Goal: Task Accomplishment & Management: Complete application form

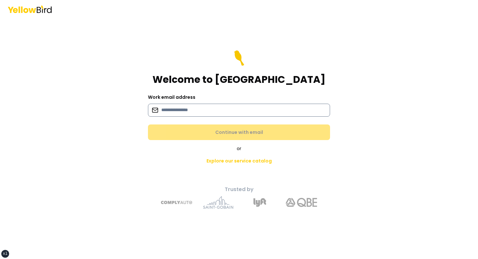
click at [199, 109] on input at bounding box center [239, 110] width 182 height 13
click at [250, 110] on input at bounding box center [239, 110] width 182 height 13
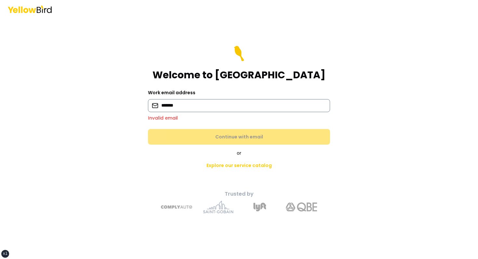
type input "**********"
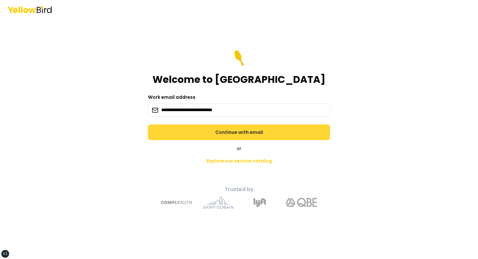
click at [236, 126] on button "Continue with email" at bounding box center [239, 133] width 182 height 16
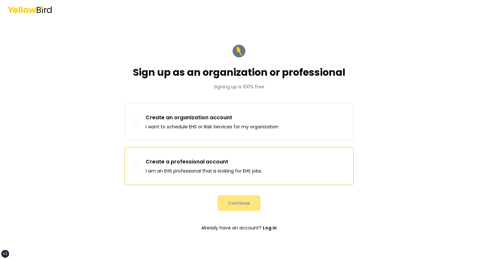
click at [201, 162] on p "Create a professional account" at bounding box center [204, 162] width 116 height 8
click at [139, 163] on button "Create a professional account I am an EHS professional that is looking for EHS …" at bounding box center [136, 166] width 7 height 7
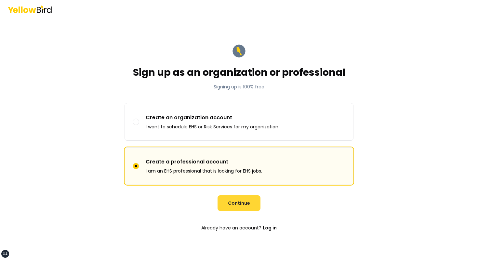
click at [240, 199] on button "Continue" at bounding box center [239, 204] width 43 height 16
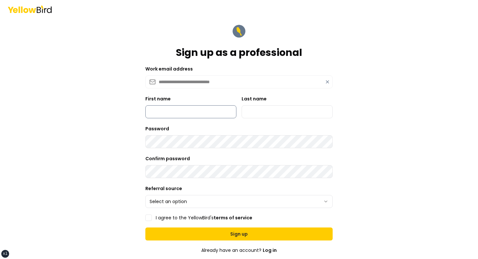
click at [174, 105] on input "First name" at bounding box center [190, 111] width 91 height 13
type input "*****"
type input "******"
click at [167, 190] on label "Referral source" at bounding box center [163, 188] width 37 height 7
click at [167, 195] on button "Select an option" at bounding box center [238, 201] width 187 height 13
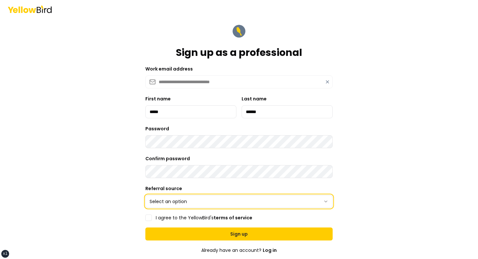
click at [165, 209] on html "**********" at bounding box center [239, 129] width 478 height 259
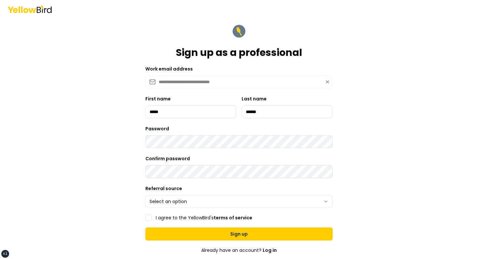
click at [165, 208] on form "**********" at bounding box center [238, 169] width 187 height 293
click at [200, 164] on div "Confirm password" at bounding box center [238, 166] width 187 height 23
click at [166, 205] on html "**********" at bounding box center [239, 129] width 478 height 259
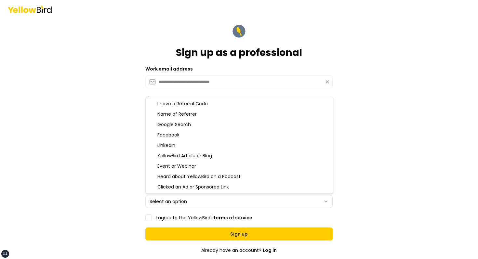
select select "**********"
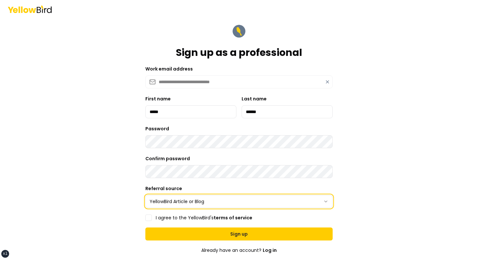
scroll to position [57, 0]
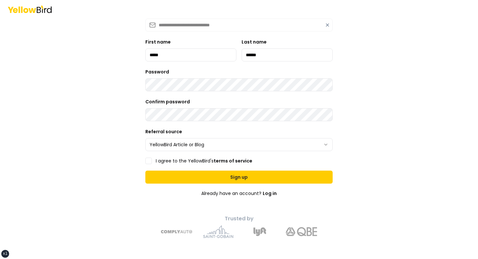
click at [143, 158] on main "**********" at bounding box center [239, 90] width 250 height 259
click at [149, 159] on button "I agree to the YellowBird's terms of service" at bounding box center [148, 161] width 7 height 7
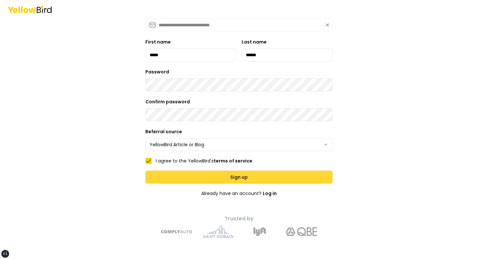
click at [224, 180] on button "Sign up" at bounding box center [238, 177] width 187 height 13
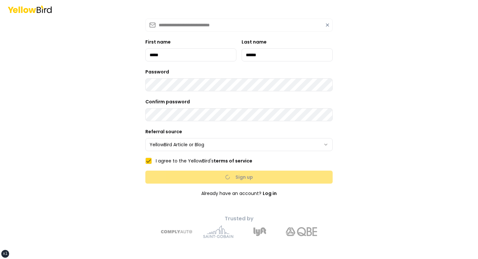
scroll to position [0, 0]
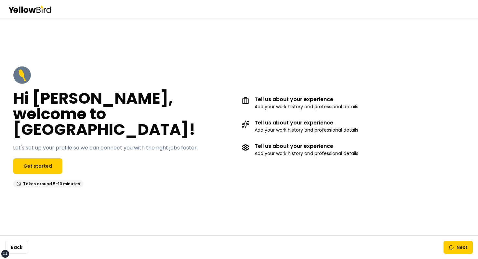
click at [205, 139] on div "Hi [PERSON_NAME], welcome to [GEOGRAPHIC_DATA]! Let's set up your profile so we…" at bounding box center [124, 127] width 223 height 122
click at [251, 89] on div "Tell us about your experience Add your work history and professional details Te…" at bounding box center [353, 127] width 223 height 122
click at [294, 113] on div "Tell us about your experience Add your work history and professional details Te…" at bounding box center [353, 127] width 223 height 122
click at [103, 90] on div "Hi [PERSON_NAME], welcome to [GEOGRAPHIC_DATA]! Let's set up your profile so we…" at bounding box center [124, 127] width 223 height 122
click at [45, 158] on link "Get started" at bounding box center [37, 166] width 49 height 16
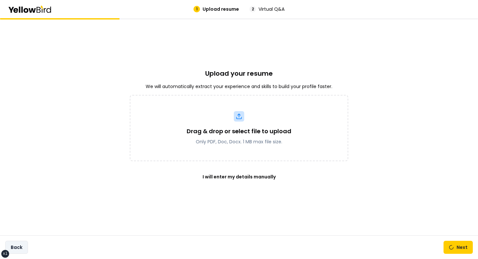
click at [23, 247] on button "Back" at bounding box center [16, 247] width 23 height 13
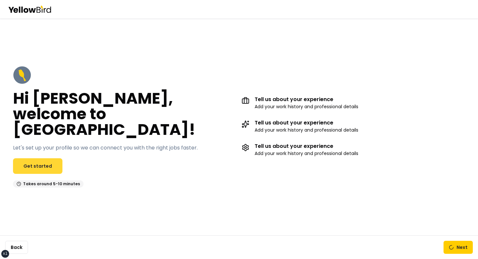
click at [49, 158] on link "Get started" at bounding box center [37, 166] width 49 height 16
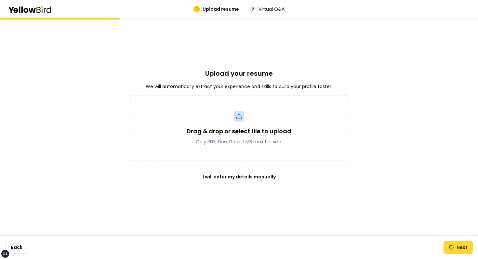
click at [456, 249] on button "Next" at bounding box center [458, 247] width 29 height 13
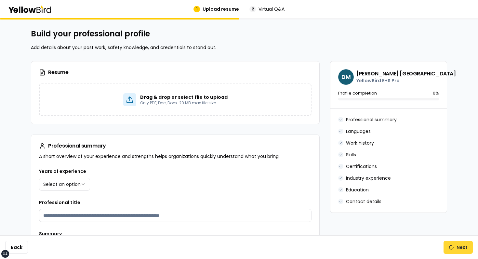
click at [456, 249] on button "Next" at bounding box center [458, 247] width 29 height 13
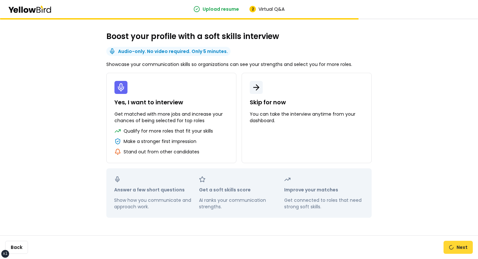
click at [455, 247] on button "Next" at bounding box center [458, 247] width 29 height 13
click at [27, 252] on button "Back" at bounding box center [16, 247] width 23 height 13
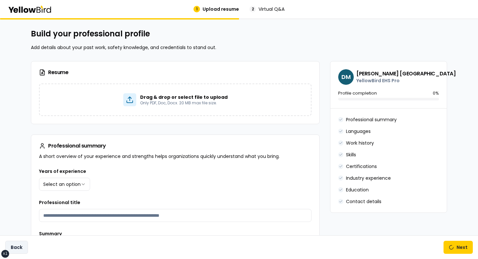
click at [22, 250] on button "Back" at bounding box center [16, 247] width 23 height 13
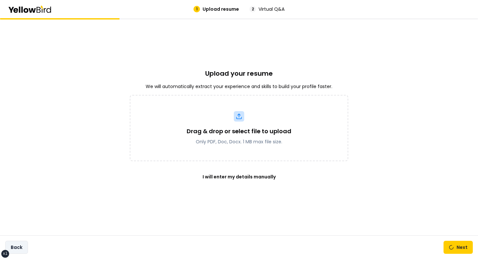
click at [22, 250] on button "Back" at bounding box center [16, 247] width 23 height 13
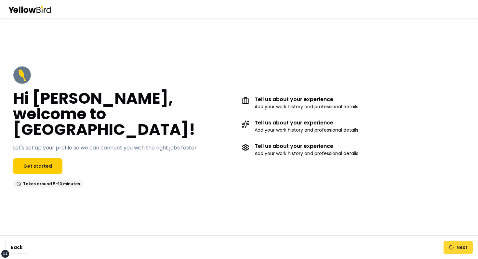
click at [450, 241] on button "Next" at bounding box center [458, 247] width 29 height 13
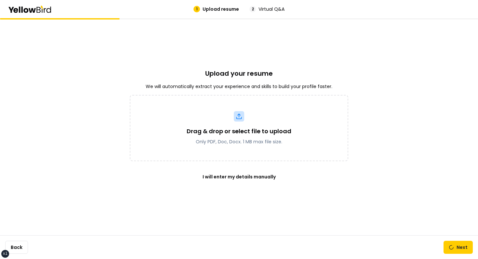
click at [458, 259] on div "Back Next" at bounding box center [239, 248] width 478 height 24
click at [457, 248] on button "Next" at bounding box center [458, 247] width 29 height 13
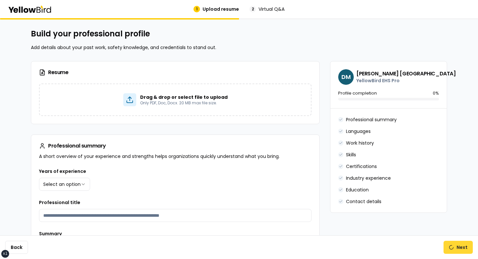
click at [457, 244] on button "Next" at bounding box center [458, 247] width 29 height 13
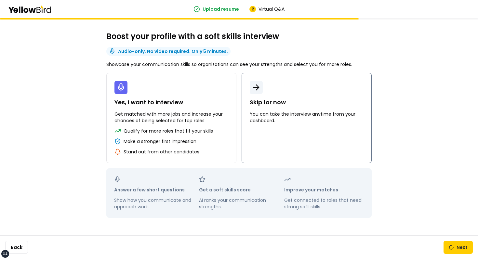
click at [265, 96] on button "Skip for now You can take the interview anytime from your dashboard." at bounding box center [307, 118] width 130 height 90
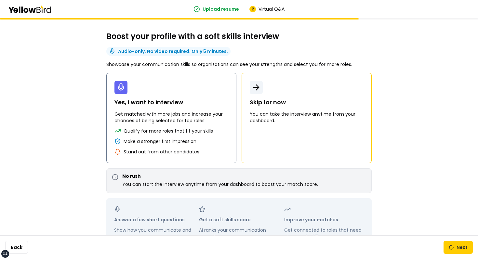
click at [204, 129] on p "Qualify for more roles that fit your skills" at bounding box center [168, 131] width 89 height 7
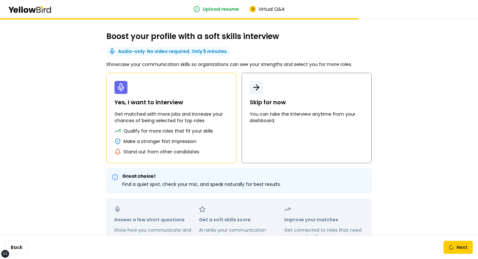
click at [268, 132] on button "Skip for now You can take the interview anytime from your dashboard." at bounding box center [307, 118] width 130 height 90
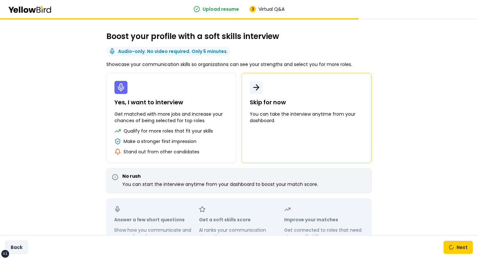
click at [27, 242] on button "Back" at bounding box center [16, 247] width 23 height 13
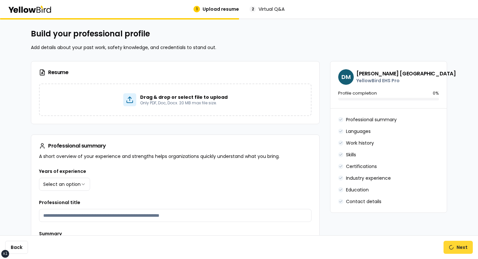
click at [457, 245] on button "Next" at bounding box center [458, 247] width 29 height 13
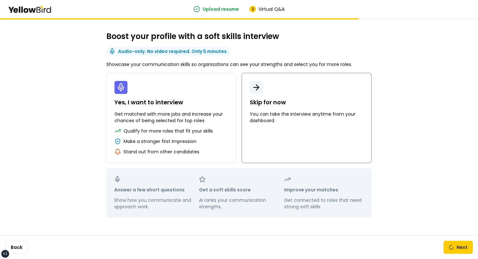
click at [304, 136] on button "Skip for now You can take the interview anytime from your dashboard." at bounding box center [307, 118] width 130 height 90
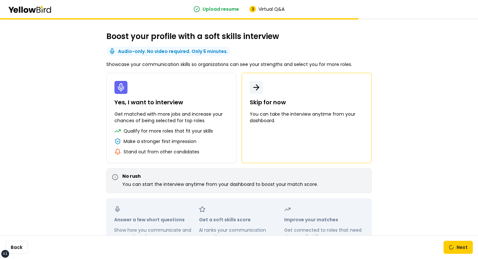
scroll to position [25, 0]
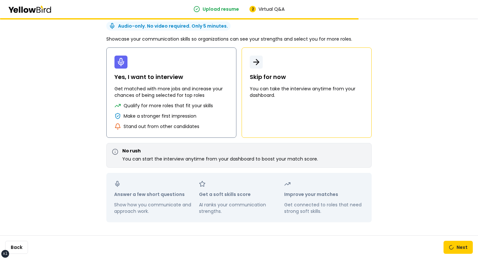
click at [215, 121] on button "Yes, I want to interview Get matched with more jobs and increase your chances o…" at bounding box center [171, 92] width 130 height 90
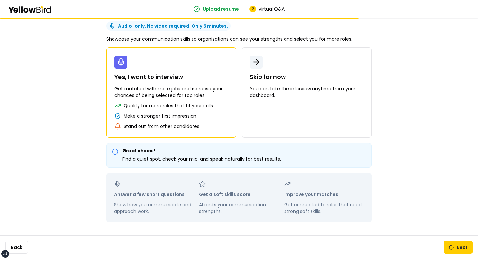
scroll to position [0, 0]
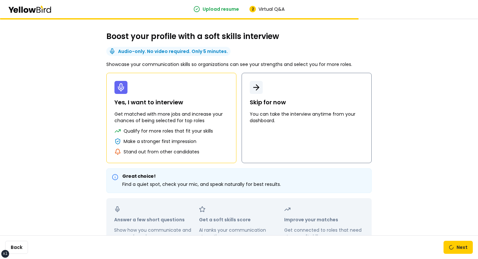
click at [303, 102] on p "Skip for now" at bounding box center [307, 102] width 114 height 9
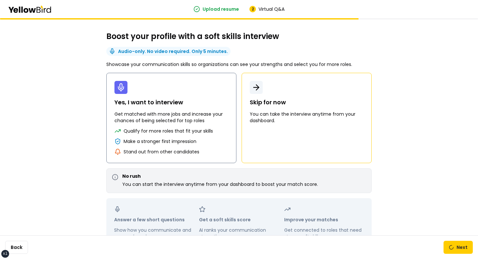
click at [134, 102] on p "Yes, I want to interview" at bounding box center [172, 102] width 114 height 9
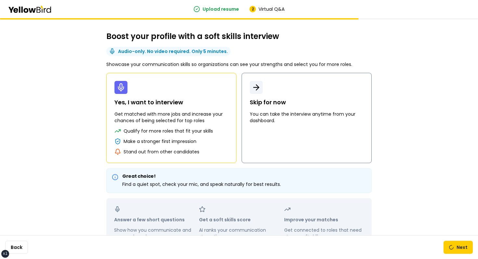
click at [273, 104] on p "Skip for now" at bounding box center [307, 102] width 114 height 9
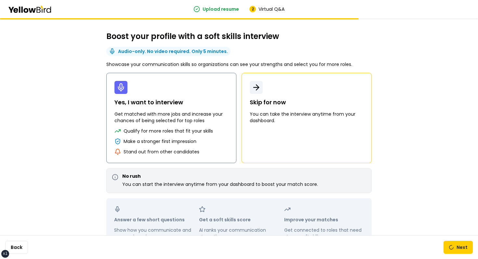
click at [199, 117] on p "Get matched with more jobs and increase your chances of being selected for top …" at bounding box center [172, 117] width 114 height 13
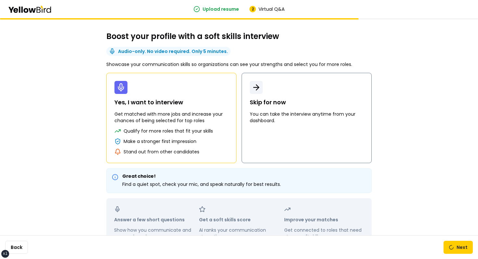
click at [272, 122] on p "You can take the interview anytime from your dashboard." at bounding box center [307, 117] width 114 height 13
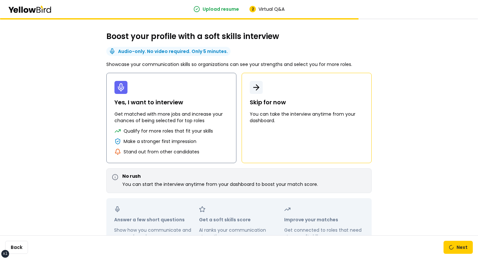
click at [196, 122] on p "Get matched with more jobs and increase your chances of being selected for top …" at bounding box center [172, 117] width 114 height 13
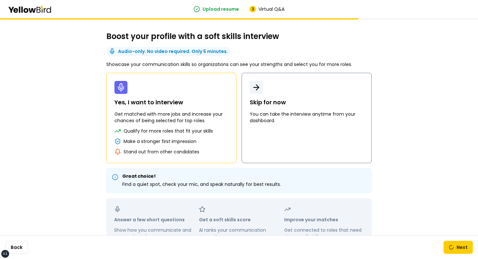
click at [271, 138] on button "Skip for now You can take the interview anytime from your dashboard." at bounding box center [307, 118] width 130 height 90
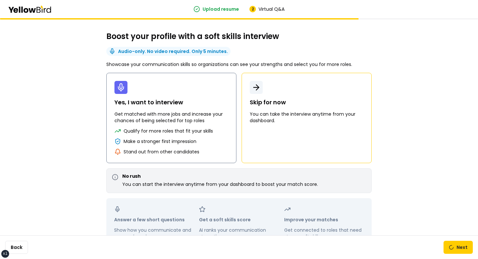
click at [209, 114] on p "Get matched with more jobs and increase your chances of being selected for top …" at bounding box center [172, 117] width 114 height 13
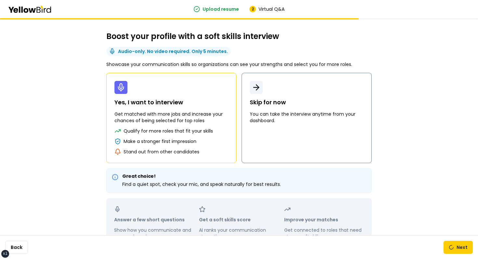
click at [265, 113] on p "You can take the interview anytime from your dashboard." at bounding box center [307, 117] width 114 height 13
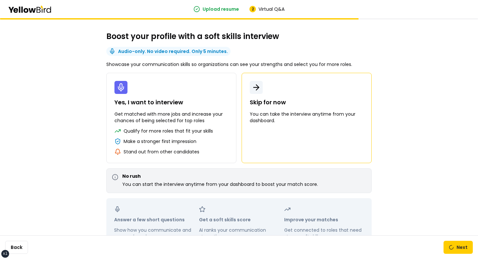
scroll to position [25, 0]
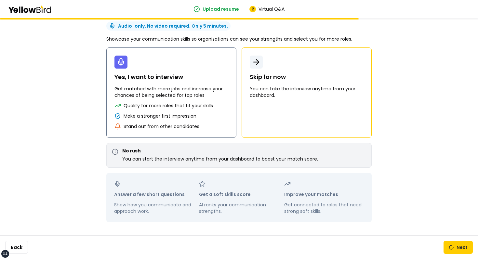
click at [207, 97] on p "Get matched with more jobs and increase your chances of being selected for top …" at bounding box center [172, 92] width 114 height 13
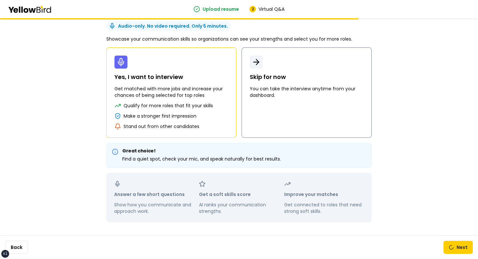
click at [279, 108] on button "Skip for now You can take the interview anytime from your dashboard." at bounding box center [307, 92] width 130 height 90
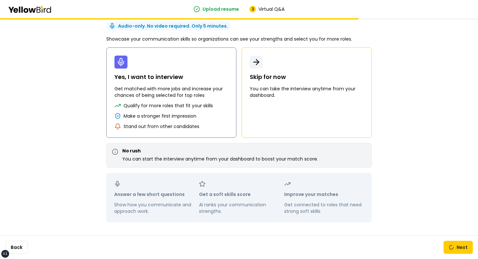
click at [217, 115] on div "Make a stronger first impression" at bounding box center [172, 116] width 114 height 7
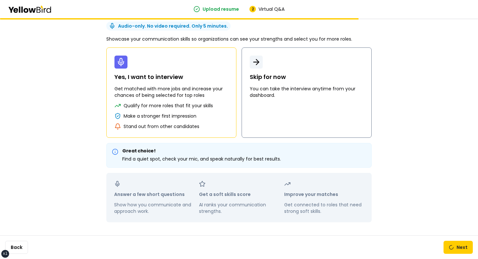
click at [269, 115] on button "Skip for now You can take the interview anytime from your dashboard." at bounding box center [307, 92] width 130 height 90
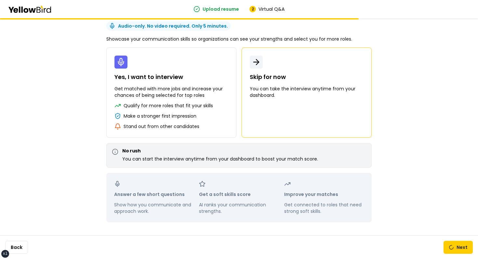
click at [248, 115] on button "Skip for now You can take the interview anytime from your dashboard." at bounding box center [307, 92] width 130 height 90
click at [225, 116] on div "Make a stronger first impression" at bounding box center [172, 116] width 114 height 7
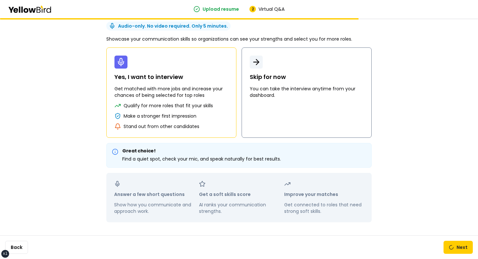
click at [263, 117] on button "Skip for now You can take the interview anytime from your dashboard." at bounding box center [307, 92] width 130 height 90
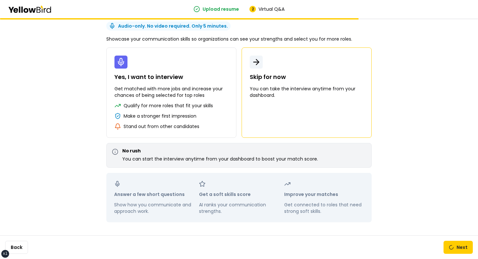
scroll to position [0, 0]
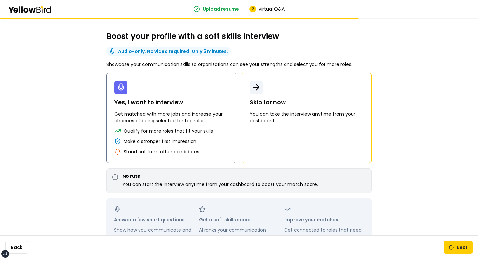
click at [190, 118] on p "Get matched with more jobs and increase your chances of being selected for top …" at bounding box center [172, 117] width 114 height 13
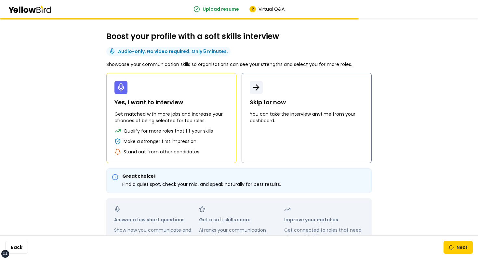
click at [275, 120] on p "You can take the interview anytime from your dashboard." at bounding box center [307, 117] width 114 height 13
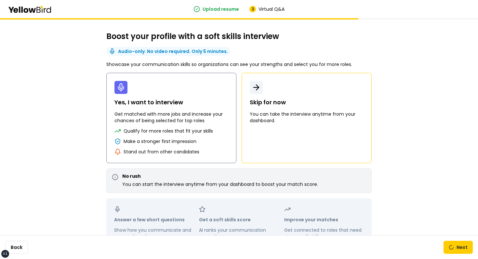
scroll to position [25, 0]
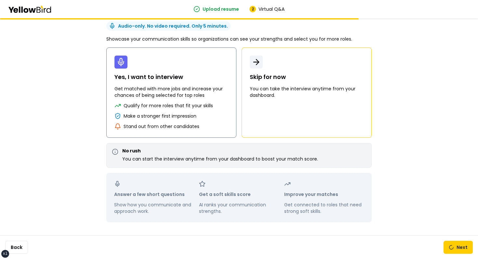
click at [206, 103] on p "Qualify for more roles that fit your skills" at bounding box center [168, 105] width 89 height 7
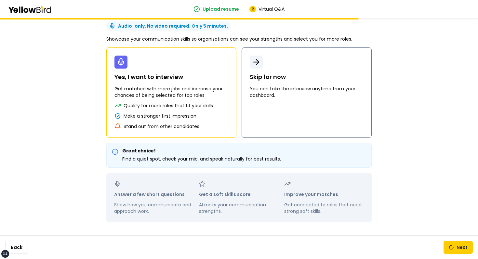
click at [274, 104] on button "Skip for now You can take the interview anytime from your dashboard." at bounding box center [307, 92] width 130 height 90
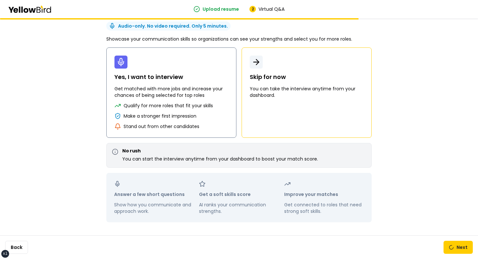
click at [205, 107] on p "Qualify for more roles that fit your skills" at bounding box center [168, 105] width 89 height 7
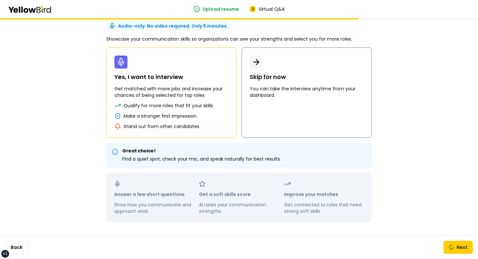
click at [254, 117] on button "Skip for now You can take the interview anytime from your dashboard." at bounding box center [307, 92] width 130 height 90
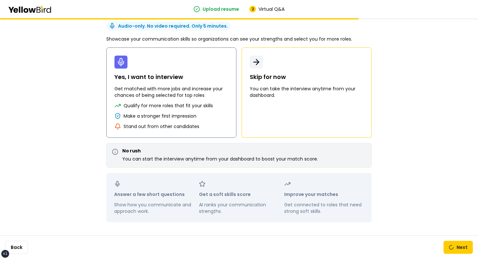
click at [220, 120] on button "Yes, I want to interview Get matched with more jobs and increase your chances o…" at bounding box center [171, 92] width 130 height 90
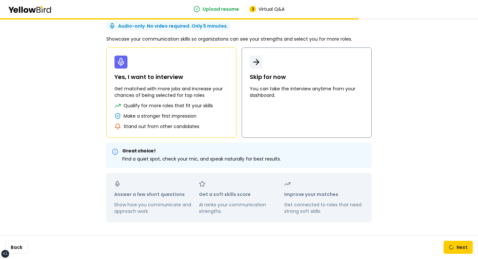
click at [270, 124] on button "Skip for now You can take the interview anytime from your dashboard." at bounding box center [307, 92] width 130 height 90
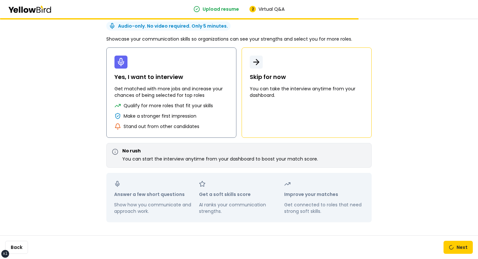
click at [232, 94] on button "Yes, I want to interview Get matched with more jobs and increase your chances o…" at bounding box center [171, 92] width 130 height 90
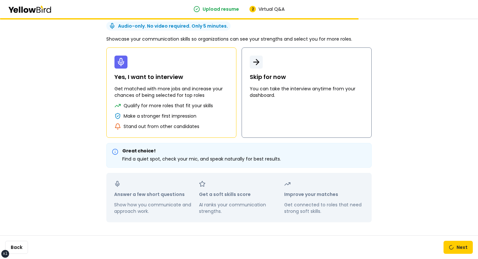
click at [260, 94] on p "You can take the interview anytime from your dashboard." at bounding box center [307, 92] width 114 height 13
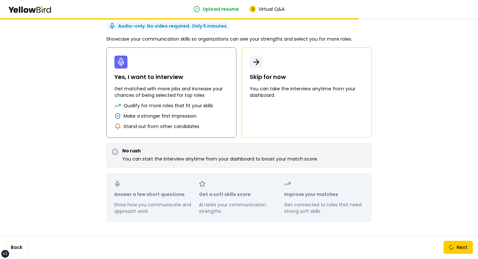
click at [181, 112] on button "Yes, I want to interview Get matched with more jobs and increase your chances o…" at bounding box center [171, 92] width 130 height 90
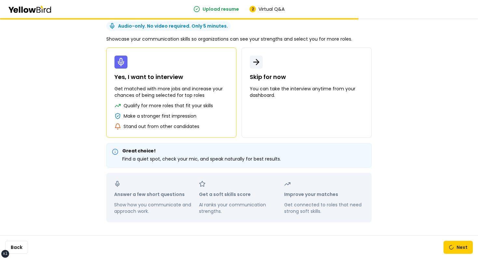
scroll to position [0, 0]
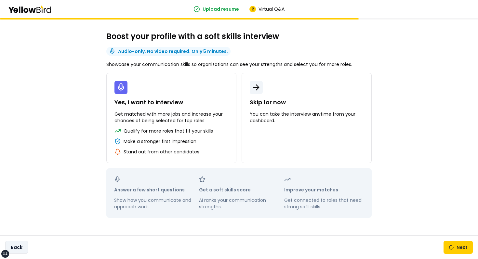
click at [17, 248] on button "Back" at bounding box center [16, 247] width 23 height 13
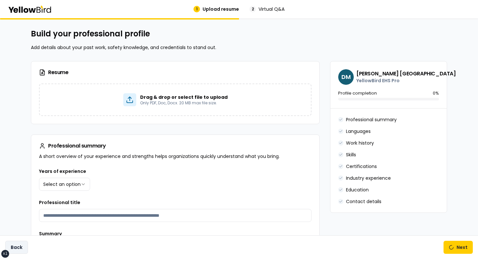
click at [17, 248] on button "Back" at bounding box center [16, 247] width 23 height 13
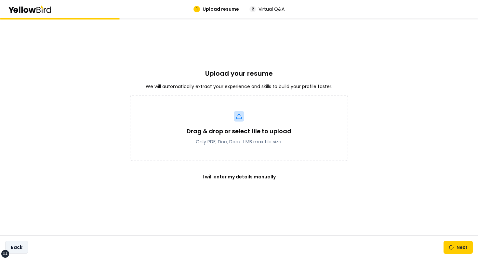
click at [17, 248] on button "Back" at bounding box center [16, 247] width 23 height 13
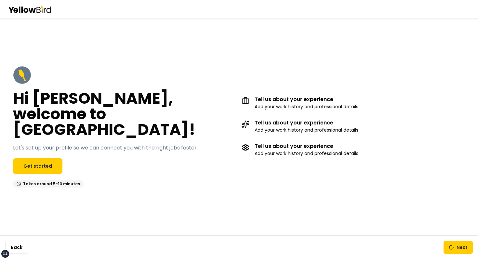
click at [244, 80] on div "Tell us about your experience Add your work history and professional details Te…" at bounding box center [353, 127] width 223 height 122
click at [235, 79] on div "Hi [PERSON_NAME], welcome to [GEOGRAPHIC_DATA]! Let's set up your profile so we…" at bounding box center [124, 127] width 223 height 122
click at [199, 90] on div "Hi John, welcome to YellowBird! Let's set up your profile so we can connect you…" at bounding box center [124, 127] width 223 height 122
click at [460, 247] on button "Next" at bounding box center [458, 247] width 29 height 13
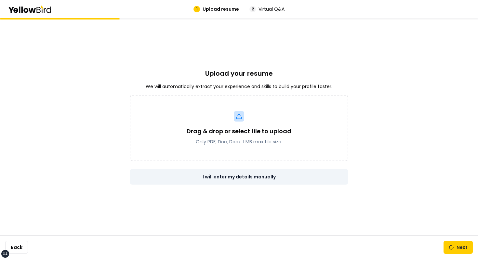
click at [246, 175] on link "I will enter my details manually" at bounding box center [239, 177] width 219 height 16
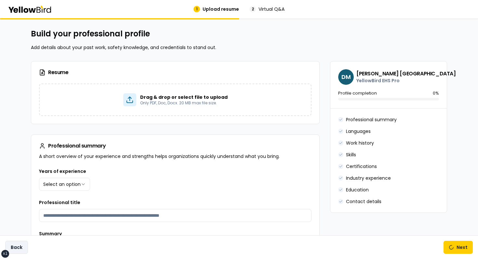
click at [22, 248] on button "Back" at bounding box center [16, 247] width 23 height 13
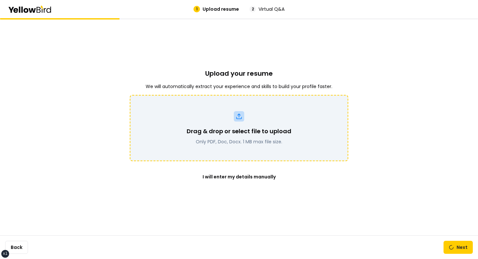
click at [255, 146] on div "Drag & drop or select file to upload Only PDF, Doc, Docx. 1 MB max file size." at bounding box center [239, 128] width 219 height 66
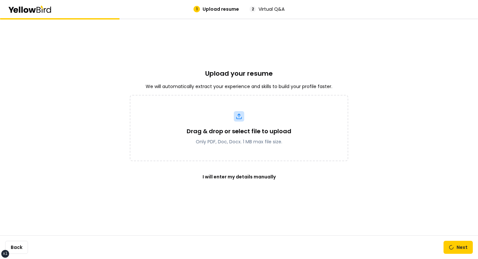
click at [312, 214] on div "Upload your resume We will automatically extract your experience and skills to …" at bounding box center [239, 126] width 219 height 217
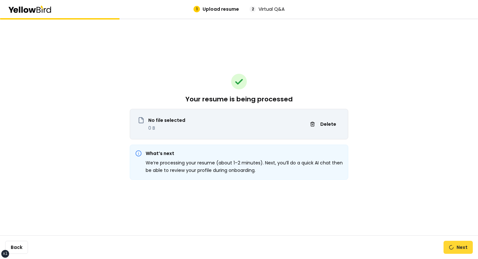
click at [465, 251] on button "Next" at bounding box center [458, 247] width 29 height 13
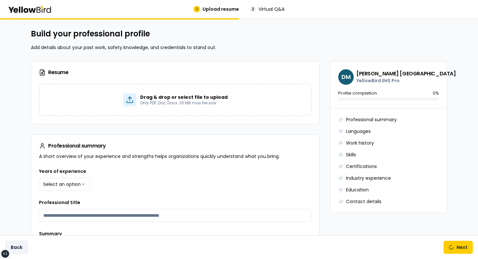
click at [23, 244] on button "Back" at bounding box center [16, 247] width 23 height 13
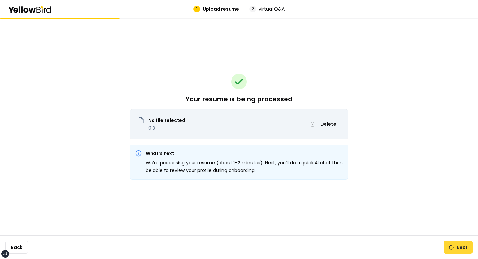
click at [458, 245] on button "Next" at bounding box center [458, 247] width 29 height 13
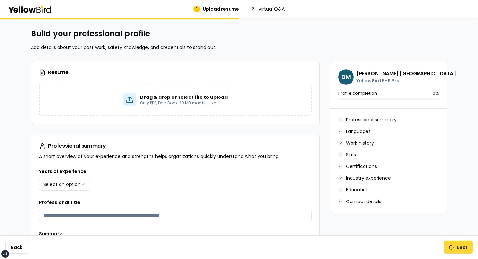
click at [453, 244] on button "Next" at bounding box center [458, 247] width 29 height 13
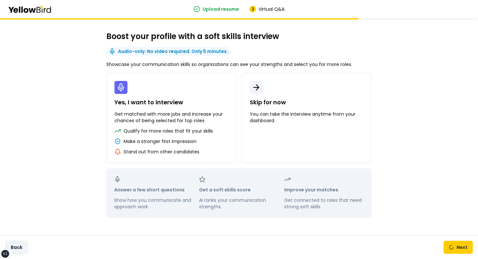
click at [24, 249] on button "Back" at bounding box center [16, 247] width 23 height 13
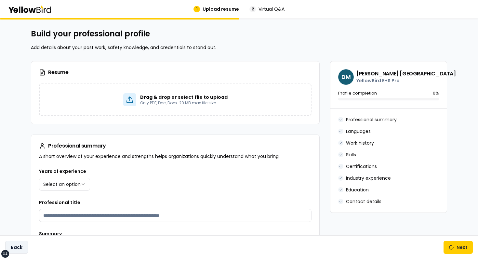
click at [24, 249] on button "Back" at bounding box center [16, 247] width 23 height 13
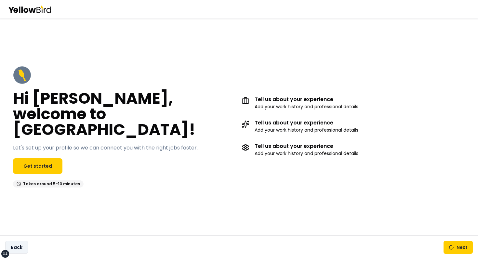
click at [24, 249] on button "Back" at bounding box center [16, 247] width 23 height 13
click at [461, 241] on button "Next" at bounding box center [458, 247] width 29 height 13
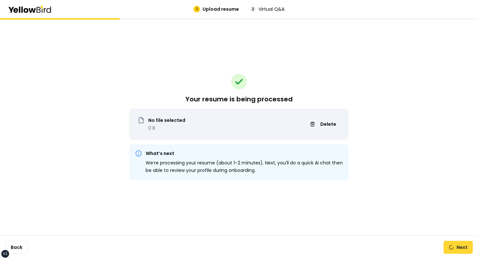
click at [461, 241] on button "Next" at bounding box center [458, 247] width 29 height 13
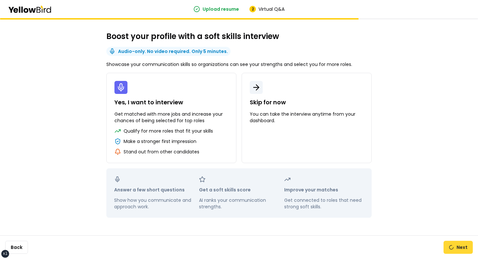
click at [461, 241] on button "Next" at bounding box center [458, 247] width 29 height 13
click at [455, 249] on button "Next" at bounding box center [458, 247] width 29 height 13
click at [10, 242] on button "Back" at bounding box center [16, 247] width 23 height 13
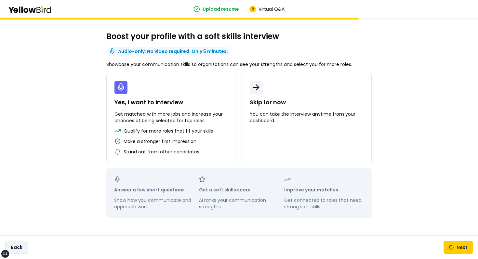
click at [10, 242] on button "Back" at bounding box center [16, 247] width 23 height 13
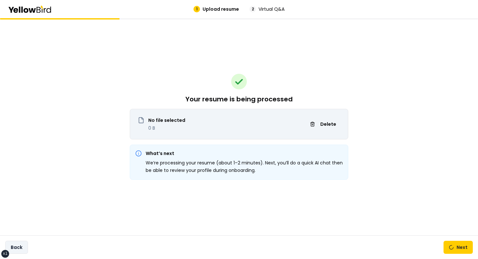
click at [10, 242] on button "Back" at bounding box center [16, 247] width 23 height 13
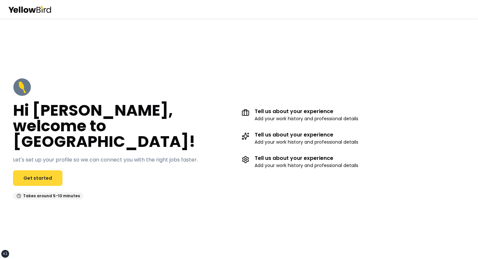
click at [35, 170] on link "Get started" at bounding box center [37, 178] width 49 height 16
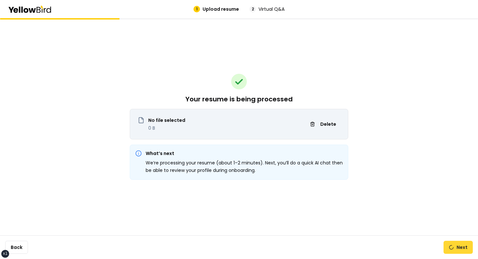
click at [457, 250] on button "Next" at bounding box center [458, 247] width 29 height 13
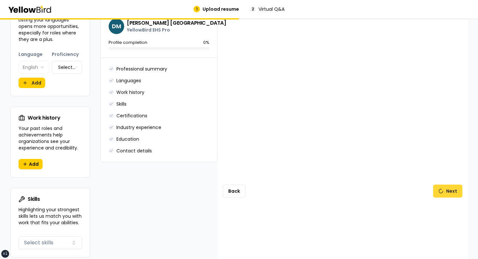
click at [448, 189] on button "Next" at bounding box center [447, 191] width 29 height 13
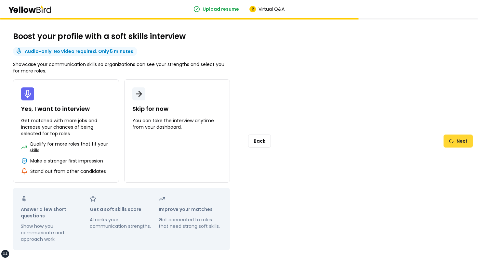
click at [449, 139] on button "Next" at bounding box center [458, 141] width 29 height 13
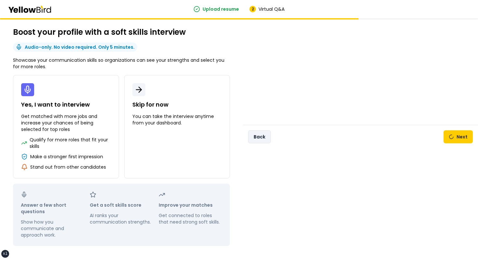
click at [262, 134] on button "Back" at bounding box center [259, 136] width 23 height 13
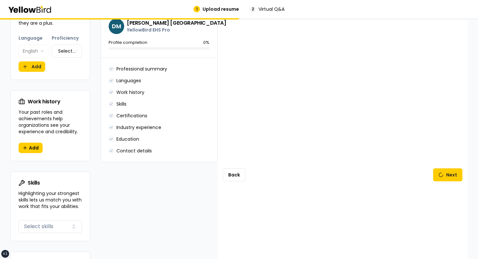
scroll to position [470, 0]
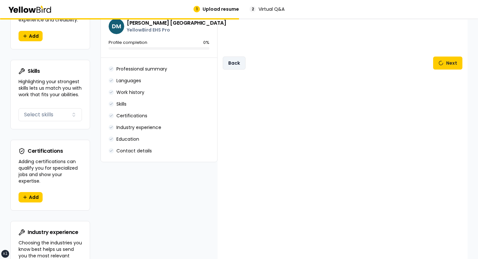
click at [241, 63] on button "Back" at bounding box center [234, 63] width 23 height 13
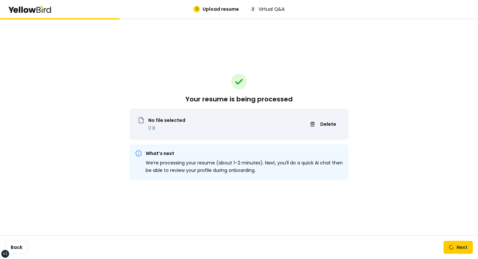
click at [162, 48] on div "Your resume is being processed No file selected 0 B Delete What’s next We’re pr…" at bounding box center [239, 126] width 219 height 217
click at [300, 94] on div "Your resume is being processed No file selected 0 B Delete What’s next We’re pr…" at bounding box center [239, 126] width 219 height 217
click at [460, 249] on button "Next" at bounding box center [458, 247] width 29 height 13
click at [454, 240] on div "Back Next" at bounding box center [239, 248] width 478 height 24
click at [454, 247] on link at bounding box center [451, 247] width 5 height 5
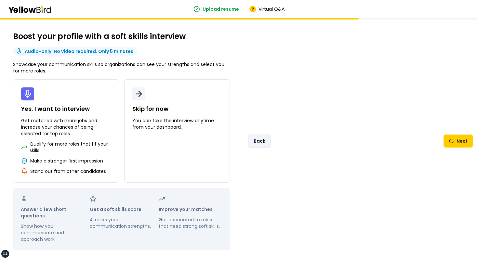
click at [258, 141] on button "Back" at bounding box center [259, 141] width 23 height 13
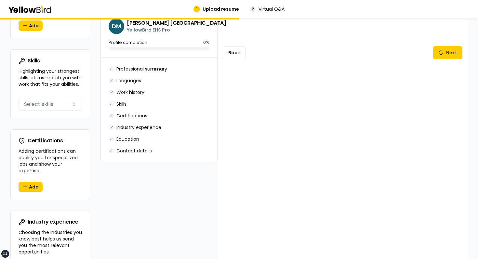
scroll to position [396, 0]
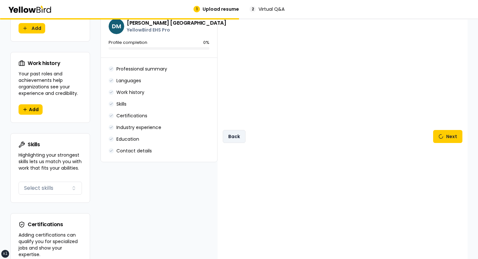
click at [235, 131] on button "Back" at bounding box center [234, 136] width 23 height 13
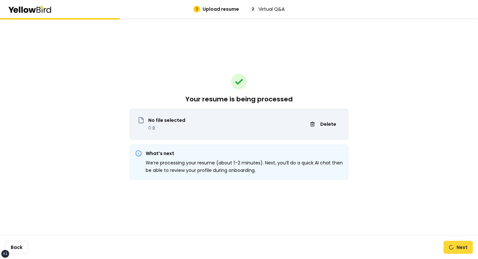
click at [454, 250] on link at bounding box center [451, 247] width 5 height 5
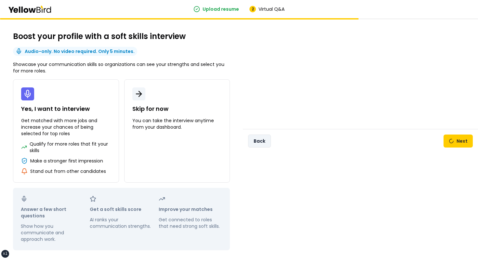
click at [265, 139] on button "Back" at bounding box center [259, 141] width 23 height 13
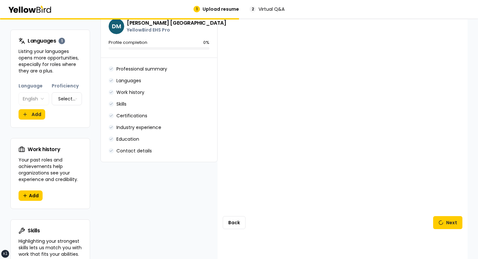
scroll to position [300, 0]
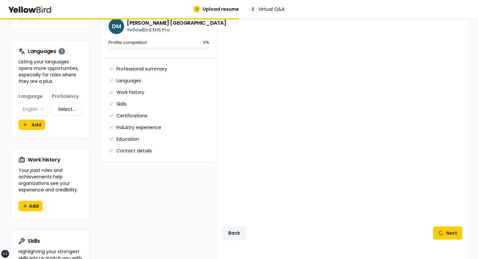
click at [226, 227] on button "Back" at bounding box center [234, 233] width 23 height 13
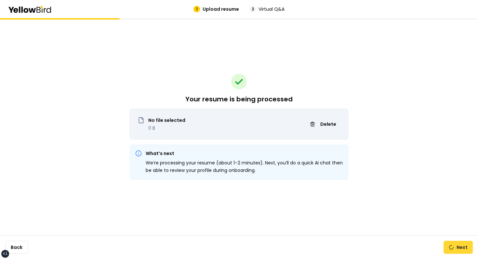
click at [464, 244] on button "Next" at bounding box center [458, 247] width 29 height 13
click at [463, 248] on button "Next" at bounding box center [458, 247] width 29 height 13
click at [452, 251] on button "Next" at bounding box center [458, 247] width 29 height 13
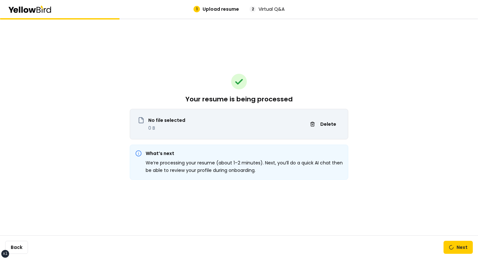
click at [436, 210] on div "Your resume is being processed No file selected 0 B Delete What’s next We’re pr…" at bounding box center [239, 138] width 478 height 241
click at [17, 242] on button "Back" at bounding box center [16, 247] width 23 height 13
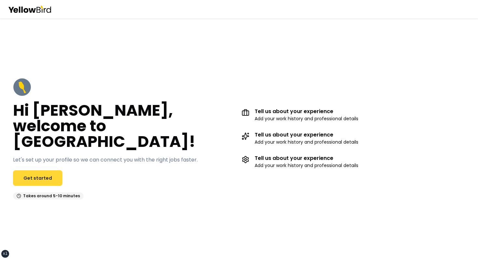
click at [37, 170] on link "Get started" at bounding box center [37, 178] width 49 height 16
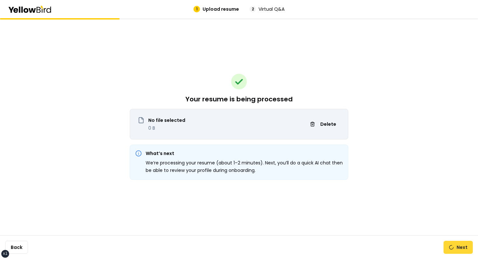
click at [459, 248] on button "Next" at bounding box center [458, 247] width 29 height 13
click at [324, 125] on span "Delete" at bounding box center [328, 124] width 16 height 7
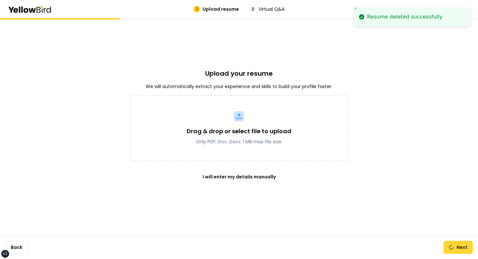
click at [450, 247] on link at bounding box center [451, 247] width 5 height 5
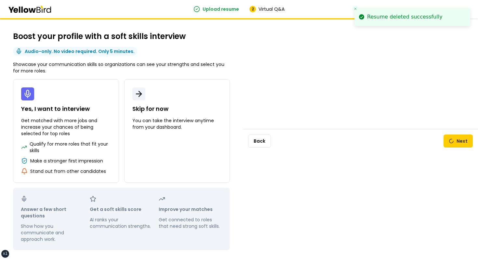
scroll to position [4, 0]
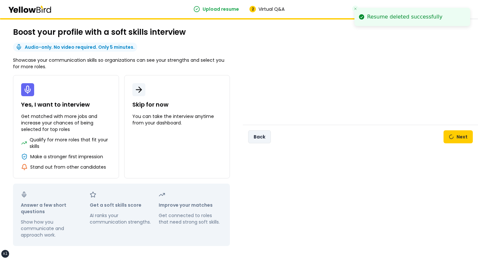
click at [262, 135] on button "Back" at bounding box center [259, 136] width 23 height 13
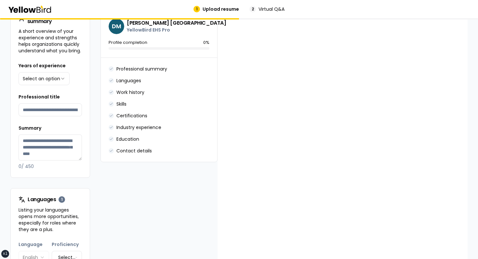
scroll to position [316, 0]
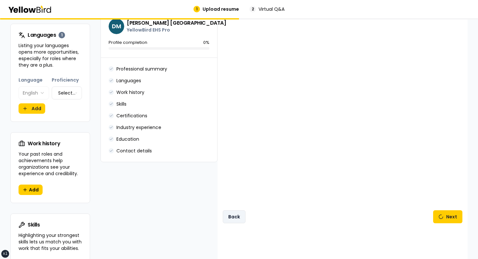
click at [232, 212] on button "Back" at bounding box center [234, 216] width 23 height 13
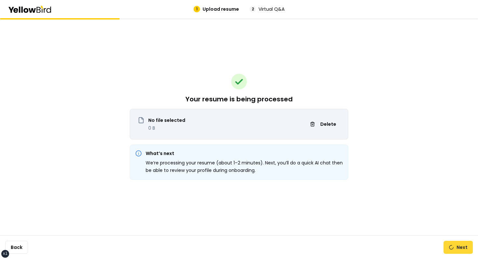
click at [465, 242] on button "Next" at bounding box center [458, 247] width 29 height 13
click at [328, 123] on span "Delete" at bounding box center [328, 124] width 16 height 7
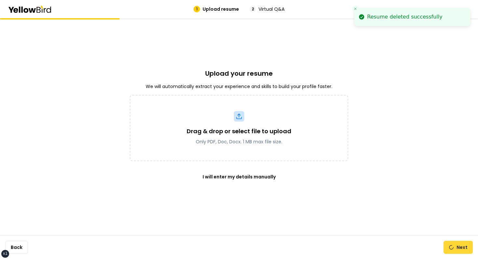
click at [464, 250] on button "Next" at bounding box center [458, 247] width 29 height 13
click at [457, 246] on button "Next" at bounding box center [458, 247] width 29 height 13
click at [412, 204] on div "Upload your resume We will automatically extract your experience and skills to …" at bounding box center [239, 138] width 478 height 241
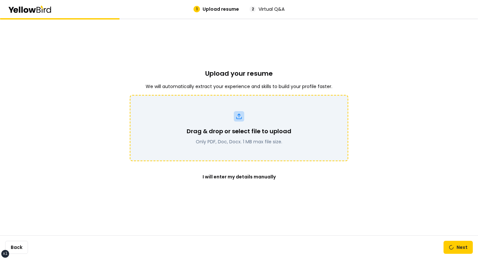
click at [258, 122] on div "Drag & drop or select file to upload Only PDF, Doc, Docx. 1 MB max file size." at bounding box center [239, 128] width 202 height 34
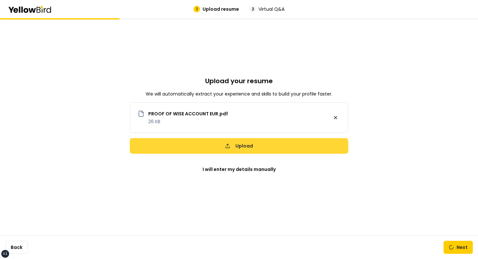
click at [293, 148] on button "Upload" at bounding box center [239, 146] width 219 height 16
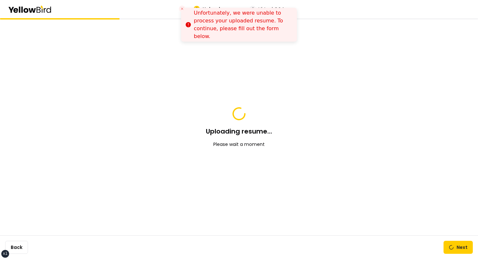
click at [182, 7] on icon "Close toast" at bounding box center [182, 9] width 4 height 4
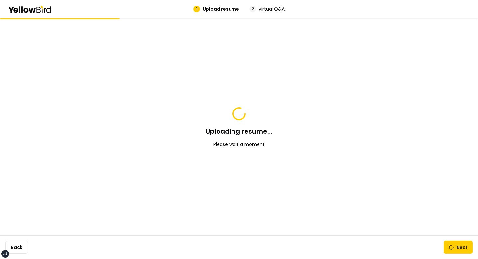
click at [180, 82] on div "Uploading resume... Please wait a moment" at bounding box center [239, 126] width 219 height 217
click at [453, 247] on link at bounding box center [451, 247] width 5 height 5
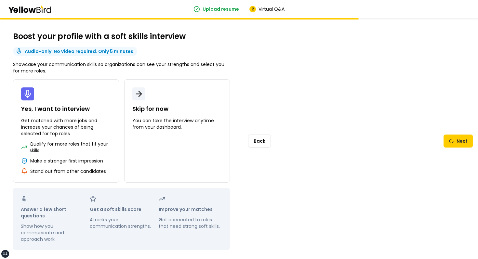
scroll to position [4, 0]
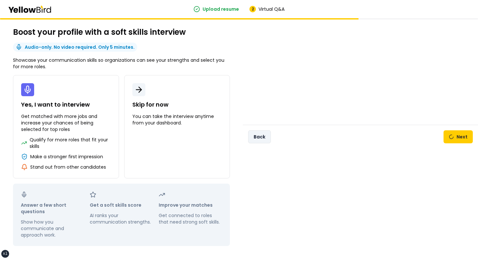
click at [256, 140] on button "Back" at bounding box center [259, 136] width 23 height 13
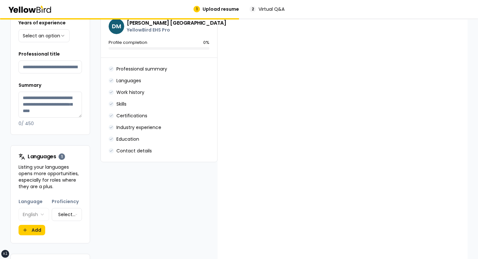
scroll to position [348, 0]
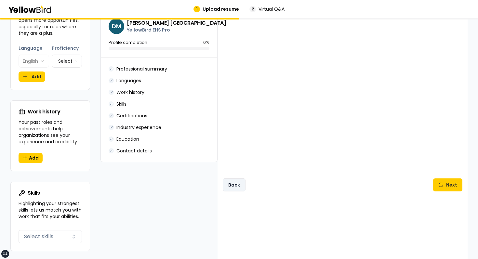
click at [225, 179] on button "Back" at bounding box center [234, 185] width 23 height 13
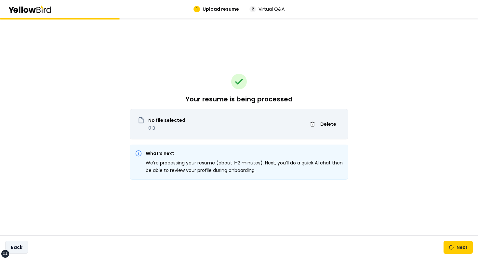
click at [23, 247] on button "Back" at bounding box center [16, 247] width 23 height 13
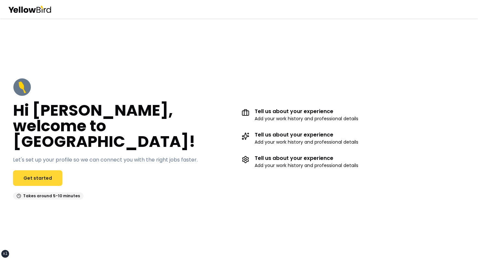
click at [20, 176] on link "Get started" at bounding box center [37, 178] width 49 height 16
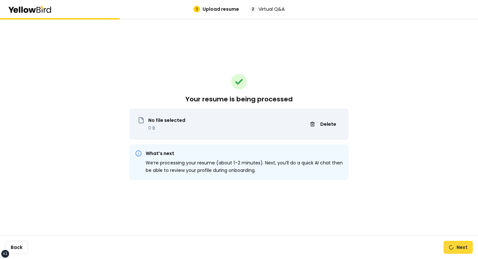
click at [457, 244] on button "Next" at bounding box center [458, 247] width 29 height 13
click at [452, 242] on button "Next" at bounding box center [458, 247] width 29 height 13
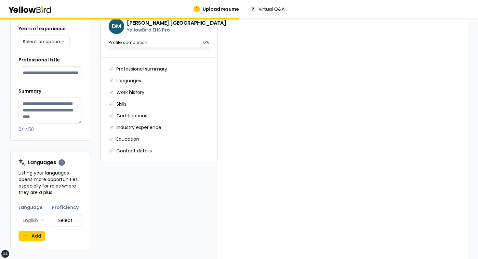
scroll to position [341, 0]
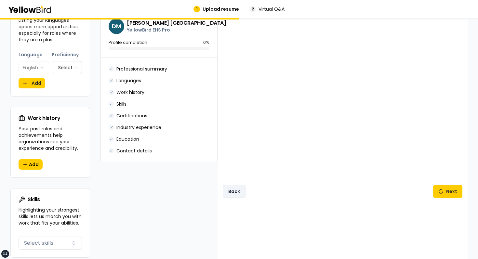
click at [238, 185] on button "Back" at bounding box center [234, 191] width 23 height 13
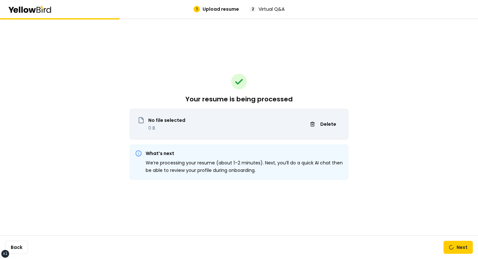
click at [238, 184] on div "Your resume is being processed No file selected 0 B Delete What’s next We’re pr…" at bounding box center [239, 126] width 219 height 217
click at [456, 247] on button "Next" at bounding box center [458, 247] width 29 height 13
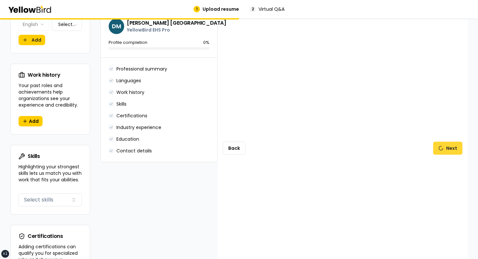
click at [448, 144] on button "Next" at bounding box center [447, 148] width 29 height 13
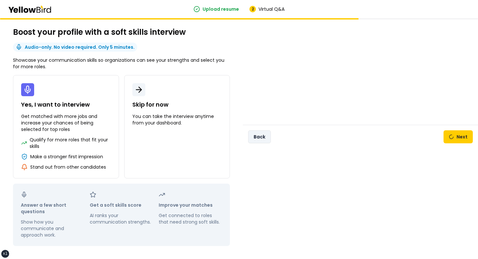
click at [258, 142] on button "Back" at bounding box center [259, 136] width 23 height 13
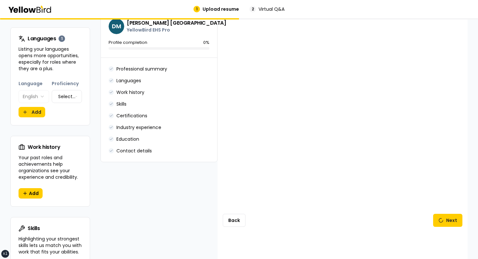
scroll to position [376, 0]
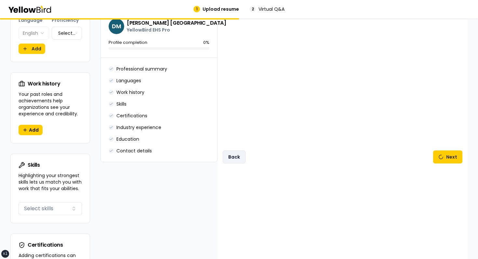
click at [228, 152] on button "Back" at bounding box center [234, 157] width 23 height 13
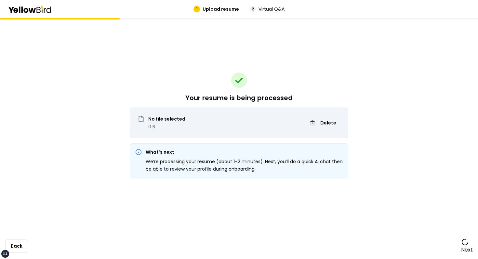
click at [468, 249] on link "Next" at bounding box center [467, 246] width 12 height 16
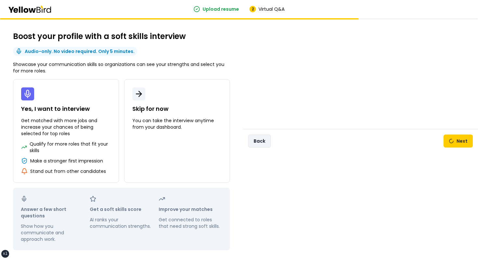
click at [270, 141] on button "Back" at bounding box center [259, 141] width 23 height 13
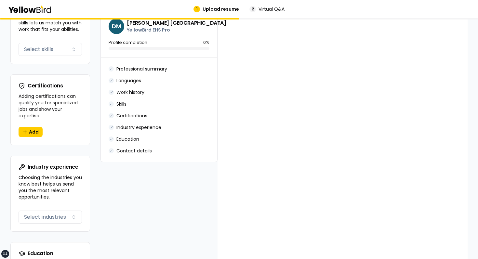
scroll to position [408, 0]
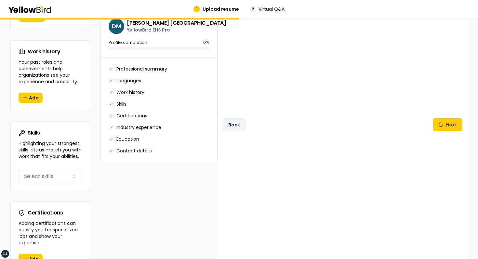
click at [235, 122] on button "Back" at bounding box center [234, 124] width 23 height 13
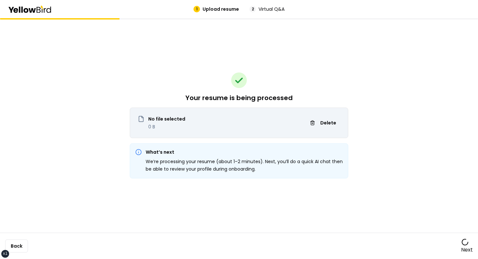
click at [466, 242] on icon at bounding box center [465, 242] width 10 height 10
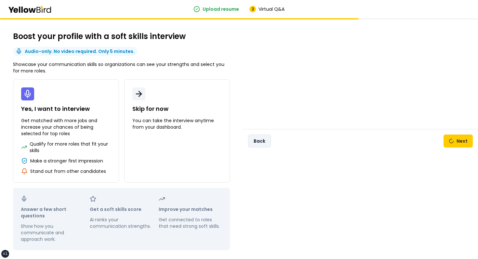
click at [267, 142] on button "Back" at bounding box center [259, 141] width 23 height 13
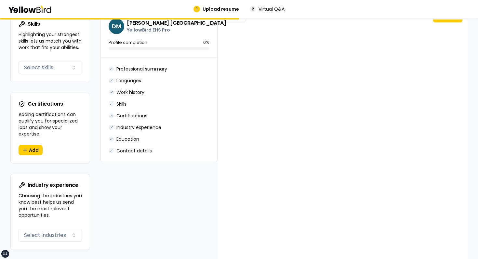
scroll to position [448, 0]
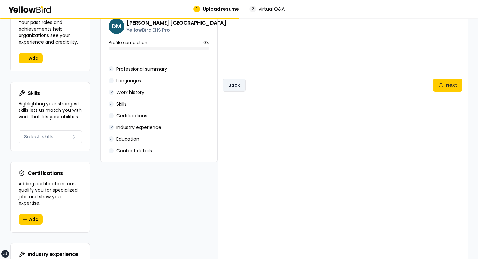
click at [238, 79] on button "Back" at bounding box center [234, 85] width 23 height 13
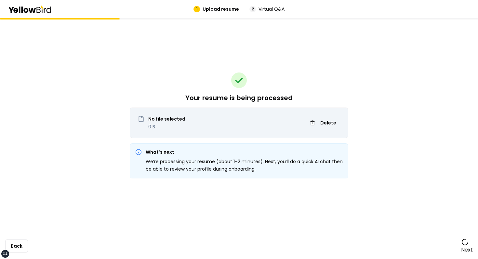
click at [466, 243] on icon at bounding box center [465, 242] width 9 height 9
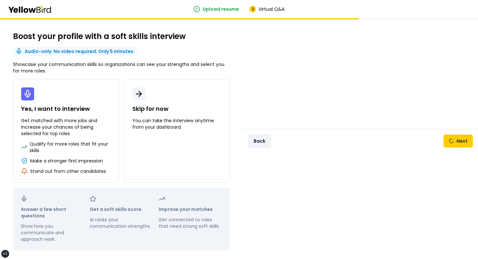
click at [256, 135] on button "Back" at bounding box center [259, 141] width 23 height 13
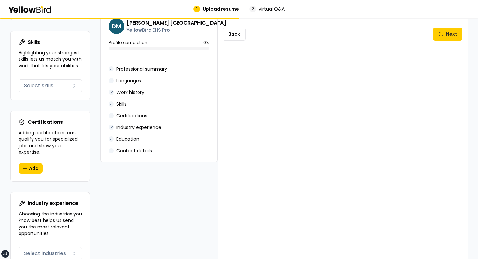
scroll to position [460, 0]
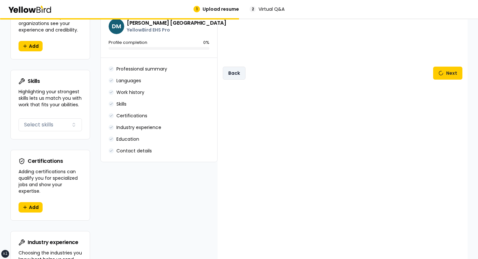
click at [236, 68] on button "Back" at bounding box center [234, 73] width 23 height 13
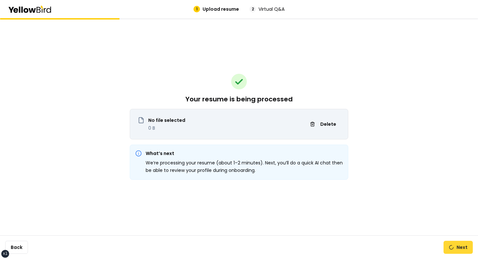
click at [454, 243] on button "Next" at bounding box center [458, 247] width 29 height 13
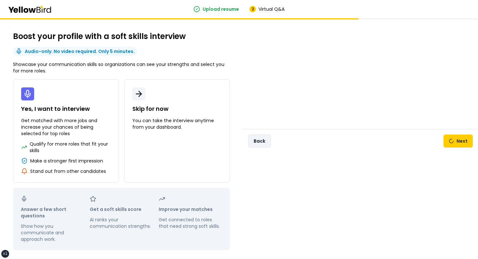
click at [263, 140] on button "Back" at bounding box center [259, 141] width 23 height 13
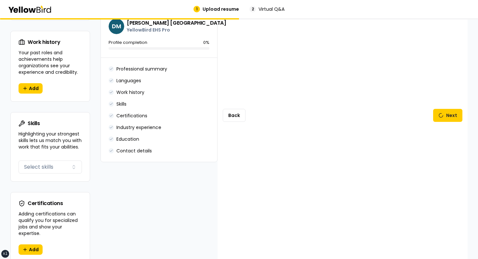
scroll to position [413, 0]
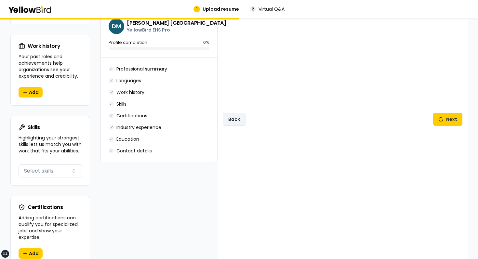
click at [244, 121] on button "Back" at bounding box center [234, 119] width 23 height 13
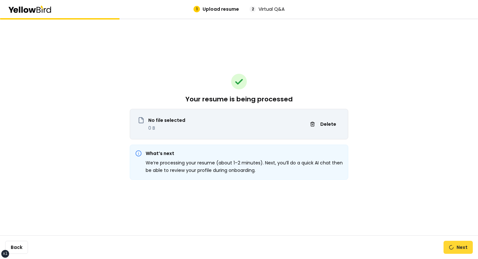
click at [459, 251] on button "Next" at bounding box center [458, 247] width 29 height 13
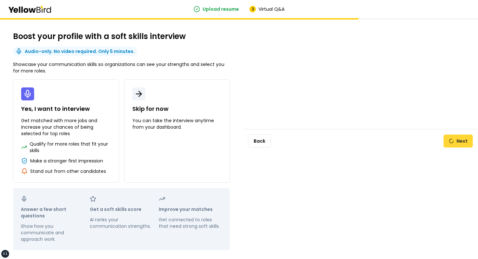
click at [453, 140] on button "Next" at bounding box center [458, 141] width 29 height 13
click at [253, 143] on button "Back" at bounding box center [259, 141] width 23 height 13
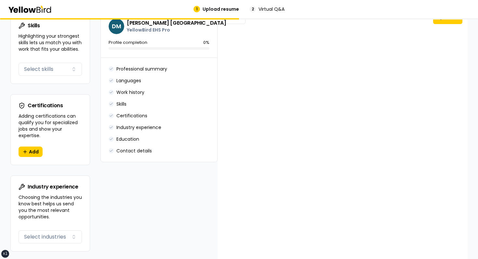
scroll to position [469, 0]
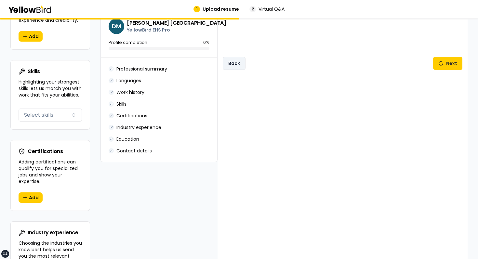
click at [239, 63] on button "Back" at bounding box center [234, 63] width 23 height 13
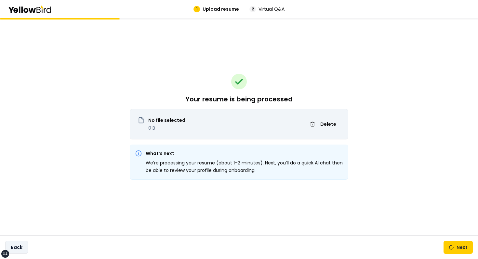
click at [20, 243] on button "Back" at bounding box center [16, 247] width 23 height 13
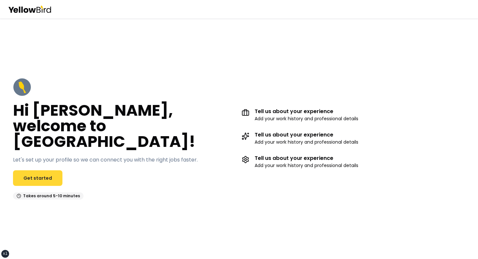
click at [47, 170] on link "Get started" at bounding box center [37, 178] width 49 height 16
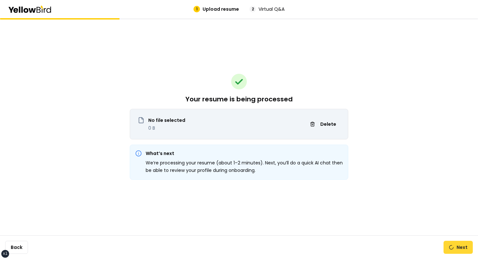
click at [452, 246] on button "Next" at bounding box center [458, 247] width 29 height 13
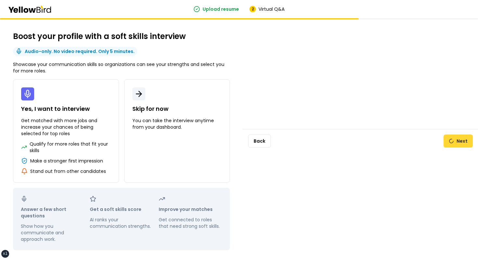
click at [451, 143] on button "Next" at bounding box center [458, 141] width 29 height 13
click at [247, 140] on div "Back Next" at bounding box center [360, 141] width 235 height 24
click at [257, 140] on button "Back" at bounding box center [259, 141] width 23 height 13
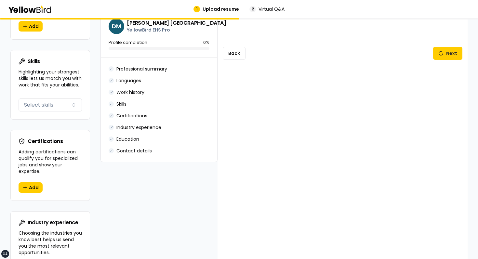
scroll to position [458, 0]
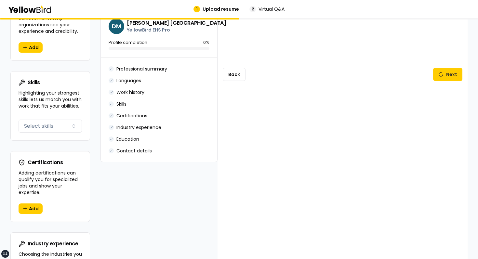
click at [234, 63] on div "Back Next" at bounding box center [343, 74] width 250 height 1008
click at [234, 68] on button "Back" at bounding box center [234, 74] width 23 height 13
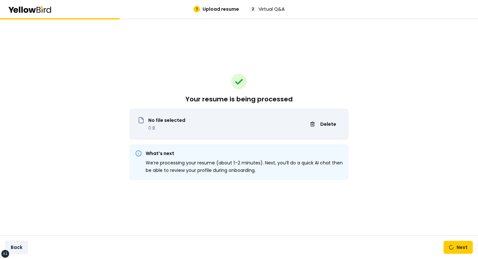
click at [23, 244] on button "Back" at bounding box center [16, 247] width 23 height 13
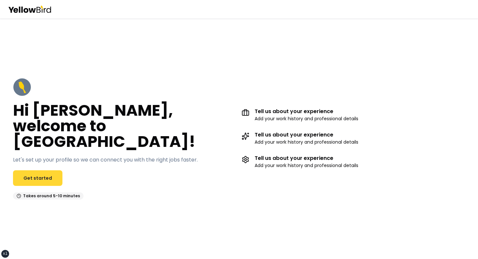
click at [53, 170] on link "Get started" at bounding box center [37, 178] width 49 height 16
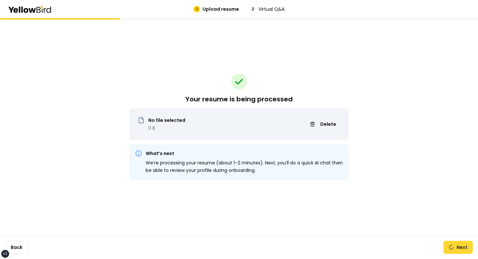
click at [457, 249] on button "Next" at bounding box center [458, 247] width 29 height 13
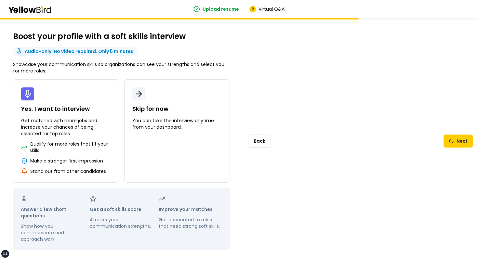
scroll to position [4, 0]
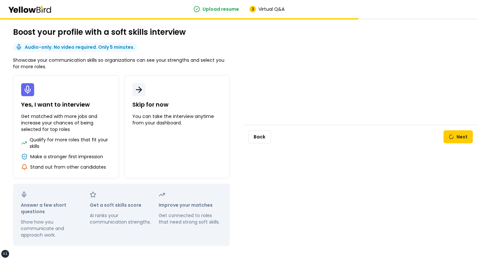
click at [453, 143] on div "Back Next" at bounding box center [360, 137] width 235 height 24
click at [454, 140] on button "Next" at bounding box center [458, 136] width 29 height 13
click at [263, 138] on button "Back" at bounding box center [259, 136] width 23 height 13
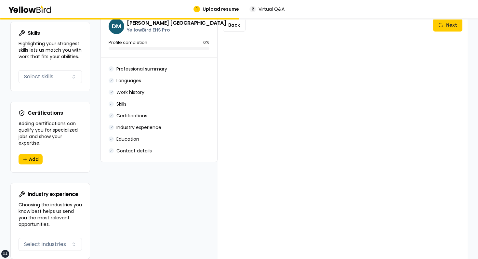
scroll to position [472, 0]
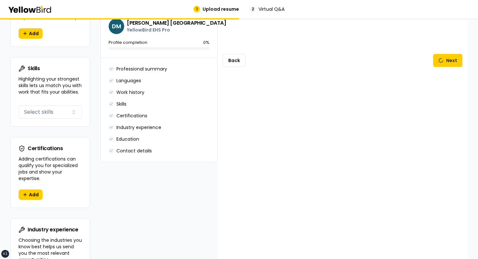
click at [235, 47] on div "Back Next" at bounding box center [343, 60] width 250 height 1008
click at [235, 73] on div "Back Next" at bounding box center [343, 60] width 250 height 1008
click at [236, 62] on button "Back" at bounding box center [234, 60] width 23 height 13
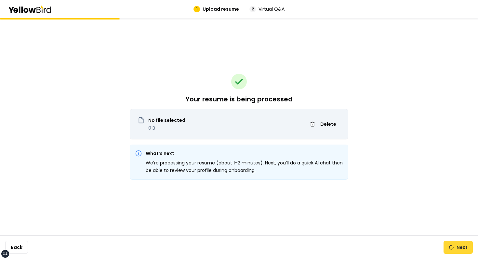
click at [461, 242] on button "Next" at bounding box center [458, 247] width 29 height 13
click at [457, 250] on button "Next" at bounding box center [458, 247] width 29 height 13
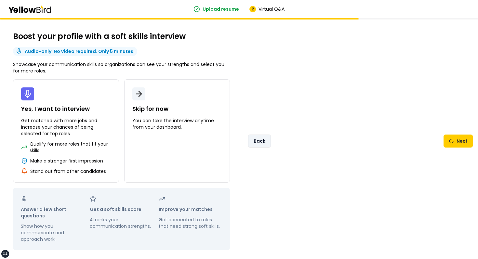
click at [269, 146] on button "Back" at bounding box center [259, 141] width 23 height 13
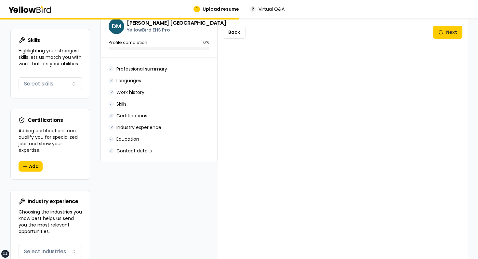
scroll to position [351, 0]
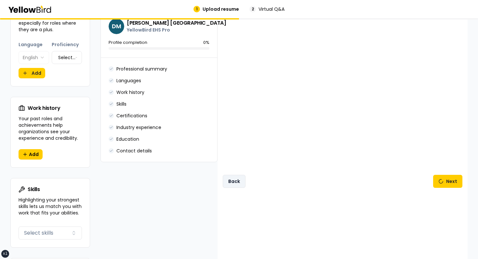
click at [230, 177] on button "Back" at bounding box center [234, 181] width 23 height 13
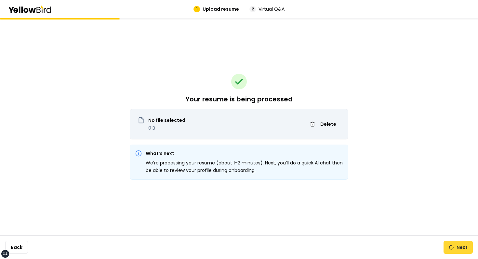
click at [446, 249] on button "Next" at bounding box center [458, 247] width 29 height 13
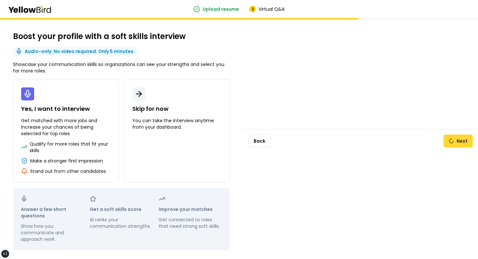
click at [463, 141] on button "Next" at bounding box center [458, 141] width 29 height 13
click at [346, 129] on div "Back Next" at bounding box center [360, 141] width 235 height 24
click at [262, 136] on button "Back" at bounding box center [259, 141] width 23 height 13
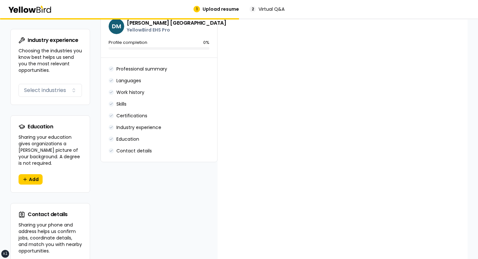
scroll to position [443, 0]
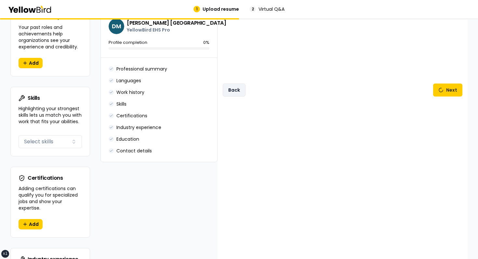
click at [236, 91] on button "Back" at bounding box center [234, 90] width 23 height 13
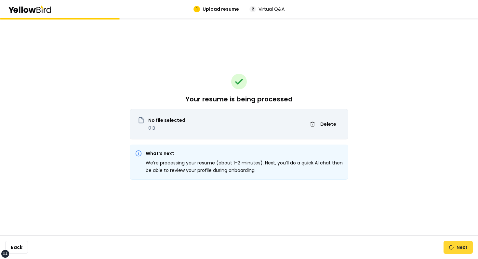
click at [468, 251] on button "Next" at bounding box center [458, 247] width 29 height 13
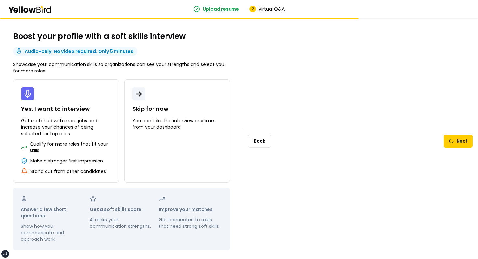
click at [269, 133] on div "Back Next" at bounding box center [360, 141] width 235 height 24
click at [255, 147] on button "Back" at bounding box center [259, 141] width 23 height 13
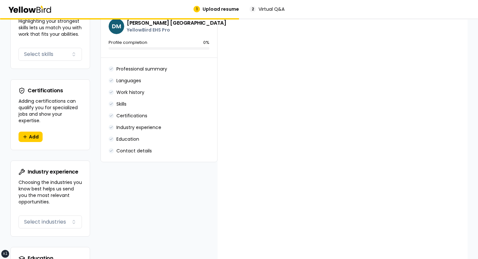
scroll to position [475, 0]
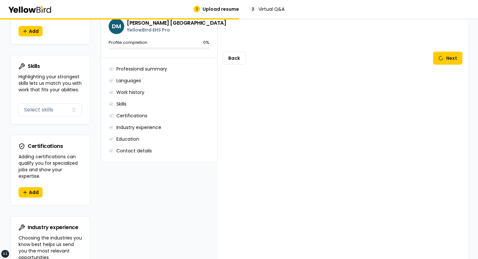
click at [237, 63] on div "Back Next" at bounding box center [343, 58] width 250 height 1008
click at [246, 50] on div "Back Next" at bounding box center [343, 58] width 250 height 1008
click at [243, 52] on button "Back" at bounding box center [234, 58] width 23 height 13
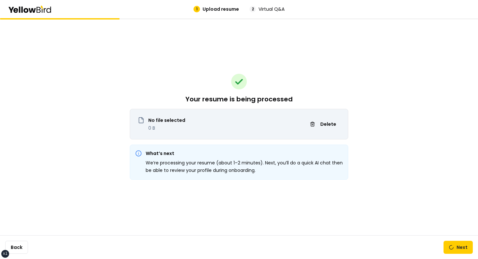
click at [418, 188] on div "Your resume is being processed No file selected 0 B Delete What’s next We’re pr…" at bounding box center [239, 138] width 478 height 241
click at [468, 243] on button "Next" at bounding box center [458, 247] width 29 height 13
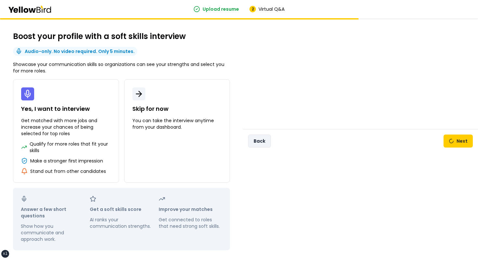
click at [253, 140] on button "Back" at bounding box center [259, 141] width 23 height 13
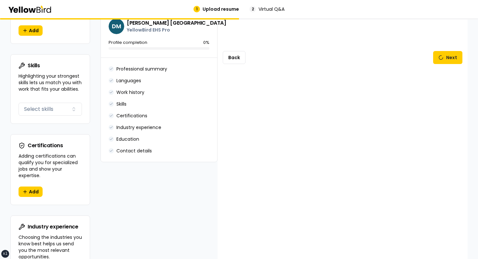
scroll to position [399, 0]
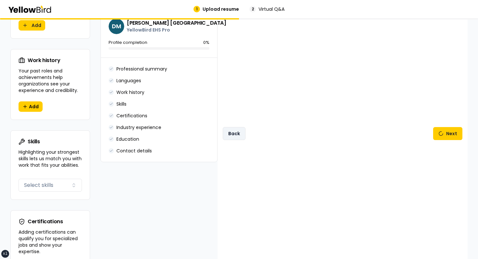
click at [231, 136] on button "Back" at bounding box center [234, 133] width 23 height 13
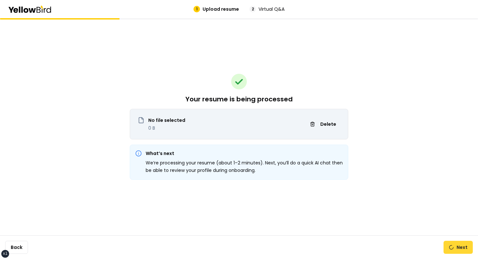
click at [459, 245] on button "Next" at bounding box center [458, 247] width 29 height 13
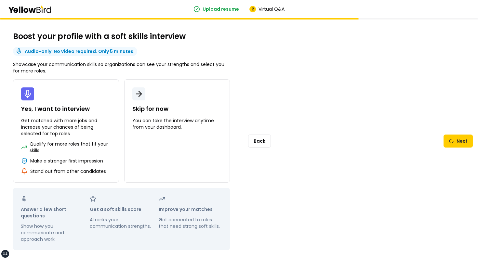
click at [451, 132] on div "Back Next" at bounding box center [360, 141] width 235 height 24
click at [451, 137] on button "Next" at bounding box center [458, 141] width 29 height 13
click at [261, 139] on button "Back" at bounding box center [259, 141] width 23 height 13
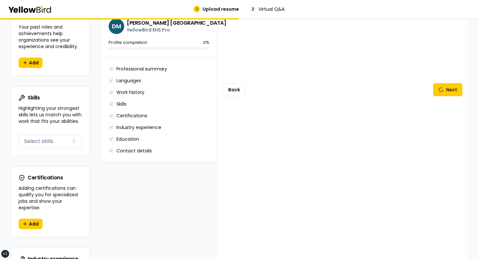
scroll to position [384, 0]
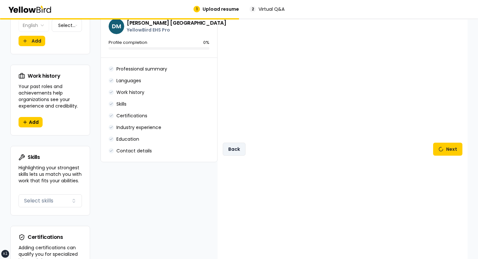
click at [230, 145] on button "Back" at bounding box center [234, 149] width 23 height 13
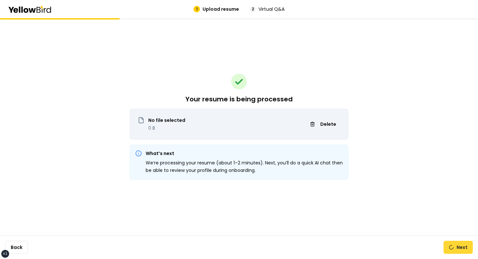
click at [461, 249] on button "Next" at bounding box center [458, 247] width 29 height 13
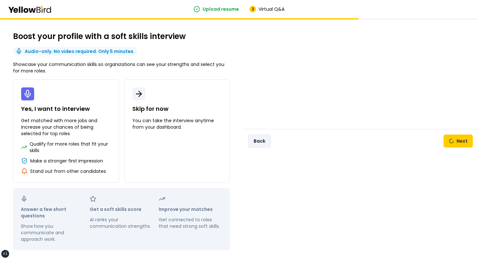
click at [268, 143] on button "Back" at bounding box center [259, 141] width 23 height 13
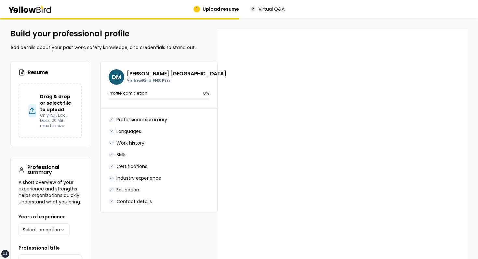
scroll to position [360, 0]
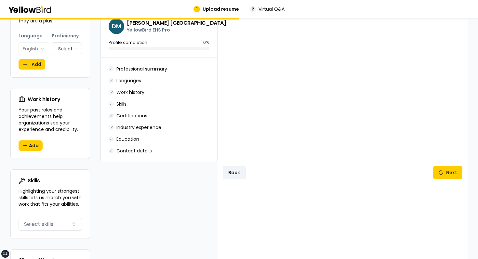
click at [235, 172] on button "Back" at bounding box center [234, 172] width 23 height 13
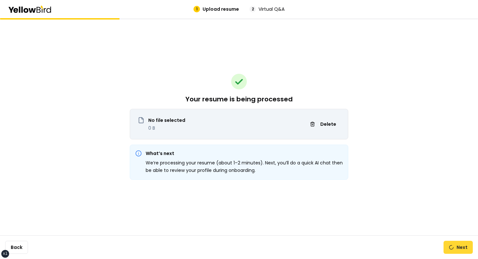
click at [447, 243] on button "Next" at bounding box center [458, 247] width 29 height 13
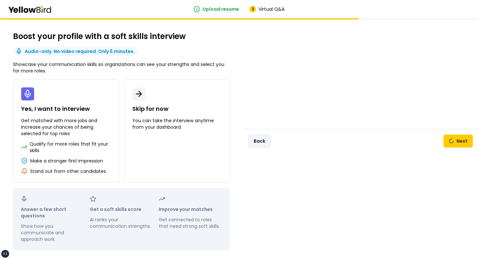
click at [260, 139] on button "Back" at bounding box center [259, 141] width 23 height 13
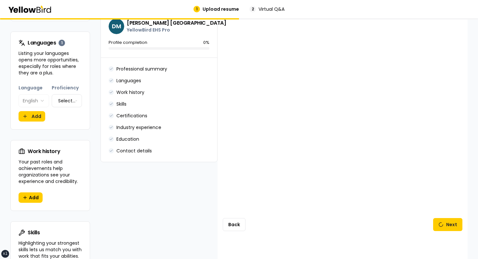
scroll to position [327, 0]
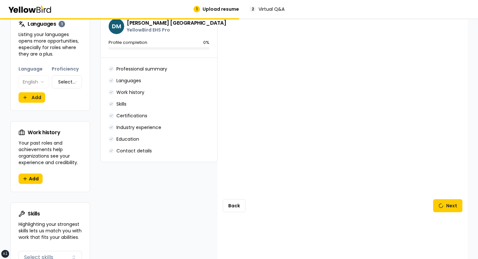
click at [282, 207] on div "Back Next" at bounding box center [343, 206] width 250 height 1008
click at [237, 201] on button "Back" at bounding box center [234, 205] width 23 height 13
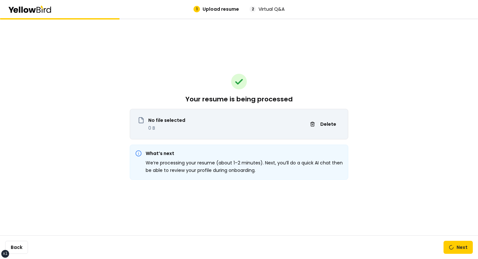
click at [289, 177] on div "What’s next We’re processing your resume (about 1–2 minutes). Next, you’ll do a…" at bounding box center [239, 162] width 219 height 35
click at [329, 127] on span "Delete" at bounding box center [328, 124] width 16 height 7
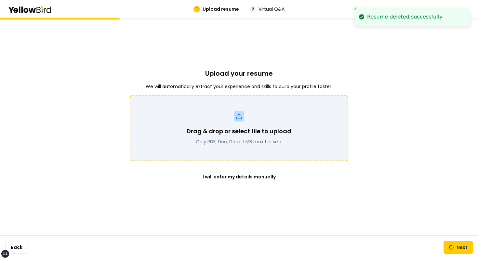
click at [261, 126] on div "Drag & drop or select file to upload Only PDF, Doc, Docx. 1 MB max file size." at bounding box center [239, 128] width 202 height 34
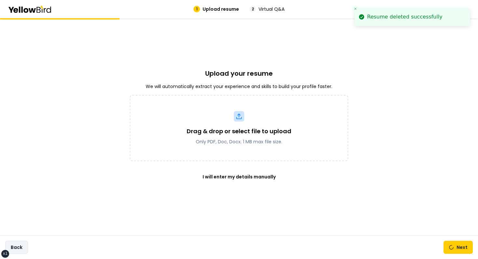
click at [20, 246] on button "Back" at bounding box center [16, 247] width 23 height 13
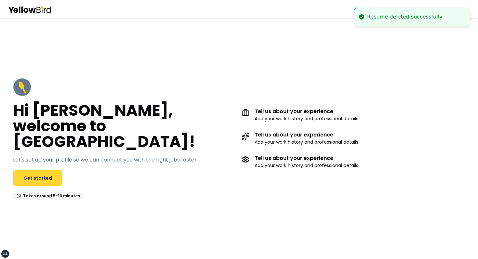
click at [38, 170] on link "Get started" at bounding box center [37, 178] width 49 height 16
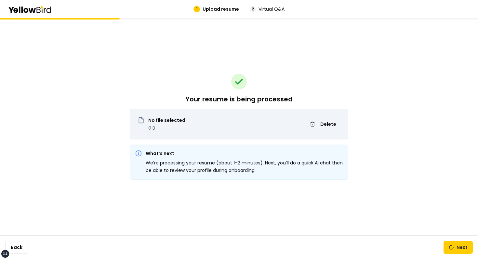
click at [448, 256] on div "Back Next" at bounding box center [239, 248] width 478 height 24
click at [453, 250] on button "Next" at bounding box center [458, 247] width 29 height 13
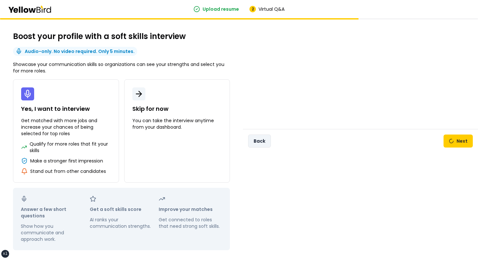
click at [261, 142] on button "Back" at bounding box center [259, 141] width 23 height 13
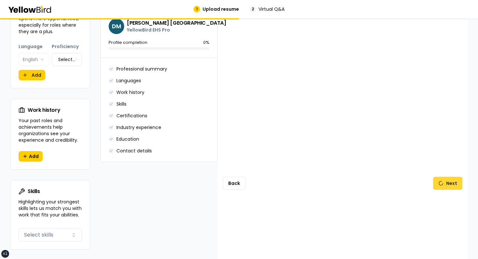
click at [453, 181] on button "Next" at bounding box center [447, 183] width 29 height 13
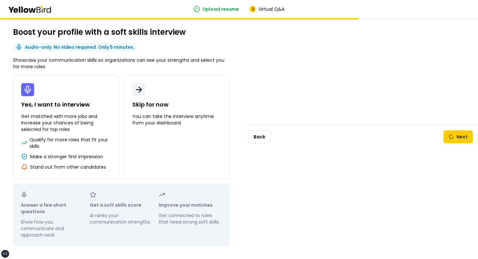
scroll to position [4, 0]
click at [463, 137] on button "Next" at bounding box center [458, 136] width 29 height 13
click at [260, 138] on button "Back" at bounding box center [259, 136] width 23 height 13
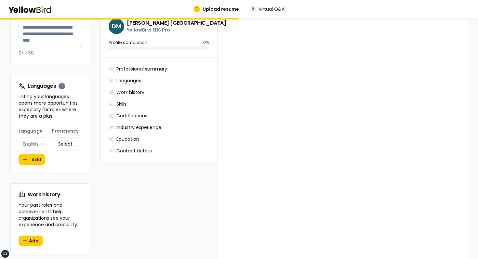
scroll to position [399, 0]
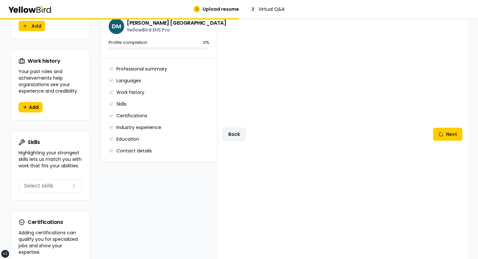
click at [228, 128] on button "Back" at bounding box center [234, 134] width 23 height 13
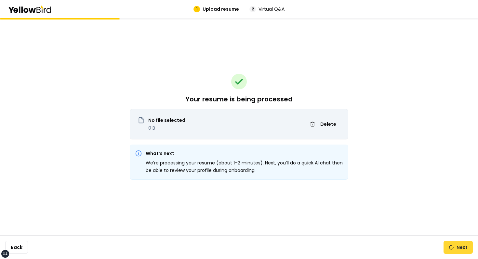
click at [458, 250] on button "Next" at bounding box center [458, 247] width 29 height 13
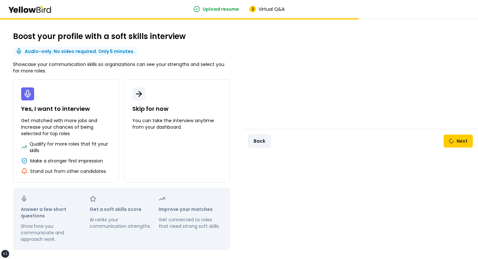
click at [269, 144] on button "Back" at bounding box center [259, 141] width 23 height 13
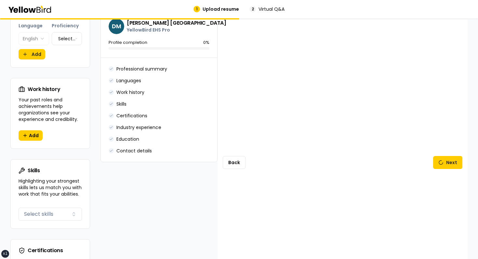
scroll to position [377, 0]
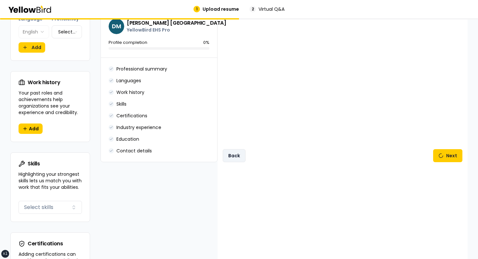
click at [245, 155] on button "Back" at bounding box center [234, 155] width 23 height 13
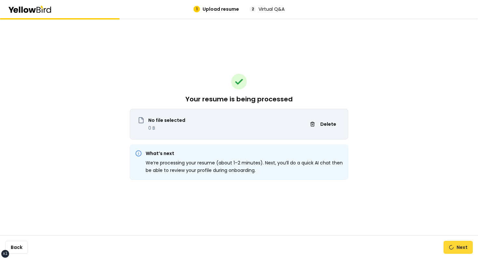
click at [459, 248] on button "Next" at bounding box center [458, 247] width 29 height 13
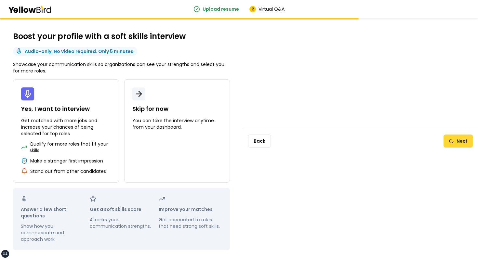
click at [459, 144] on button "Next" at bounding box center [458, 141] width 29 height 13
click at [269, 141] on button "Back" at bounding box center [259, 141] width 23 height 13
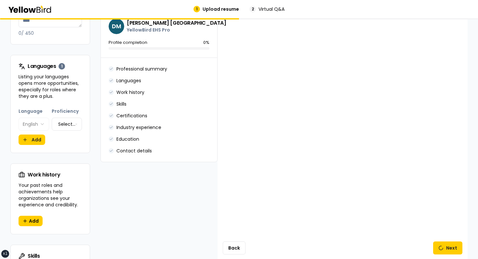
scroll to position [327, 0]
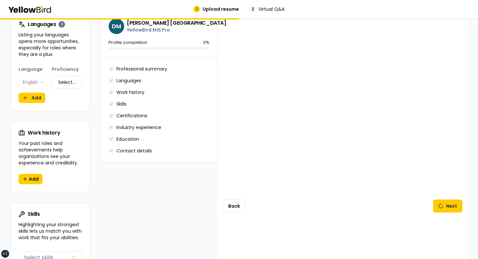
click at [213, 214] on div "**********" at bounding box center [113, 222] width 207 height 975
click at [230, 203] on button "Back" at bounding box center [234, 206] width 23 height 13
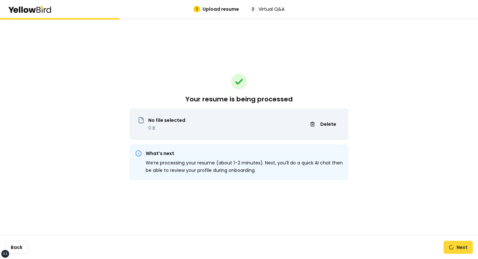
click at [460, 247] on button "Next" at bounding box center [458, 247] width 29 height 13
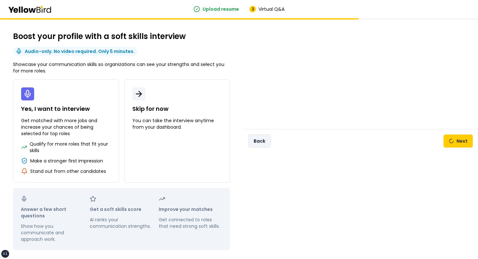
click at [256, 145] on button "Back" at bounding box center [259, 141] width 23 height 13
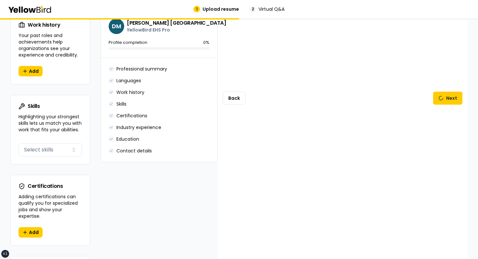
scroll to position [449, 0]
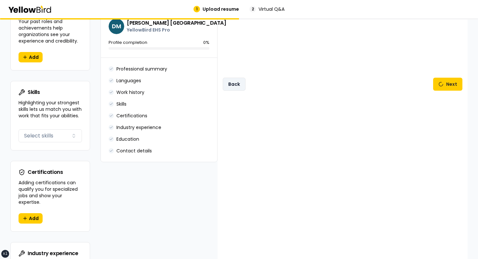
click at [235, 86] on button "Back" at bounding box center [234, 84] width 23 height 13
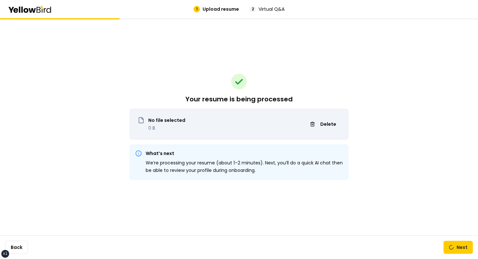
click at [307, 91] on div "Your resume is being processed No file selected 0 B Delete What’s next We’re pr…" at bounding box center [239, 126] width 219 height 217
click at [263, 59] on div "Your resume is being processed No file selected 0 B Delete What’s next We’re pr…" at bounding box center [239, 126] width 219 height 217
click at [195, 74] on div "Your resume is being processed No file selected 0 B Delete What’s next We’re pr…" at bounding box center [239, 126] width 219 height 217
click at [184, 77] on div "Your resume is being processed No file selected 0 B Delete What’s next We’re pr…" at bounding box center [239, 126] width 219 height 217
click at [456, 245] on button "Next" at bounding box center [458, 247] width 29 height 13
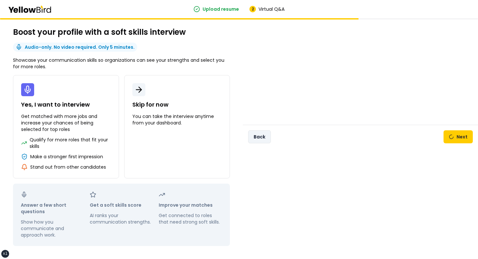
click at [260, 135] on button "Back" at bounding box center [259, 136] width 23 height 13
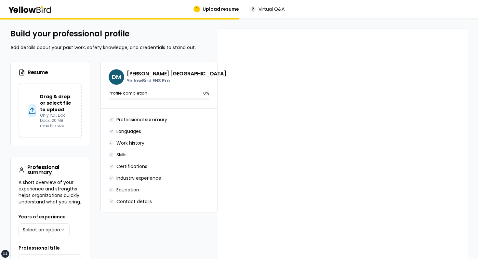
click at [212, 66] on div "[PERSON_NAME] YellowBird EHS Pro Profile completion 0 %" at bounding box center [159, 84] width 116 height 47
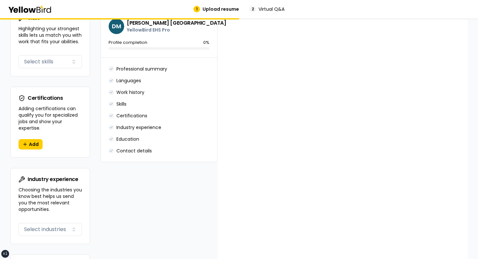
scroll to position [462, 0]
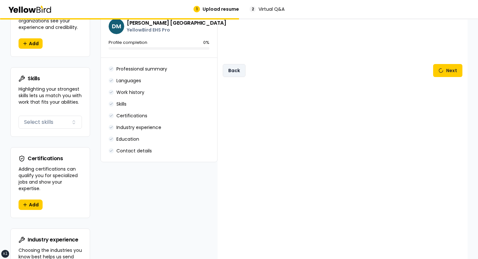
click at [235, 69] on button "Back" at bounding box center [234, 70] width 23 height 13
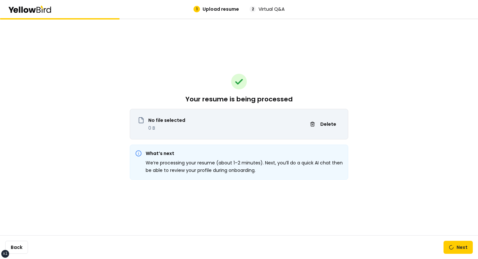
click at [270, 87] on div "Your resume is being processed No file selected 0 B Delete What’s next We’re pr…" at bounding box center [239, 126] width 219 height 217
click at [330, 94] on div "Your resume is being processed No file selected 0 B Delete What’s next We’re pr…" at bounding box center [239, 126] width 219 height 217
click at [330, 112] on div "No file selected 0 B Delete" at bounding box center [239, 124] width 219 height 31
click at [323, 125] on span "Delete" at bounding box center [328, 124] width 16 height 7
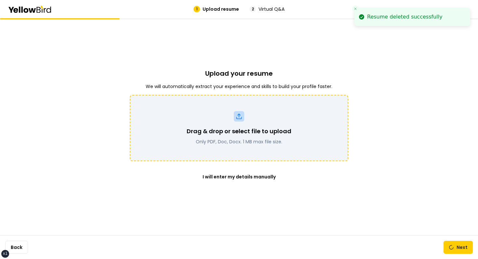
click at [280, 140] on p "Only PDF, Doc, Docx. 1 MB max file size." at bounding box center [239, 142] width 105 height 7
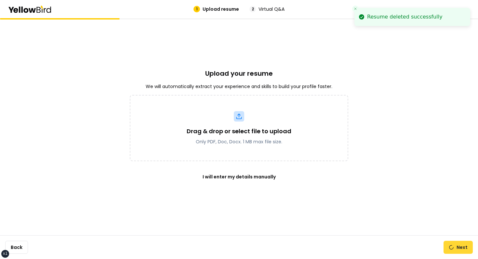
click at [452, 245] on button "Next" at bounding box center [458, 247] width 29 height 13
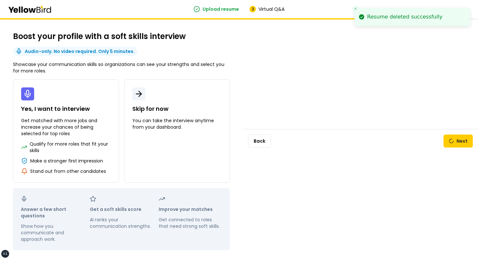
scroll to position [4, 0]
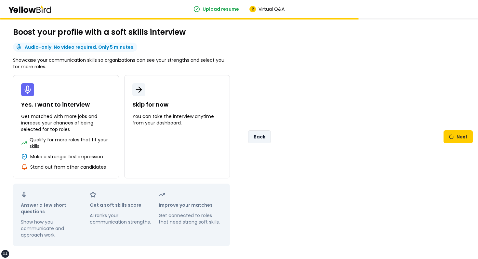
click at [259, 143] on button "Back" at bounding box center [259, 136] width 23 height 13
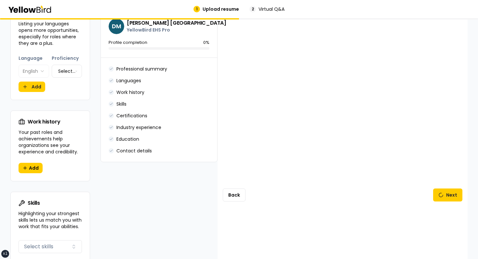
scroll to position [381, 0]
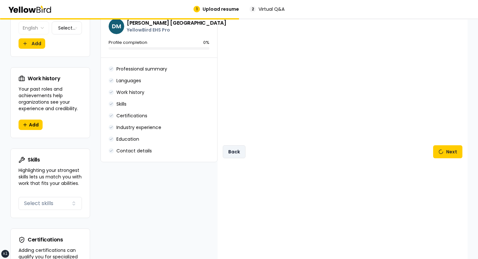
click at [240, 150] on button "Back" at bounding box center [234, 151] width 23 height 13
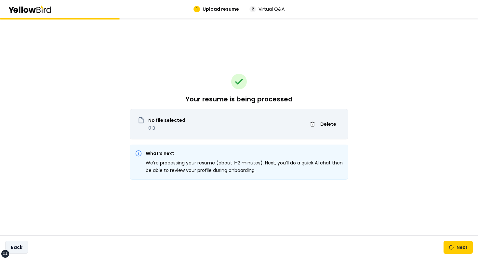
click at [23, 253] on button "Back" at bounding box center [16, 247] width 23 height 13
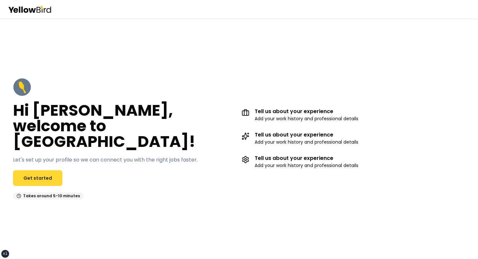
click at [33, 174] on link "Get started" at bounding box center [37, 178] width 49 height 16
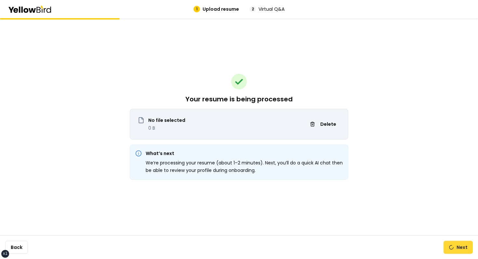
click at [461, 250] on button "Next" at bounding box center [458, 247] width 29 height 13
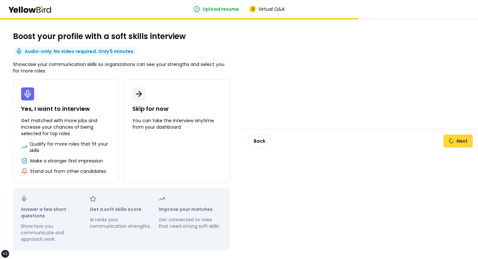
click at [460, 138] on button "Next" at bounding box center [458, 141] width 29 height 13
click at [272, 146] on div "Back Next" at bounding box center [360, 141] width 235 height 24
click at [264, 143] on button "Back" at bounding box center [259, 141] width 23 height 13
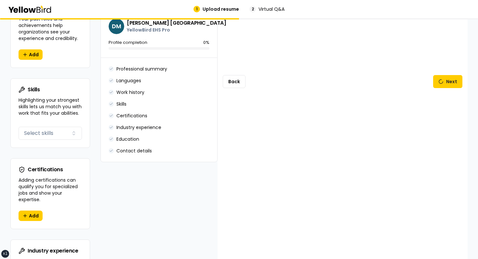
scroll to position [442, 0]
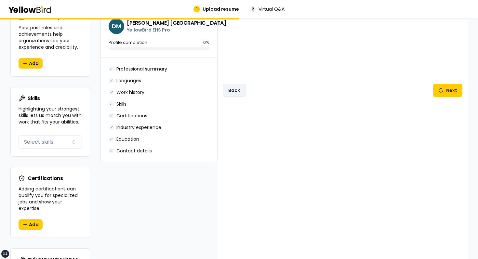
click at [237, 91] on button "Back" at bounding box center [234, 90] width 23 height 13
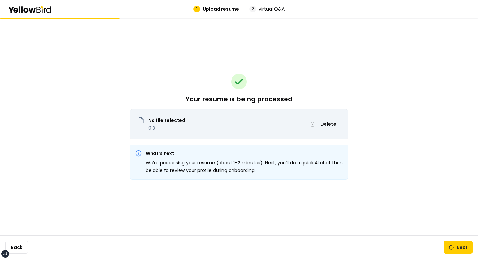
click at [324, 109] on div "No file selected 0 B Delete" at bounding box center [239, 124] width 219 height 31
click at [319, 106] on div "Your resume is being processed No file selected 0 B Delete What’s next We’re pr…" at bounding box center [239, 126] width 219 height 217
click at [321, 119] on button "Delete" at bounding box center [323, 124] width 34 height 10
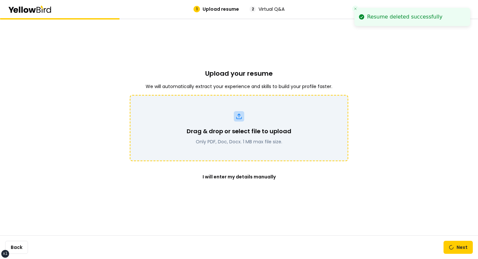
click at [269, 146] on div "Drag & drop or select file to upload Only PDF, Doc, Docx. 1 MB max file size." at bounding box center [239, 128] width 219 height 66
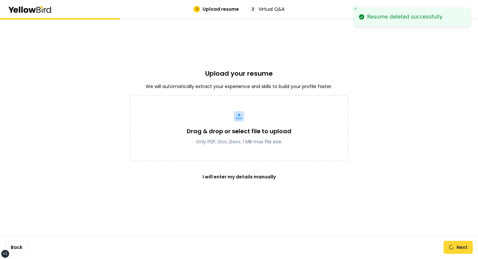
click at [450, 250] on button "Next" at bounding box center [458, 247] width 29 height 13
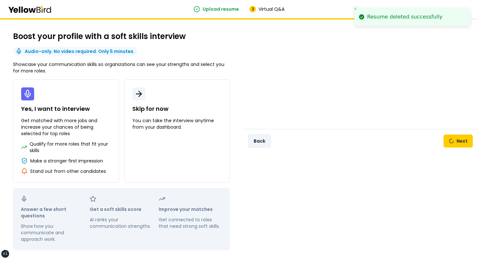
click at [255, 145] on button "Back" at bounding box center [259, 141] width 23 height 13
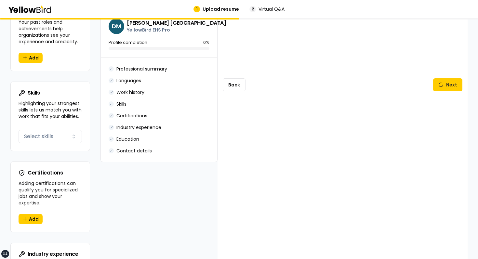
scroll to position [450, 0]
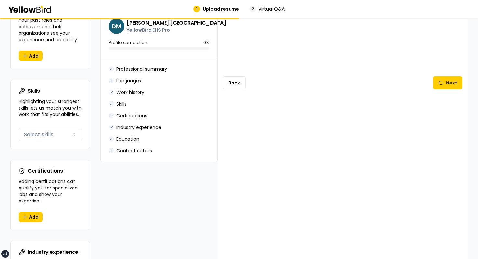
click at [227, 66] on div "Back Next" at bounding box center [343, 83] width 250 height 1008
click at [232, 86] on button "Back" at bounding box center [234, 82] width 23 height 13
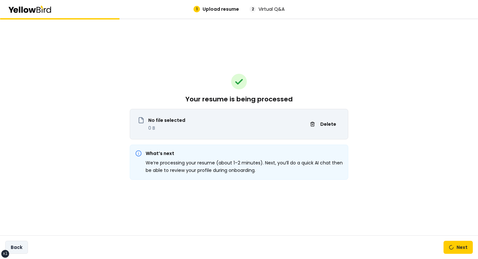
click at [19, 248] on button "Back" at bounding box center [16, 247] width 23 height 13
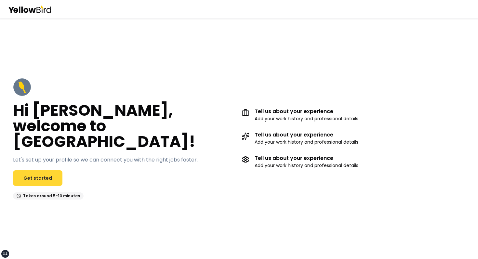
click at [48, 176] on link "Get started" at bounding box center [37, 178] width 49 height 16
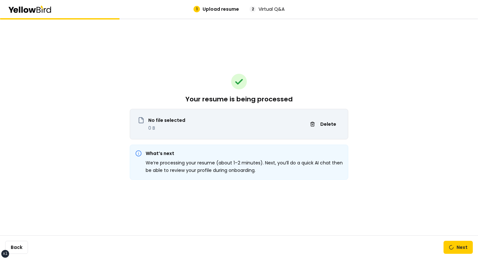
click at [459, 259] on div "Back Next" at bounding box center [239, 248] width 478 height 24
click at [455, 255] on div "Back Next" at bounding box center [239, 248] width 478 height 24
click at [454, 251] on button "Next" at bounding box center [458, 247] width 29 height 13
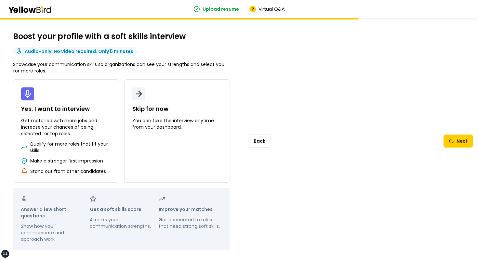
scroll to position [4, 0]
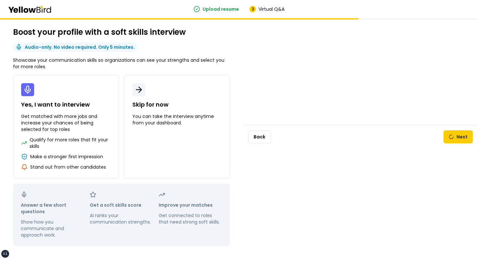
click at [284, 155] on div "Boost your profile with a soft skills interview Audio-only. No video required. …" at bounding box center [239, 136] width 478 height 245
click at [265, 142] on button "Back" at bounding box center [259, 136] width 23 height 13
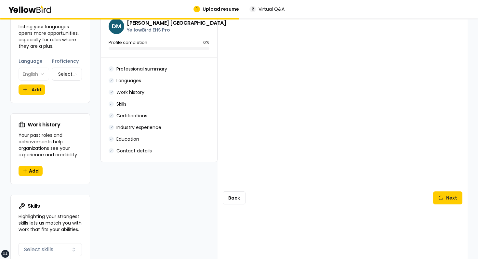
click at [436, 202] on div "Back Next" at bounding box center [343, 198] width 250 height 1008
click at [443, 196] on button "Next" at bounding box center [447, 198] width 29 height 13
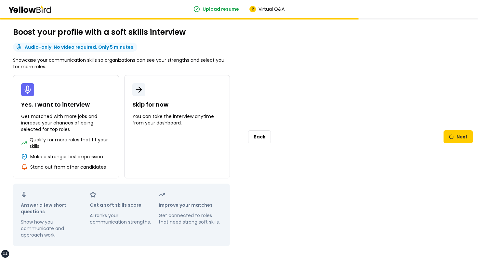
scroll to position [4, 0]
click at [270, 136] on button "Back" at bounding box center [259, 136] width 23 height 13
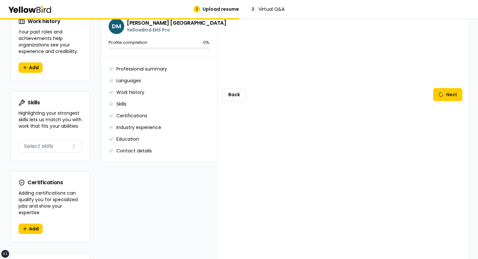
scroll to position [386, 0]
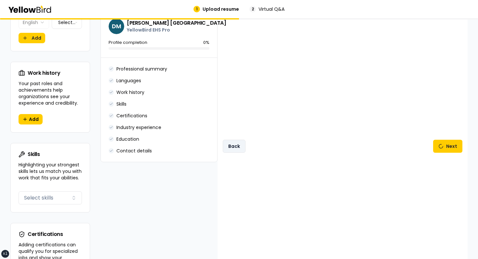
click at [231, 144] on button "Back" at bounding box center [234, 146] width 23 height 13
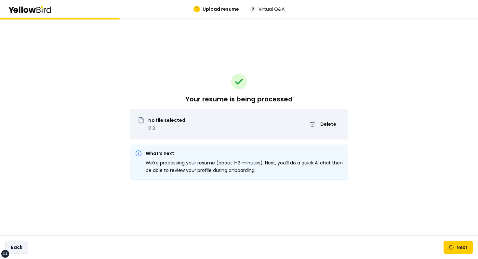
click at [21, 244] on button "Back" at bounding box center [16, 247] width 23 height 13
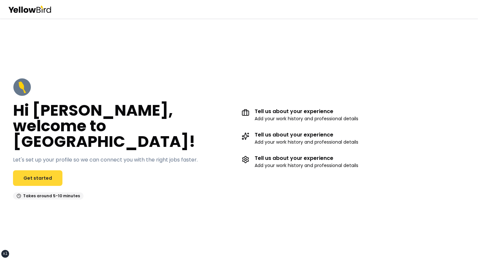
click at [51, 171] on link "Get started" at bounding box center [37, 178] width 49 height 16
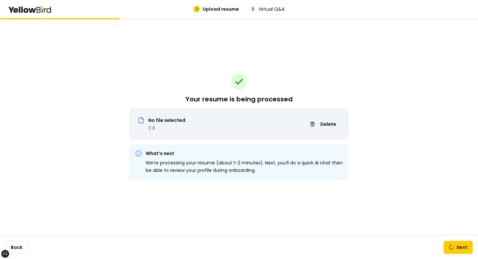
click at [453, 240] on div "Back Next" at bounding box center [239, 248] width 478 height 24
click at [453, 242] on button "Next" at bounding box center [458, 247] width 29 height 13
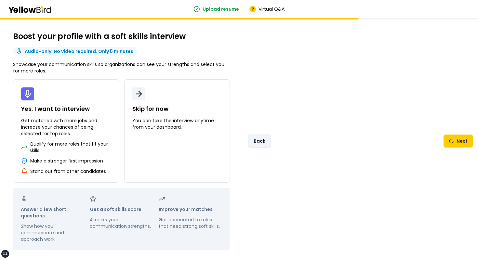
click at [269, 142] on button "Back" at bounding box center [259, 141] width 23 height 13
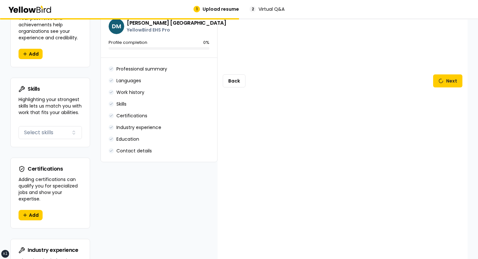
scroll to position [370, 0]
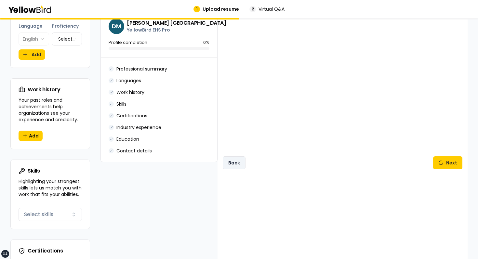
click at [234, 164] on button "Back" at bounding box center [234, 162] width 23 height 13
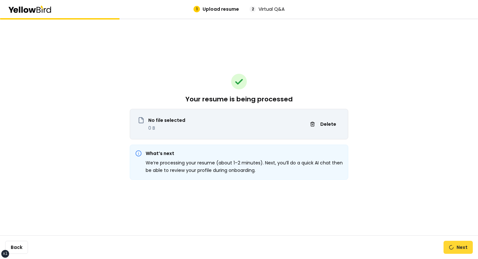
click at [466, 244] on button "Next" at bounding box center [458, 247] width 29 height 13
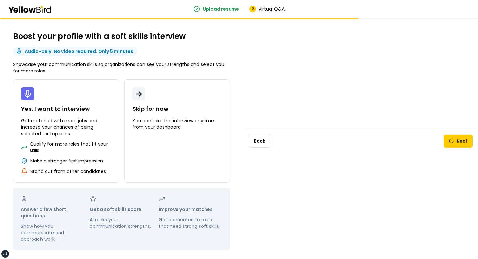
scroll to position [4, 0]
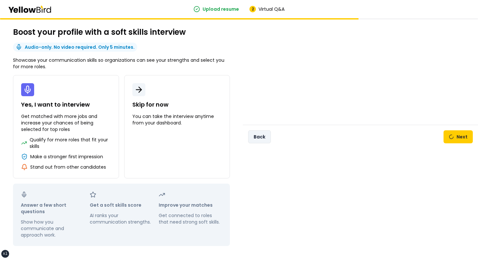
click at [261, 132] on button "Back" at bounding box center [259, 136] width 23 height 13
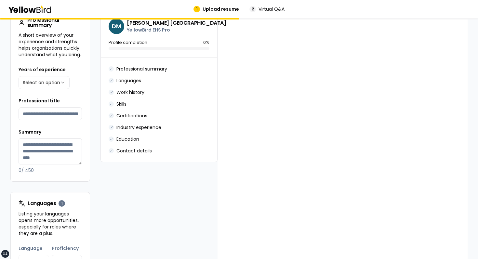
scroll to position [2, 0]
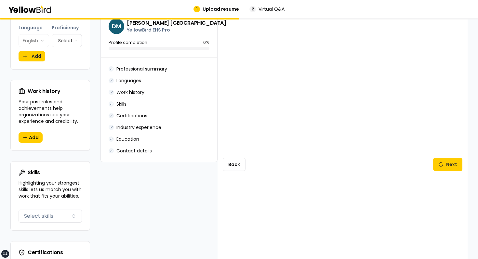
scroll to position [357, 0]
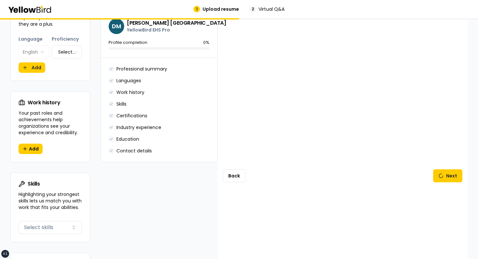
click at [232, 166] on div "Back Next" at bounding box center [343, 176] width 250 height 1008
click at [232, 169] on button "Back" at bounding box center [234, 175] width 23 height 13
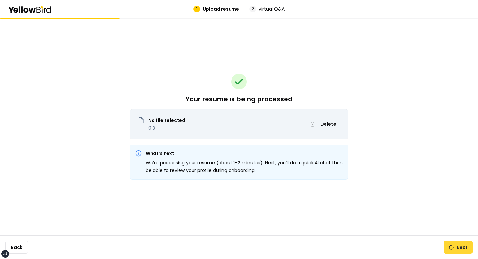
click at [449, 244] on button "Next" at bounding box center [458, 247] width 29 height 13
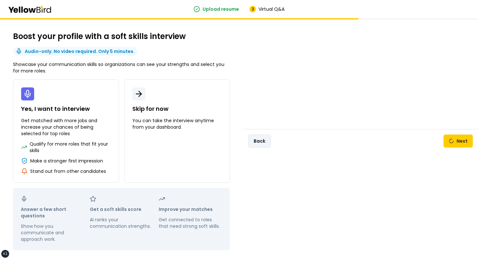
click at [268, 147] on div "Back Next" at bounding box center [360, 141] width 235 height 24
click at [261, 134] on div "Back Next" at bounding box center [360, 141] width 235 height 24
click at [259, 141] on button "Back" at bounding box center [259, 141] width 23 height 13
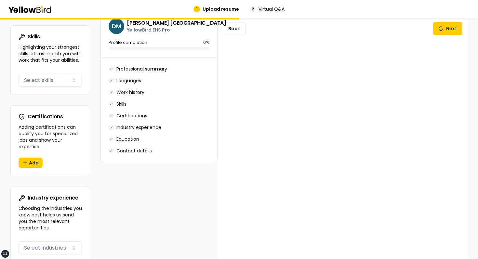
scroll to position [481, 0]
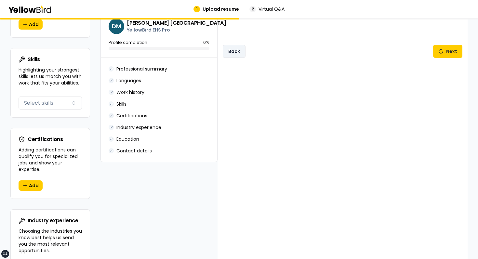
click at [225, 50] on button "Back" at bounding box center [234, 51] width 23 height 13
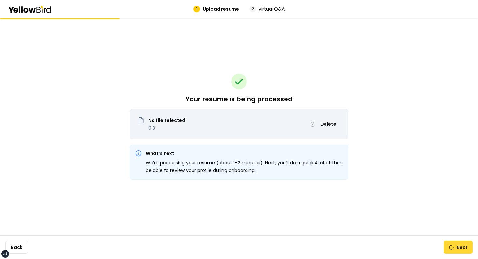
click at [454, 245] on button "Next" at bounding box center [458, 247] width 29 height 13
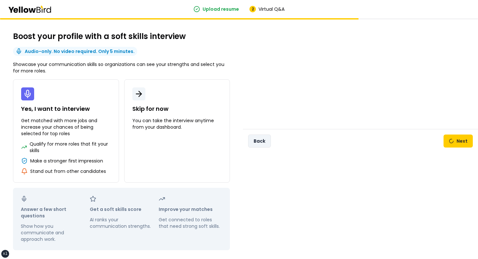
click at [265, 136] on button "Back" at bounding box center [259, 141] width 23 height 13
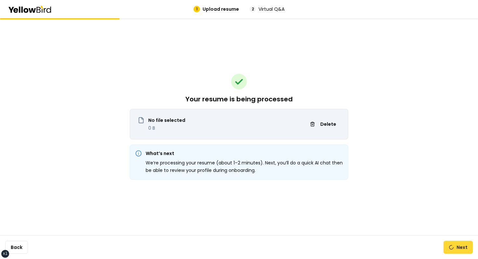
click at [454, 250] on button "Next" at bounding box center [458, 247] width 29 height 13
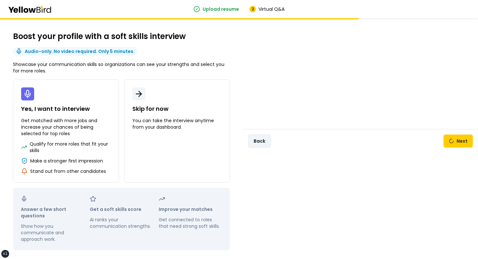
click at [266, 141] on button "Back" at bounding box center [259, 141] width 23 height 13
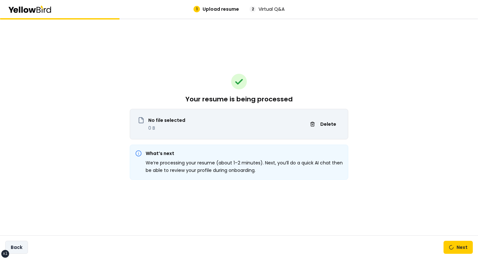
click at [23, 241] on button "Back" at bounding box center [16, 247] width 23 height 13
click at [19, 242] on button "Back" at bounding box center [16, 247] width 23 height 13
click at [312, 121] on button "Delete" at bounding box center [323, 124] width 34 height 10
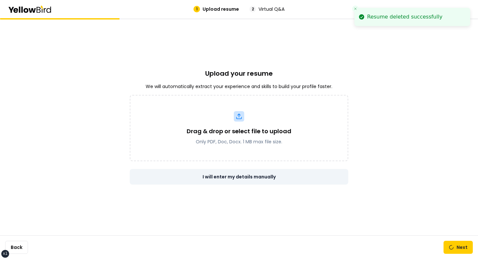
click at [262, 175] on link "I will enter my details manually" at bounding box center [239, 177] width 219 height 16
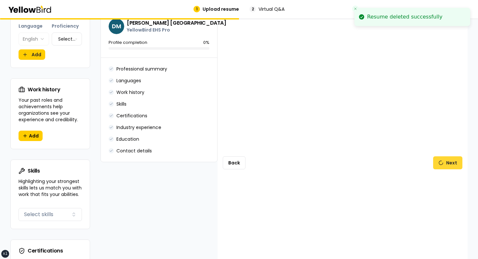
click at [442, 160] on button "Next" at bounding box center [447, 162] width 29 height 13
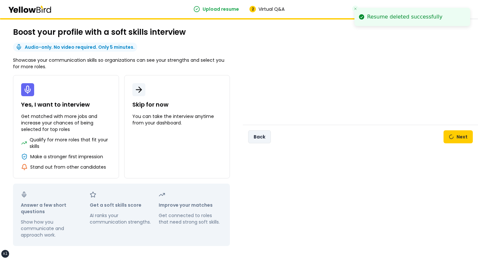
click at [255, 137] on button "Back" at bounding box center [259, 136] width 23 height 13
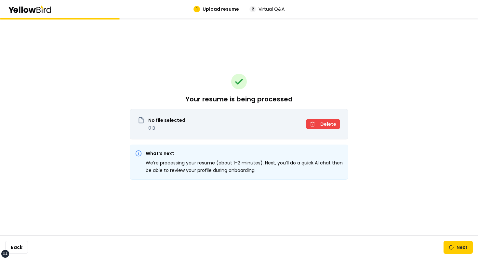
click at [328, 126] on span "Delete" at bounding box center [328, 124] width 16 height 7
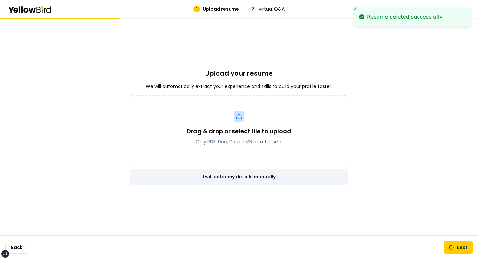
click at [237, 180] on link "I will enter my details manually" at bounding box center [239, 177] width 219 height 16
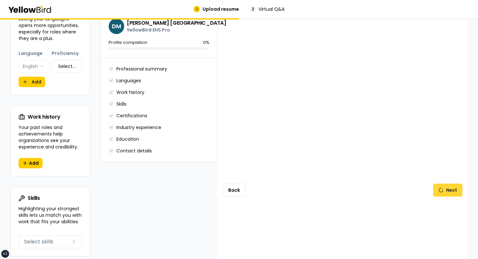
click at [440, 184] on button "Next" at bounding box center [447, 190] width 29 height 13
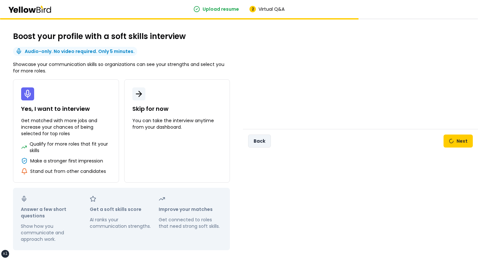
click at [265, 141] on button "Back" at bounding box center [259, 141] width 23 height 13
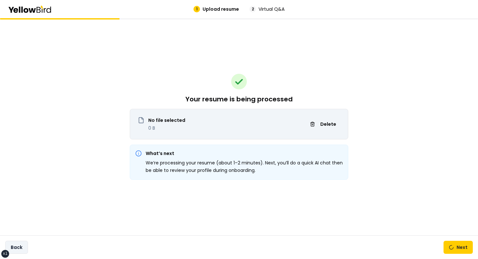
click at [10, 246] on button "Back" at bounding box center [16, 247] width 23 height 13
click at [449, 243] on button "Next" at bounding box center [458, 247] width 29 height 13
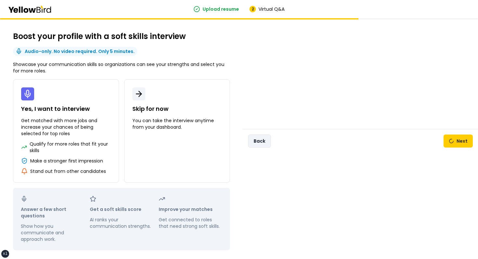
click at [266, 144] on button "Back" at bounding box center [259, 141] width 23 height 13
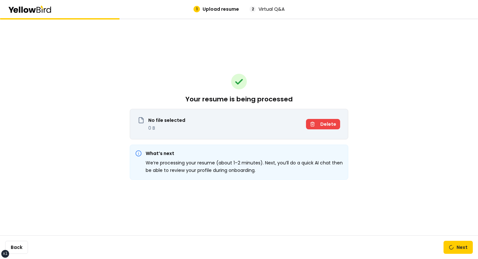
click at [322, 129] on button "Delete" at bounding box center [323, 124] width 34 height 10
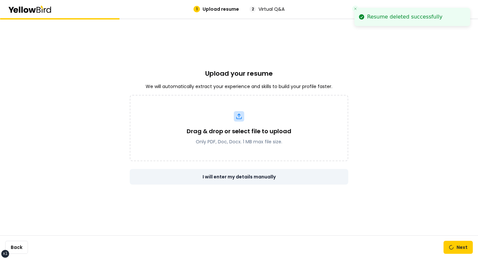
click at [248, 174] on link "I will enter my details manually" at bounding box center [239, 177] width 219 height 16
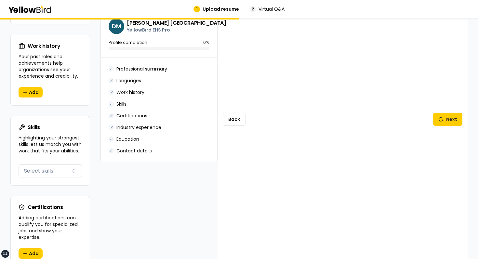
scroll to position [411, 0]
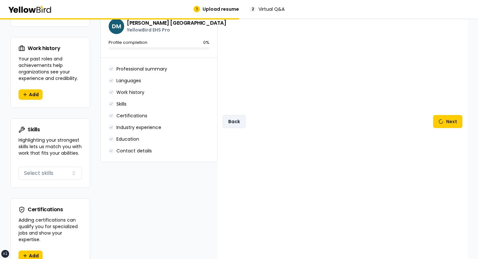
click at [245, 115] on button "Back" at bounding box center [234, 121] width 23 height 13
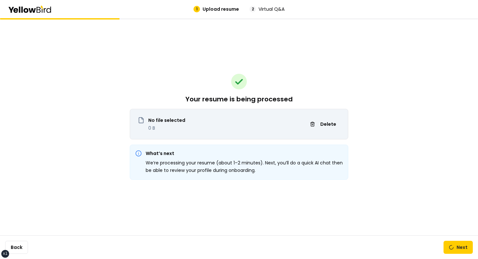
click at [241, 114] on div "No file selected 0 B Delete" at bounding box center [239, 124] width 219 height 31
click at [23, 244] on button "Back" at bounding box center [16, 247] width 23 height 13
click at [17, 245] on button "Back" at bounding box center [16, 247] width 23 height 13
click at [72, 203] on div "Your resume is being processed No file selected 0 B Delete What’s next We’re pr…" at bounding box center [239, 138] width 478 height 241
click at [19, 244] on button "Back" at bounding box center [16, 247] width 23 height 13
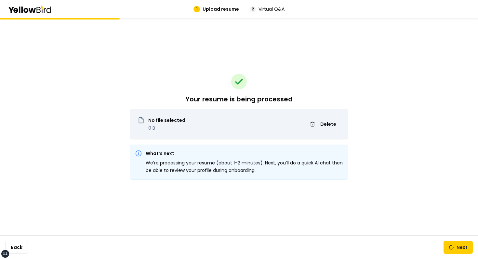
click at [41, 217] on div "Your resume is being processed No file selected 0 B Delete What’s next We’re pr…" at bounding box center [239, 138] width 478 height 241
click at [20, 245] on button "Back" at bounding box center [16, 247] width 23 height 13
click at [36, 217] on div "Your resume is being processed No file selected 0 B Delete What’s next We’re pr…" at bounding box center [239, 138] width 478 height 241
click at [23, 243] on button "Back" at bounding box center [16, 247] width 23 height 13
click at [67, 180] on div "Your resume is being processed No file selected 0 B Delete What’s next We’re pr…" at bounding box center [239, 138] width 478 height 241
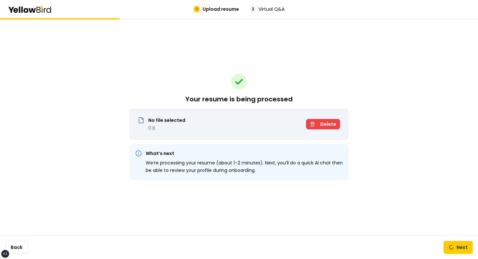
click at [320, 121] on button "Delete" at bounding box center [323, 124] width 34 height 10
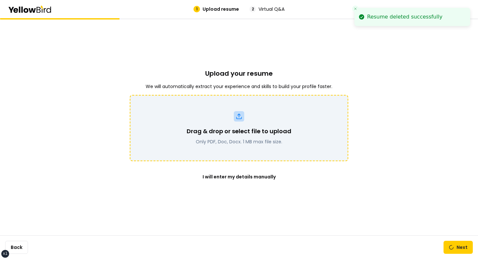
click at [331, 101] on div "Drag & drop or select file to upload Only PDF, Doc, Docx. 1 MB max file size." at bounding box center [239, 128] width 219 height 66
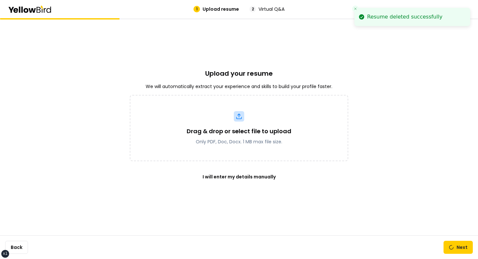
click at [291, 218] on div "Upload your resume We will automatically extract your experience and skills to …" at bounding box center [239, 126] width 219 height 217
click at [257, 190] on div "Upload your resume We will automatically extract your experience and skills to …" at bounding box center [239, 126] width 219 height 217
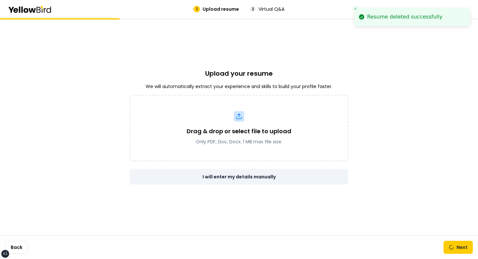
click at [257, 176] on link "I will enter my details manually" at bounding box center [239, 177] width 219 height 16
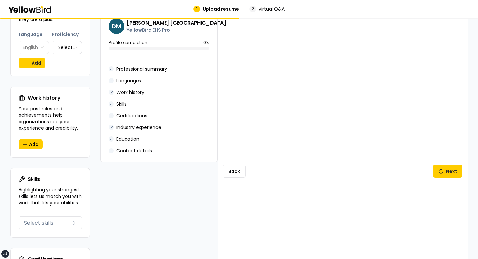
scroll to position [367, 0]
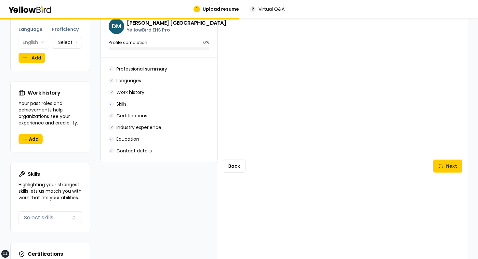
click at [235, 171] on div "Back Next" at bounding box center [343, 166] width 250 height 1008
click at [235, 170] on div "Back Next" at bounding box center [343, 166] width 250 height 1008
click at [236, 168] on button "Back" at bounding box center [234, 166] width 23 height 13
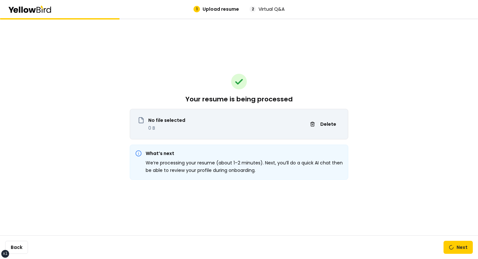
click at [15, 238] on div "Back Next" at bounding box center [239, 248] width 478 height 24
click at [12, 246] on button "Back" at bounding box center [16, 247] width 23 height 13
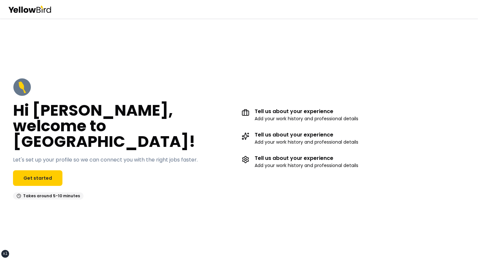
click at [70, 209] on div "Hi [PERSON_NAME], welcome to [GEOGRAPHIC_DATA]! Let's set up your profile so we…" at bounding box center [239, 138] width 478 height 241
click at [40, 173] on link "Get started" at bounding box center [37, 178] width 49 height 16
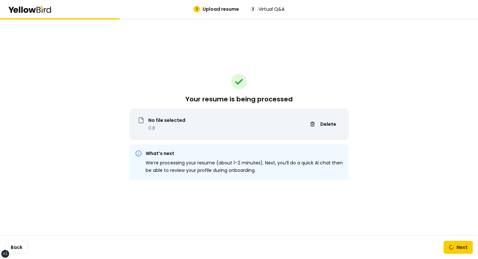
click at [443, 246] on div "Back Next" at bounding box center [239, 248] width 478 height 24
click at [449, 247] on button "Next" at bounding box center [458, 247] width 29 height 13
click at [390, 210] on div "Your resume is being processed No file selected 0 B Delete What’s next We’re pr…" at bounding box center [239, 138] width 478 height 241
click at [466, 250] on button "Next" at bounding box center [458, 247] width 29 height 13
click at [400, 214] on div "Your resume is being processed No file selected 0 B Delete What’s next We’re pr…" at bounding box center [239, 138] width 478 height 241
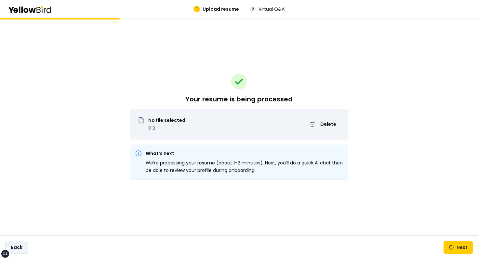
click at [20, 248] on button "Back" at bounding box center [16, 247] width 23 height 13
click at [22, 240] on div "Back Next" at bounding box center [239, 248] width 478 height 24
click at [22, 241] on button "Back" at bounding box center [16, 247] width 23 height 13
click at [453, 246] on link at bounding box center [451, 247] width 5 height 5
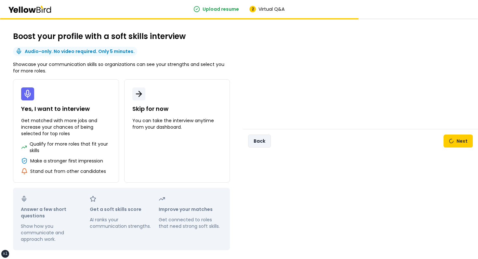
click at [259, 139] on button "Back" at bounding box center [259, 141] width 23 height 13
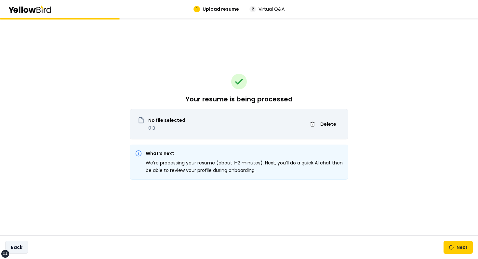
click at [25, 250] on button "Back" at bounding box center [16, 247] width 23 height 13
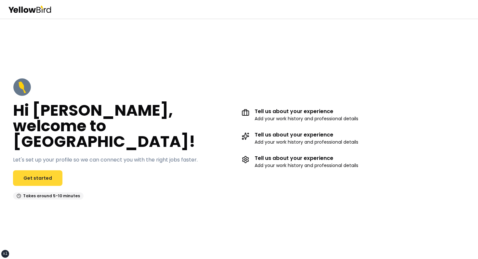
click at [46, 170] on link "Get started" at bounding box center [37, 178] width 49 height 16
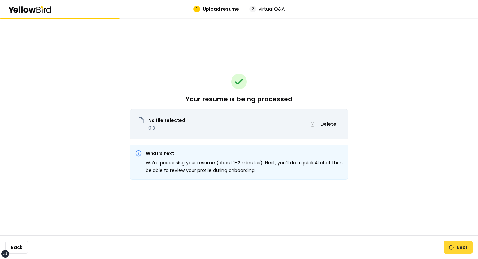
click at [450, 253] on button "Next" at bounding box center [458, 247] width 29 height 13
click at [452, 246] on link at bounding box center [451, 247] width 5 height 5
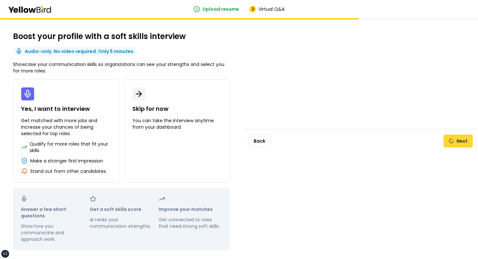
click at [457, 138] on button "Next" at bounding box center [458, 141] width 29 height 13
click at [247, 142] on div "Back Next" at bounding box center [360, 141] width 235 height 24
click at [256, 143] on button "Back" at bounding box center [259, 141] width 23 height 13
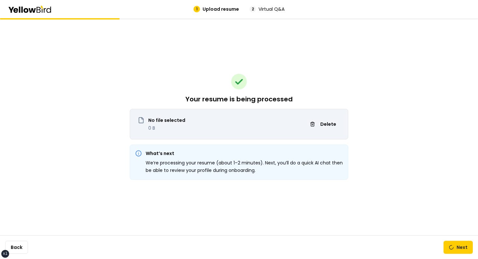
click at [452, 259] on div "Back Next" at bounding box center [239, 248] width 478 height 24
click at [456, 245] on button "Next" at bounding box center [458, 247] width 29 height 13
click at [455, 246] on button "Next" at bounding box center [458, 247] width 29 height 13
click at [325, 127] on span "Delete" at bounding box center [328, 124] width 16 height 7
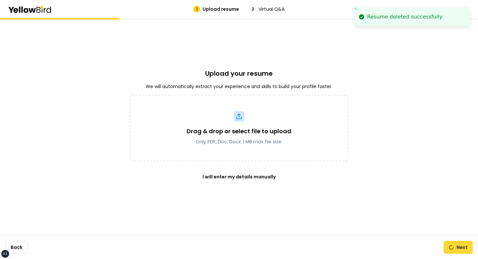
click at [454, 250] on link at bounding box center [451, 247] width 5 height 5
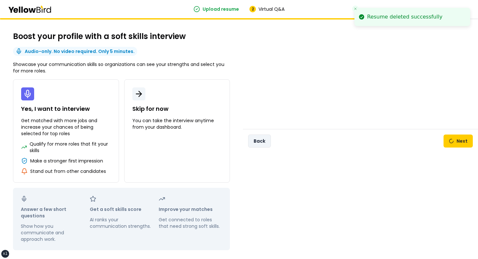
click at [262, 139] on button "Back" at bounding box center [259, 141] width 23 height 13
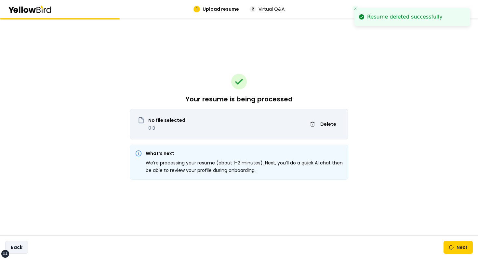
click at [25, 243] on button "Back" at bounding box center [16, 247] width 23 height 13
click at [21, 247] on button "Back" at bounding box center [16, 247] width 23 height 13
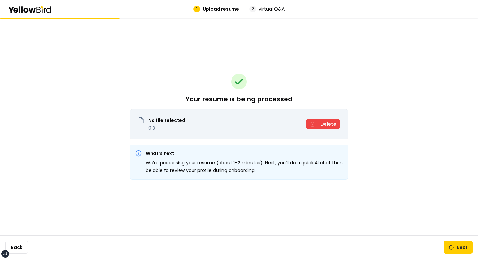
click at [317, 123] on button "Delete" at bounding box center [323, 124] width 34 height 10
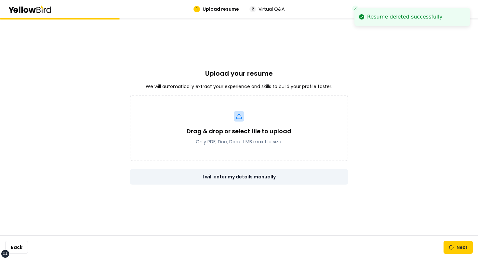
click at [228, 178] on link "I will enter my details manually" at bounding box center [239, 177] width 219 height 16
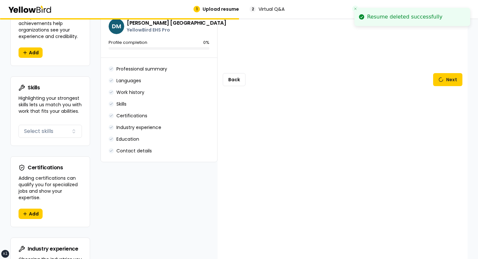
scroll to position [427, 0]
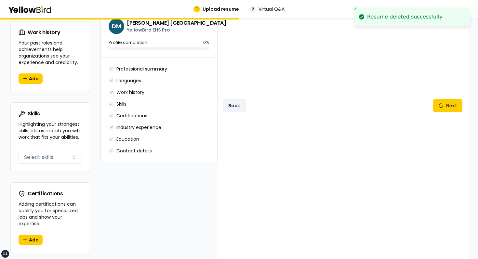
click at [238, 103] on button "Back" at bounding box center [234, 105] width 23 height 13
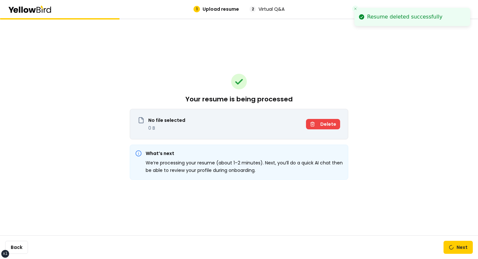
click at [318, 126] on button "Delete" at bounding box center [323, 124] width 34 height 10
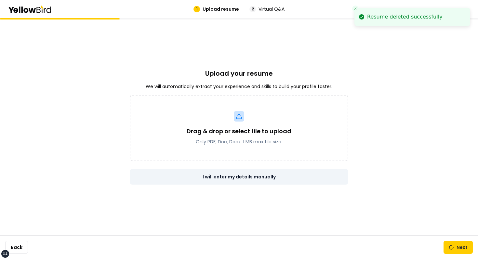
click at [218, 180] on link "I will enter my details manually" at bounding box center [239, 177] width 219 height 16
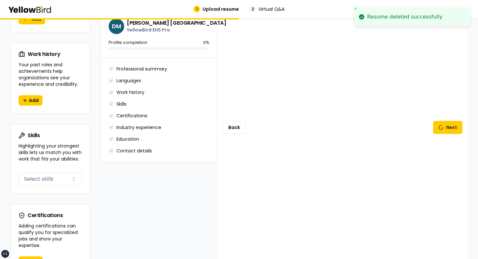
scroll to position [329, 0]
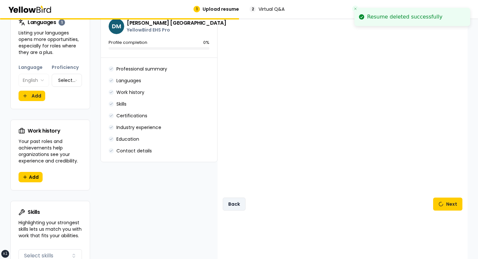
click at [223, 199] on button "Back" at bounding box center [234, 204] width 23 height 13
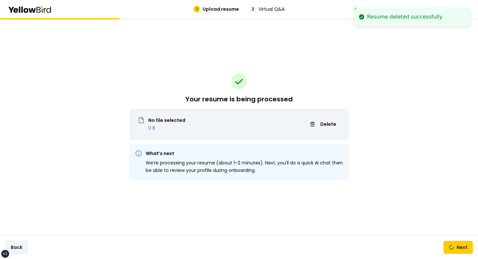
click at [26, 245] on button "Back" at bounding box center [16, 247] width 23 height 13
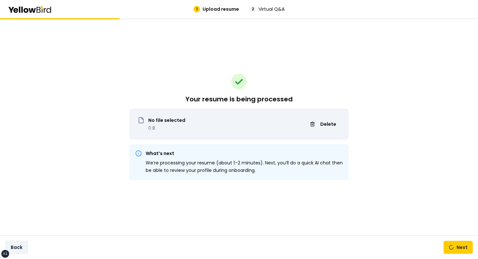
click at [14, 247] on button "Back" at bounding box center [16, 247] width 23 height 13
click at [51, 204] on div "Your resume is being processed No file selected 0 B Delete What’s next We’re pr…" at bounding box center [239, 138] width 478 height 241
click at [22, 243] on button "Back" at bounding box center [16, 247] width 23 height 13
click at [45, 218] on div "Your resume is being processed No file selected 0 B Delete What’s next We’re pr…" at bounding box center [239, 138] width 478 height 241
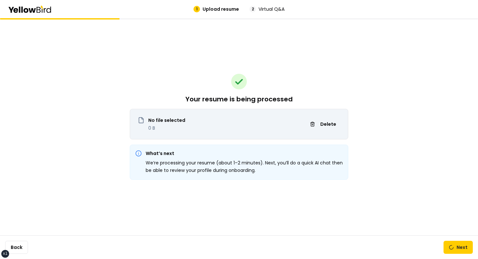
click at [168, 74] on div "Your resume is being processed No file selected 0 B Delete What’s next We’re pr…" at bounding box center [239, 126] width 219 height 217
click at [230, 76] on div "Your resume is being processed No file selected 0 B Delete What’s next We’re pr…" at bounding box center [239, 126] width 219 height 217
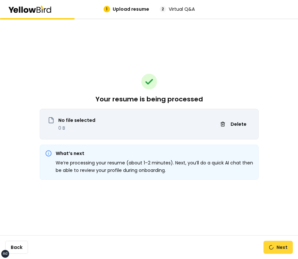
click at [283, 249] on button "Next" at bounding box center [277, 247] width 29 height 13
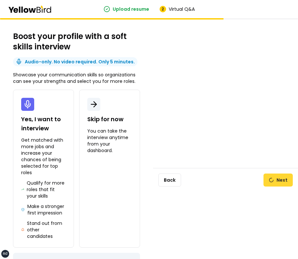
click at [279, 182] on button "Next" at bounding box center [277, 180] width 29 height 13
click at [172, 178] on button "Back" at bounding box center [169, 180] width 23 height 13
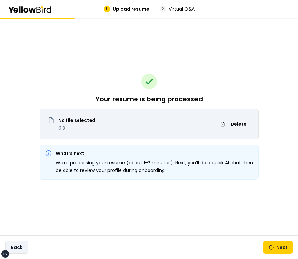
click at [27, 250] on button "Back" at bounding box center [16, 247] width 23 height 13
click at [252, 73] on div "Your resume is being processed No file selected 0 B Delete What’s next We’re pr…" at bounding box center [149, 126] width 219 height 217
click at [273, 245] on button "Next" at bounding box center [277, 247] width 29 height 13
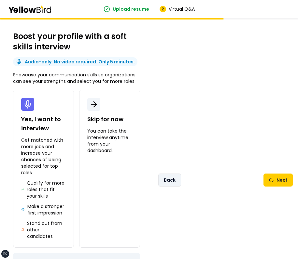
click at [178, 184] on button "Back" at bounding box center [169, 180] width 23 height 13
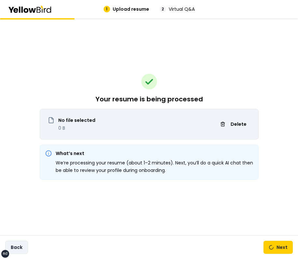
click at [21, 247] on button "Back" at bounding box center [16, 247] width 23 height 13
click at [270, 249] on button "Next" at bounding box center [277, 247] width 29 height 13
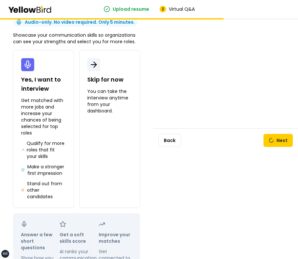
scroll to position [61, 0]
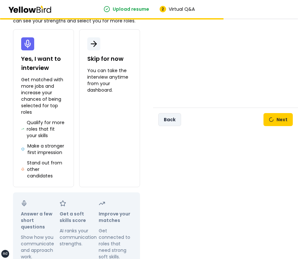
click at [176, 117] on button "Back" at bounding box center [169, 119] width 23 height 13
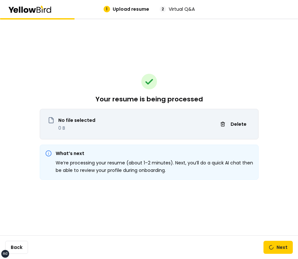
click at [196, 34] on div "Your resume is being processed No file selected 0 B Delete What’s next We’re pr…" at bounding box center [149, 126] width 219 height 217
click at [185, 99] on h2 "Your resume is being processed" at bounding box center [148, 99] width 107 height 9
click at [186, 100] on h2 "Your resume is being processed" at bounding box center [148, 99] width 107 height 9
click at [190, 91] on div "Your resume is being processed No file selected 0 B Delete What’s next We’re pr…" at bounding box center [149, 126] width 219 height 217
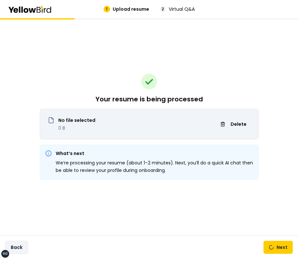
click at [20, 243] on button "Back" at bounding box center [16, 247] width 23 height 13
click at [56, 240] on div "Back Next" at bounding box center [149, 248] width 298 height 24
click at [174, 126] on div "No file selected 0 B Delete" at bounding box center [149, 128] width 218 height 22
click at [229, 124] on button "Delete" at bounding box center [233, 124] width 34 height 10
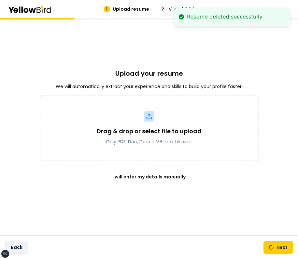
click at [27, 248] on button "Back" at bounding box center [16, 247] width 23 height 13
click at [160, 219] on div "Upload your resume We will automatically extract your experience and skills to …" at bounding box center [149, 126] width 219 height 217
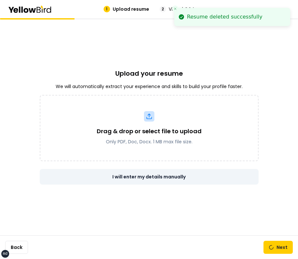
click at [169, 175] on link "I will enter my details manually" at bounding box center [149, 177] width 219 height 16
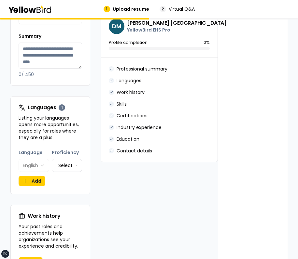
scroll to position [353, 0]
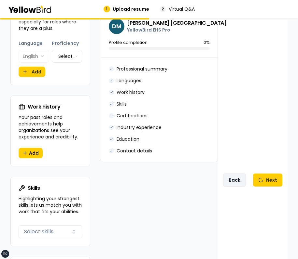
click at [232, 180] on button "Back" at bounding box center [234, 180] width 23 height 13
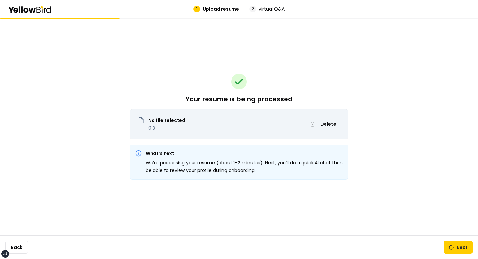
click at [336, 96] on div "Your resume is being processed No file selected 0 B Delete What’s next We’re pr…" at bounding box center [239, 126] width 219 height 217
click at [324, 124] on span "Delete" at bounding box center [328, 124] width 16 height 7
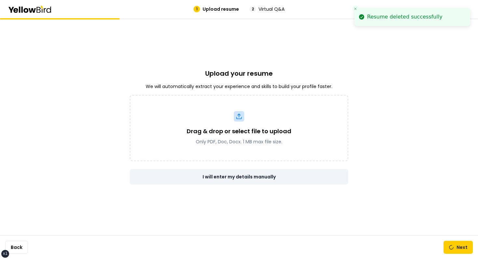
click at [252, 180] on link "I will enter my details manually" at bounding box center [239, 177] width 219 height 16
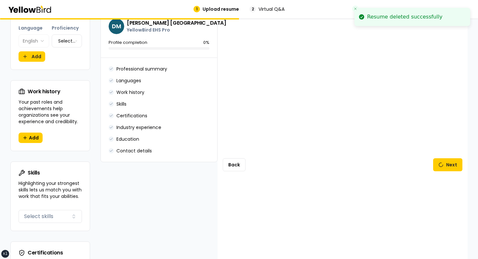
scroll to position [382, 0]
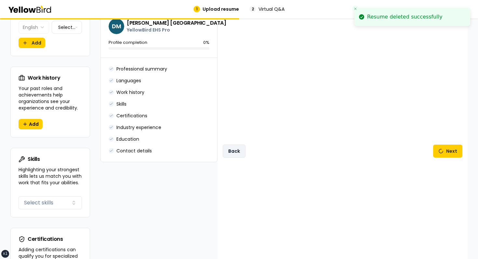
click at [239, 150] on button "Back" at bounding box center [234, 151] width 23 height 13
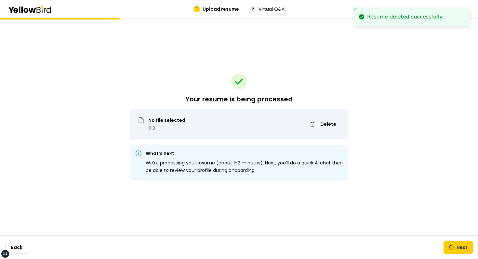
click at [435, 237] on div "Back Next" at bounding box center [239, 248] width 478 height 24
click at [442, 242] on div "Back Next" at bounding box center [239, 248] width 478 height 24
click at [449, 242] on button "Next" at bounding box center [458, 247] width 29 height 13
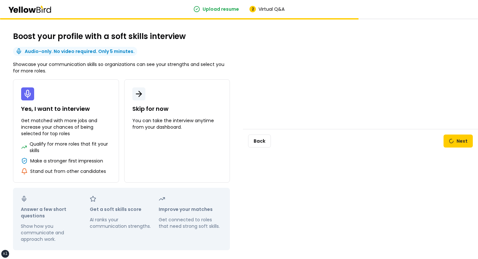
click at [284, 140] on div "Back Next" at bounding box center [360, 141] width 235 height 24
click at [257, 140] on button "Back" at bounding box center [259, 141] width 23 height 13
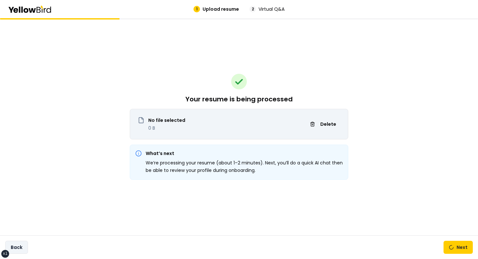
click at [25, 251] on button "Back" at bounding box center [16, 247] width 23 height 13
click at [330, 123] on span "Delete" at bounding box center [328, 124] width 16 height 7
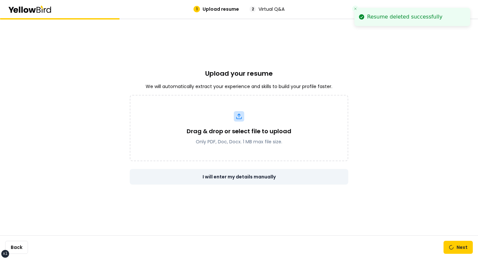
click at [267, 176] on link "I will enter my details manually" at bounding box center [239, 177] width 219 height 16
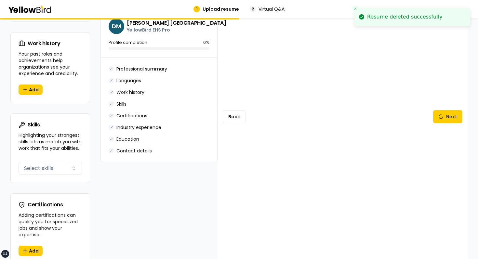
scroll to position [404, 0]
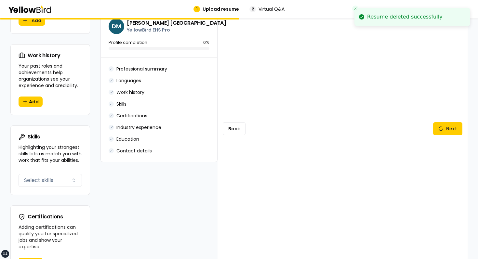
click at [292, 159] on div "Back Next" at bounding box center [343, 129] width 250 height 1008
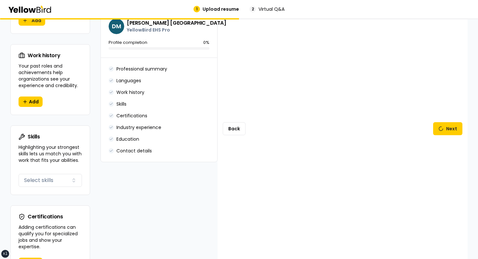
click at [222, 101] on div "Back Next" at bounding box center [343, 129] width 250 height 1008
click at [234, 122] on button "Back" at bounding box center [234, 128] width 23 height 13
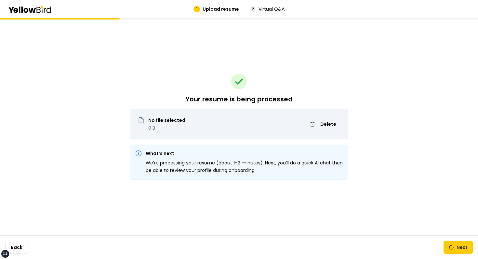
click at [267, 125] on div "No file selected 0 B Delete" at bounding box center [239, 128] width 218 height 22
click at [336, 127] on span "Delete" at bounding box center [328, 124] width 16 height 7
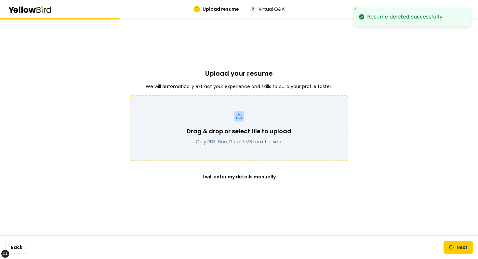
click at [326, 95] on div "Drag & drop or select file to upload Only PDF, Doc, Docx. 1 MB max file size." at bounding box center [239, 128] width 219 height 66
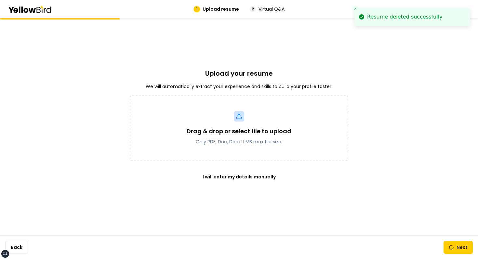
click at [373, 210] on div "Upload your resume We will automatically extract your experience and skills to …" at bounding box center [239, 138] width 478 height 241
click at [454, 243] on button "Next" at bounding box center [458, 247] width 29 height 13
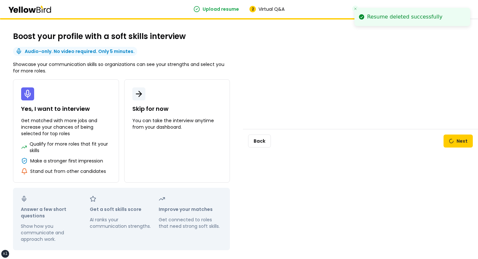
click at [262, 150] on div "Back Next" at bounding box center [360, 141] width 235 height 24
click at [263, 142] on button "Back" at bounding box center [259, 141] width 23 height 13
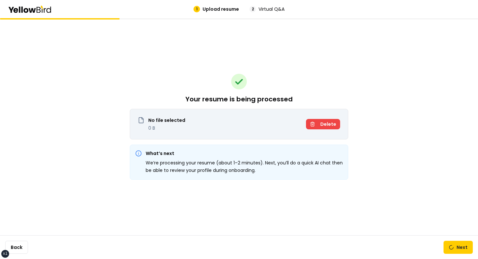
click at [323, 121] on span "Delete" at bounding box center [328, 124] width 16 height 7
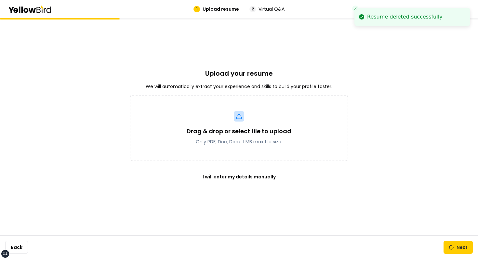
click at [315, 89] on p "We will automatically extract your experience and skills to build your profile …" at bounding box center [239, 86] width 187 height 7
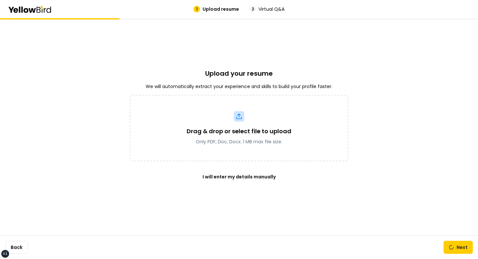
click at [156, 87] on p "We will automatically extract your experience and skills to build your profile …" at bounding box center [239, 86] width 187 height 7
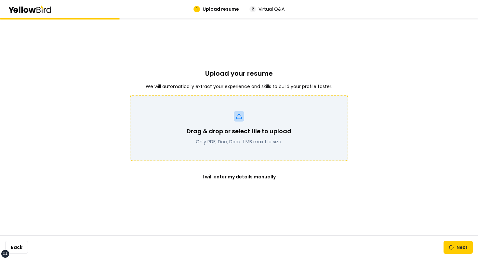
click at [277, 98] on div "Drag & drop or select file to upload Only PDF, Doc, Docx. 1 MB max file size." at bounding box center [239, 128] width 219 height 66
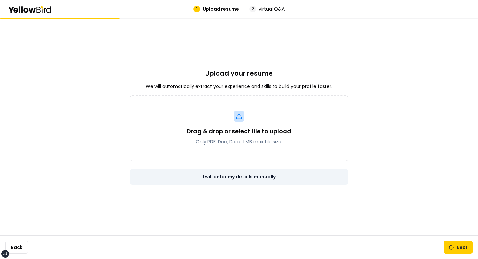
click at [253, 173] on link "I will enter my details manually" at bounding box center [239, 177] width 219 height 16
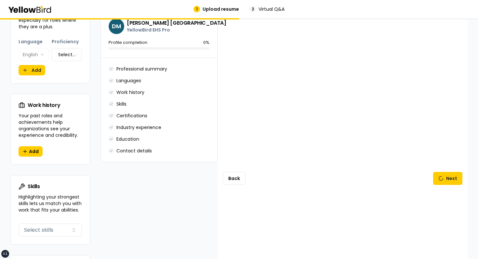
scroll to position [373, 0]
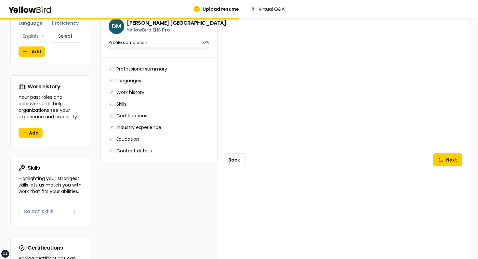
click at [239, 146] on div "Back Next" at bounding box center [343, 160] width 250 height 1008
click at [239, 156] on button "Back" at bounding box center [234, 160] width 23 height 13
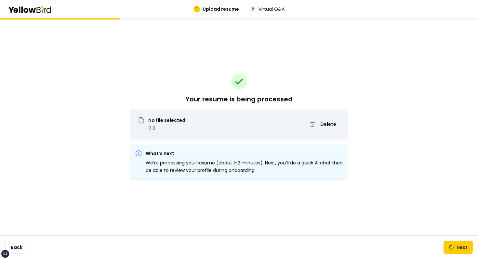
click at [255, 133] on div "No file selected 0 B Delete" at bounding box center [239, 128] width 218 height 22
click at [331, 127] on span "Delete" at bounding box center [328, 124] width 16 height 7
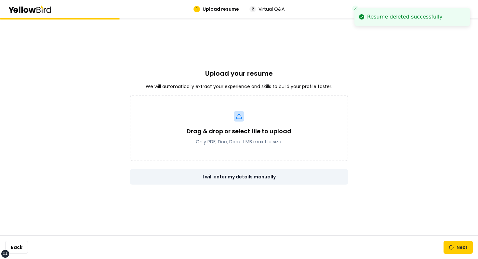
click at [257, 181] on link "I will enter my details manually" at bounding box center [239, 177] width 219 height 16
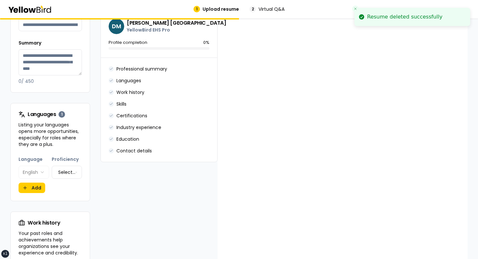
scroll to position [315, 0]
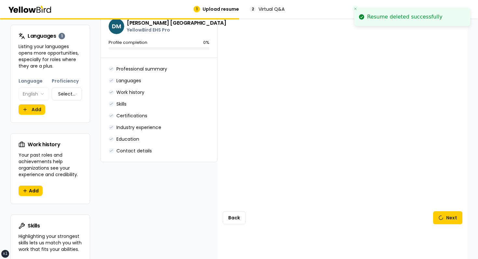
click at [234, 200] on div "Back Next" at bounding box center [343, 218] width 250 height 1008
click at [234, 211] on button "Back" at bounding box center [234, 217] width 23 height 13
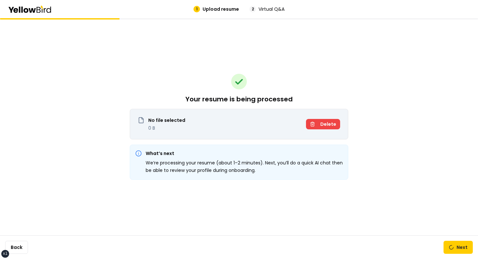
click at [325, 124] on span "Delete" at bounding box center [328, 124] width 16 height 7
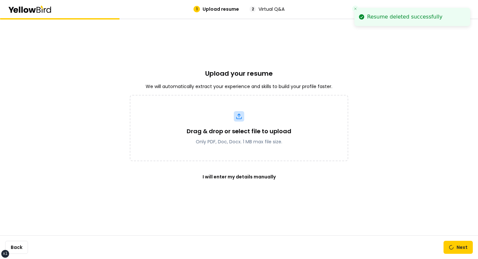
click at [22, 238] on div "Back Next" at bounding box center [239, 248] width 478 height 24
click at [20, 247] on button "Back" at bounding box center [16, 247] width 23 height 13
click at [60, 222] on div "Upload your resume We will automatically extract your experience and skills to …" at bounding box center [239, 138] width 478 height 241
click at [104, 207] on div "Upload your resume We will automatically extract your experience and skills to …" at bounding box center [239, 138] width 478 height 241
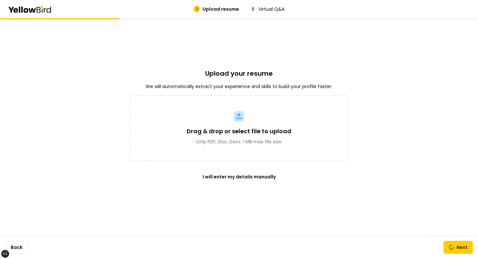
click at [128, 67] on div "Upload your resume We will automatically extract your experience and skills to …" at bounding box center [239, 138] width 478 height 241
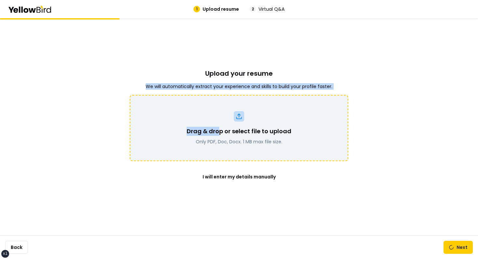
drag, startPoint x: 160, startPoint y: 53, endPoint x: 239, endPoint y: 148, distance: 123.5
click at [238, 147] on div "Upload your resume We will automatically extract your experience and skills to …" at bounding box center [239, 126] width 219 height 217
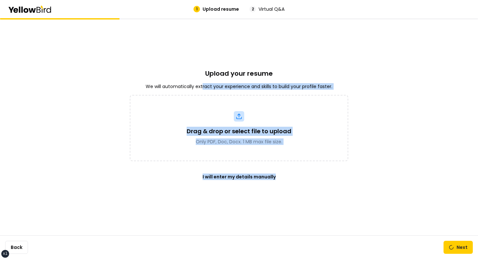
drag, startPoint x: 287, startPoint y: 186, endPoint x: 202, endPoint y: 85, distance: 132.1
click at [202, 85] on div "Upload your resume We will automatically extract your experience and skills to …" at bounding box center [239, 126] width 219 height 217
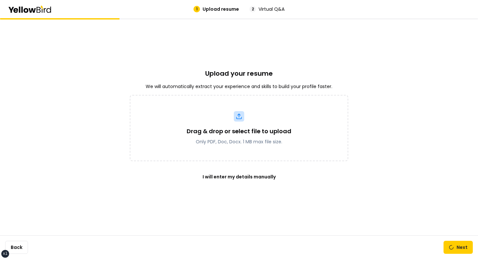
click at [197, 71] on div "Upload your resume We will automatically extract your experience and skills to …" at bounding box center [239, 126] width 219 height 217
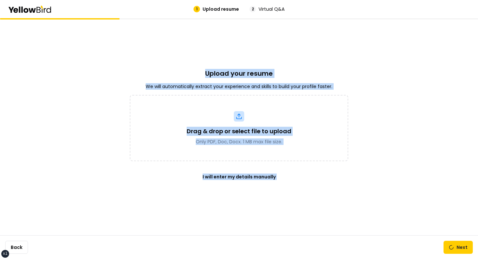
drag, startPoint x: 197, startPoint y: 71, endPoint x: 265, endPoint y: 195, distance: 141.1
click at [265, 195] on div "Upload your resume We will automatically extract your experience and skills to …" at bounding box center [239, 126] width 219 height 217
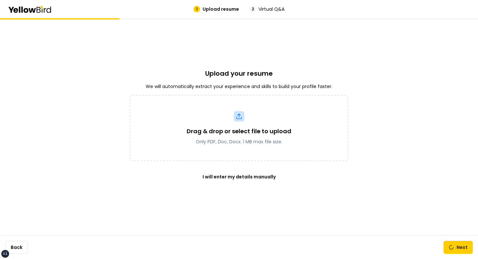
click at [288, 194] on div "Upload your resume We will automatically extract your experience and skills to …" at bounding box center [239, 126] width 219 height 217
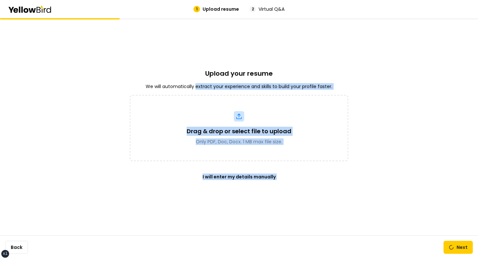
drag, startPoint x: 288, startPoint y: 194, endPoint x: 201, endPoint y: 80, distance: 142.5
click at [201, 80] on div "Upload your resume We will automatically extract your experience and skills to …" at bounding box center [239, 126] width 219 height 217
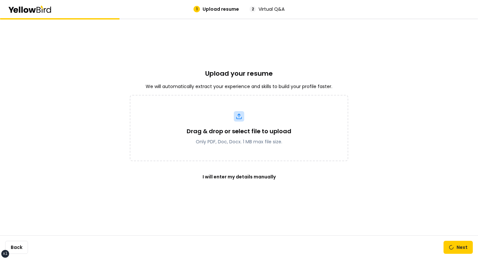
click at [201, 72] on div "Upload your resume We will automatically extract your experience and skills to …" at bounding box center [239, 126] width 219 height 217
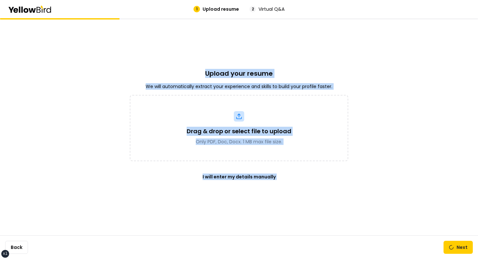
drag, startPoint x: 201, startPoint y: 72, endPoint x: 268, endPoint y: 211, distance: 155.0
click at [268, 211] on div "Upload your resume We will automatically extract your experience and skills to …" at bounding box center [239, 126] width 219 height 217
drag, startPoint x: 268, startPoint y: 211, endPoint x: 197, endPoint y: 65, distance: 162.7
click at [197, 65] on div "Upload your resume We will automatically extract your experience and skills to …" at bounding box center [239, 126] width 219 height 217
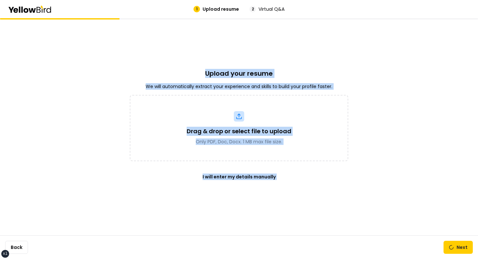
click at [197, 65] on div "Upload your resume We will automatically extract your experience and skills to …" at bounding box center [239, 126] width 219 height 217
drag, startPoint x: 197, startPoint y: 65, endPoint x: 268, endPoint y: 190, distance: 143.9
click at [263, 188] on div "Upload your resume We will automatically extract your experience and skills to …" at bounding box center [239, 126] width 219 height 217
click at [268, 190] on div "Upload your resume We will automatically extract your experience and skills to …" at bounding box center [239, 126] width 219 height 217
drag, startPoint x: 268, startPoint y: 190, endPoint x: 213, endPoint y: 56, distance: 145.3
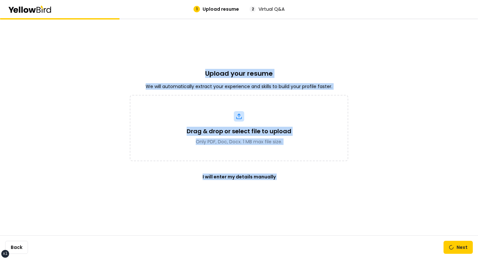
click at [214, 58] on div "Upload your resume We will automatically extract your experience and skills to …" at bounding box center [239, 126] width 219 height 217
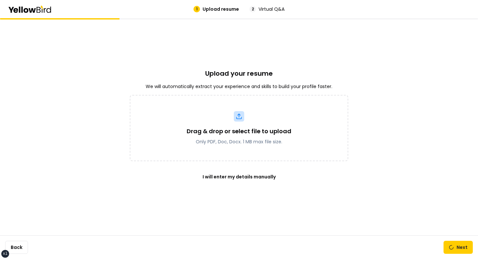
click at [210, 59] on div "Upload your resume We will automatically extract your experience and skills to …" at bounding box center [239, 126] width 219 height 217
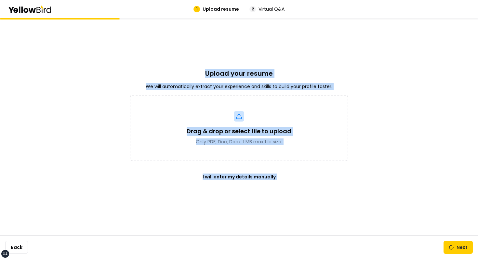
drag, startPoint x: 210, startPoint y: 59, endPoint x: 254, endPoint y: 199, distance: 146.6
click at [253, 198] on div "Upload your resume We will automatically extract your experience and skills to …" at bounding box center [239, 126] width 219 height 217
click at [254, 199] on div "Upload your resume We will automatically extract your experience and skills to …" at bounding box center [239, 126] width 219 height 217
drag, startPoint x: 254, startPoint y: 199, endPoint x: 202, endPoint y: 5, distance: 201.3
click at [202, 5] on div "1 Upload resume 2 Virtual Q&A Upload your resume We will automatically extract …" at bounding box center [239, 129] width 478 height 259
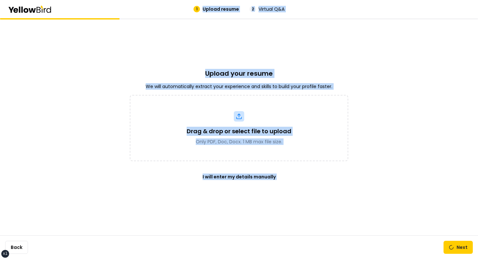
click at [202, 61] on div "Upload your resume We will automatically extract your experience and skills to …" at bounding box center [239, 126] width 219 height 217
drag, startPoint x: 202, startPoint y: 61, endPoint x: 257, endPoint y: 205, distance: 154.1
click at [257, 204] on div "Upload your resume We will automatically extract your experience and skills to …" at bounding box center [239, 126] width 219 height 217
click at [257, 205] on div "Upload your resume We will automatically extract your experience and skills to …" at bounding box center [239, 126] width 219 height 217
drag, startPoint x: 257, startPoint y: 205, endPoint x: 180, endPoint y: 2, distance: 217.1
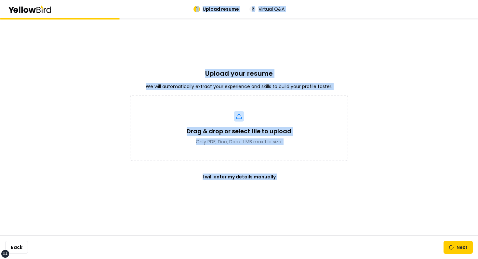
click at [180, 2] on div "1 Upload resume 2 Virtual Q&A Upload your resume We will automatically extract …" at bounding box center [239, 129] width 478 height 259
click at [180, 2] on div "1 Upload resume 2 Virtual Q&A" at bounding box center [239, 9] width 478 height 18
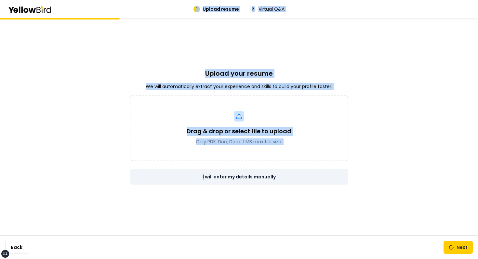
drag, startPoint x: 180, startPoint y: 2, endPoint x: 250, endPoint y: 177, distance: 188.8
click at [249, 174] on div "1 Upload resume 2 Virtual Q&A Upload your resume We will automatically extract …" at bounding box center [239, 129] width 478 height 259
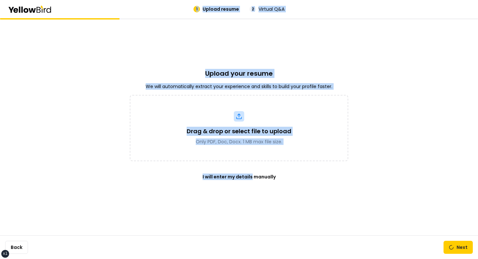
click at [269, 187] on div "Upload your resume We will automatically extract your experience and skills to …" at bounding box center [239, 126] width 219 height 217
drag, startPoint x: 269, startPoint y: 187, endPoint x: 186, endPoint y: 7, distance: 198.3
click at [186, 7] on div "1 Upload resume 2 Virtual Q&A Upload your resume We will automatically extract …" at bounding box center [239, 129] width 478 height 259
click at [186, 7] on div "1 Upload resume 2 Virtual Q&A" at bounding box center [239, 9] width 358 height 7
drag, startPoint x: 186, startPoint y: 7, endPoint x: 268, endPoint y: 220, distance: 227.6
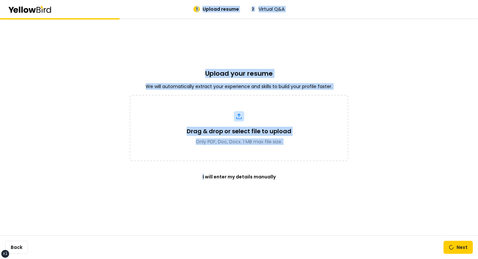
click at [268, 220] on div "1 Upload resume 2 Virtual Q&A Upload your resume We will automatically extract …" at bounding box center [239, 129] width 478 height 259
click at [268, 220] on div "Upload your resume We will automatically extract your experience and skills to …" at bounding box center [239, 126] width 219 height 217
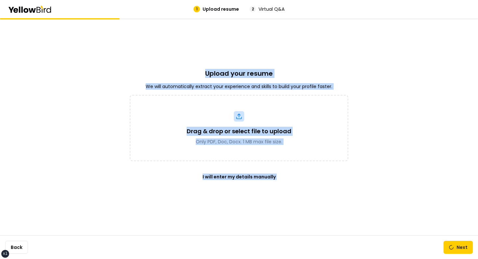
drag, startPoint x: 268, startPoint y: 220, endPoint x: 181, endPoint y: 5, distance: 231.9
click at [181, 6] on div "1 Upload resume 2 Virtual Q&A Upload your resume We will automatically extract …" at bounding box center [239, 129] width 478 height 259
click at [181, 5] on div "1 Upload resume 2 Virtual Q&A" at bounding box center [239, 9] width 478 height 18
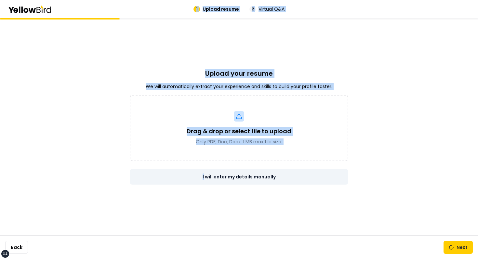
drag, startPoint x: 181, startPoint y: 5, endPoint x: 276, endPoint y: 183, distance: 202.4
click at [276, 183] on div "1 Upload resume 2 Virtual Q&A Upload your resume We will automatically extract …" at bounding box center [239, 129] width 478 height 259
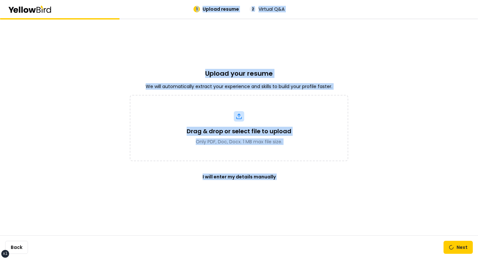
click at [279, 191] on div "Upload your resume We will automatically extract your experience and skills to …" at bounding box center [239, 126] width 219 height 217
drag, startPoint x: 279, startPoint y: 191, endPoint x: 200, endPoint y: 21, distance: 187.5
click at [200, 21] on div "Upload your resume We will automatically extract your experience and skills to …" at bounding box center [239, 126] width 219 height 217
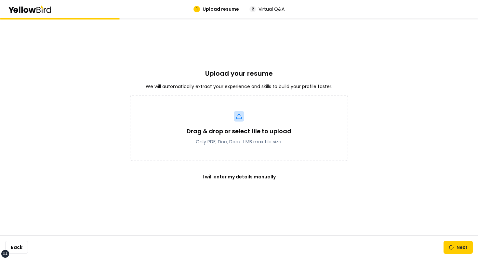
click at [188, 13] on div "1 Upload resume 2 Virtual Q&A" at bounding box center [239, 9] width 478 height 18
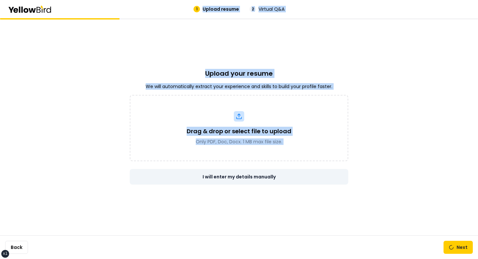
drag, startPoint x: 188, startPoint y: 13, endPoint x: 266, endPoint y: 183, distance: 187.4
click at [265, 182] on div "1 Upload resume 2 Virtual Q&A Upload your resume We will automatically extract …" at bounding box center [239, 129] width 478 height 259
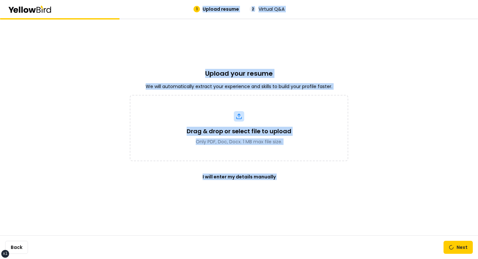
click at [277, 195] on div "Upload your resume We will automatically extract your experience and skills to …" at bounding box center [239, 126] width 219 height 217
drag, startPoint x: 277, startPoint y: 195, endPoint x: 180, endPoint y: 9, distance: 209.7
click at [180, 9] on div "1 Upload resume 2 Virtual Q&A Upload your resume We will automatically extract …" at bounding box center [239, 129] width 478 height 259
click at [180, 9] on div "1 Upload resume 2 Virtual Q&A" at bounding box center [239, 9] width 358 height 7
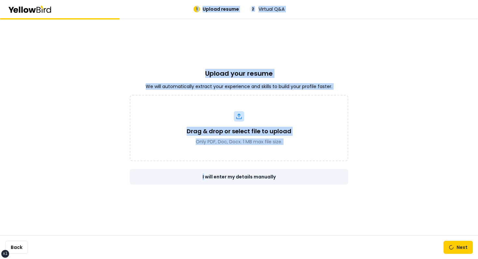
drag, startPoint x: 180, startPoint y: 9, endPoint x: 261, endPoint y: 174, distance: 183.9
click at [261, 174] on div "1 Upload resume 2 Virtual Q&A Upload your resume We will automatically extract …" at bounding box center [239, 129] width 478 height 259
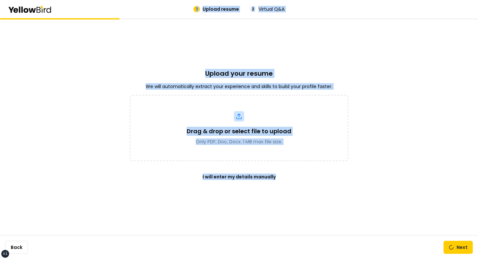
click at [272, 192] on div "Upload your resume We will automatically extract your experience and skills to …" at bounding box center [239, 126] width 219 height 217
drag, startPoint x: 272, startPoint y: 192, endPoint x: 174, endPoint y: 11, distance: 205.7
click at [174, 11] on div "1 Upload resume 2 Virtual Q&A Upload your resume We will automatically extract …" at bounding box center [239, 129] width 478 height 259
click at [174, 11] on div "1 Upload resume 2 Virtual Q&A" at bounding box center [239, 9] width 358 height 7
drag, startPoint x: 174, startPoint y: 11, endPoint x: 257, endPoint y: 209, distance: 214.8
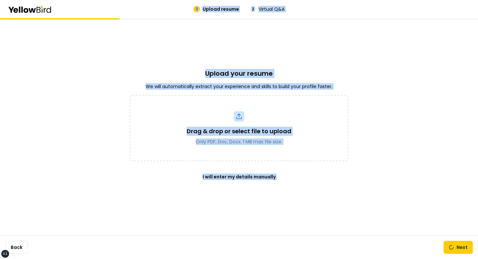
click at [257, 209] on div "1 Upload resume 2 Virtual Q&A Upload your resume We will automatically extract …" at bounding box center [239, 129] width 478 height 259
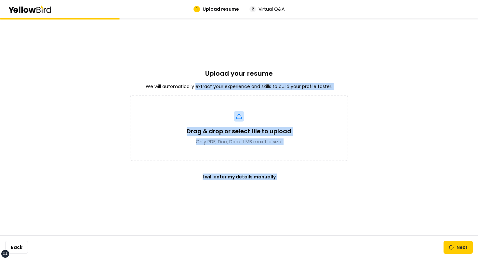
drag, startPoint x: 257, startPoint y: 209, endPoint x: 204, endPoint y: 80, distance: 140.0
click at [204, 80] on div "Upload your resume We will automatically extract your experience and skills to …" at bounding box center [239, 126] width 219 height 217
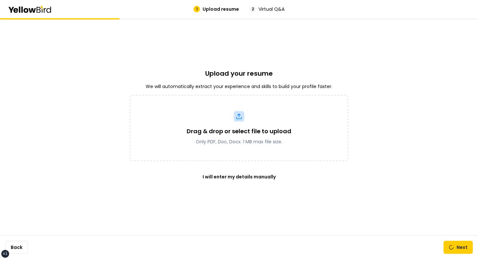
click at [203, 65] on div "Upload your resume We will automatically extract your experience and skills to …" at bounding box center [239, 126] width 219 height 217
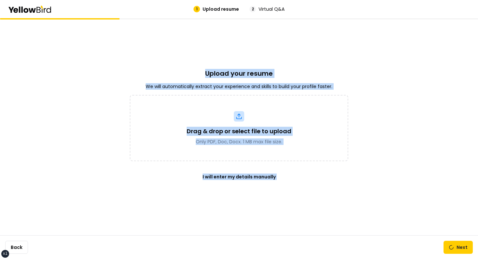
drag, startPoint x: 203, startPoint y: 65, endPoint x: 266, endPoint y: 200, distance: 149.2
click at [266, 200] on div "Upload your resume We will automatically extract your experience and skills to …" at bounding box center [239, 126] width 219 height 217
drag, startPoint x: 266, startPoint y: 200, endPoint x: 201, endPoint y: 38, distance: 174.8
click at [201, 38] on div "Upload your resume We will automatically extract your experience and skills to …" at bounding box center [239, 126] width 219 height 217
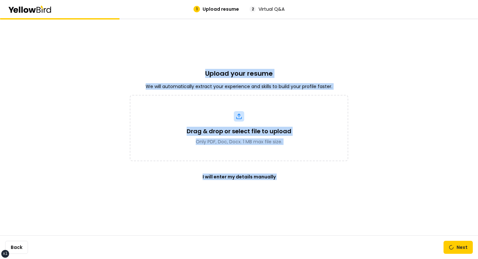
click at [201, 38] on div "Upload your resume We will automatically extract your experience and skills to …" at bounding box center [239, 126] width 219 height 217
drag, startPoint x: 201, startPoint y: 38, endPoint x: 269, endPoint y: 198, distance: 173.9
click at [269, 196] on div "Upload your resume We will automatically extract your experience and skills to …" at bounding box center [239, 126] width 219 height 217
click at [269, 198] on div "Upload your resume We will automatically extract your experience and skills to …" at bounding box center [239, 126] width 219 height 217
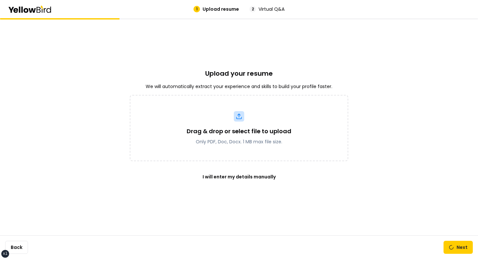
click at [269, 198] on div "Upload your resume We will automatically extract your experience and skills to …" at bounding box center [239, 126] width 219 height 217
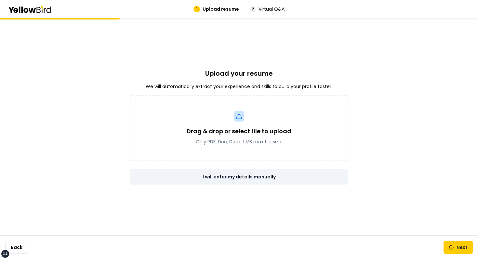
click at [255, 176] on link "I will enter my details manually" at bounding box center [239, 177] width 219 height 16
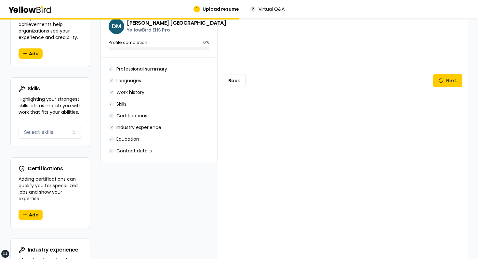
scroll to position [419, 0]
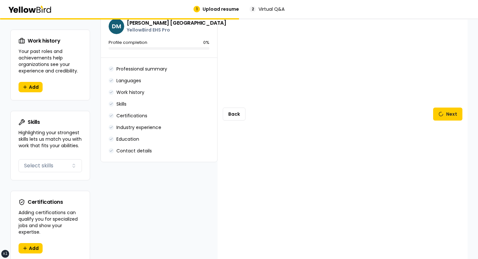
click at [230, 122] on div "Back Next" at bounding box center [343, 114] width 250 height 1008
click at [231, 119] on div "Back Next" at bounding box center [343, 114] width 250 height 1008
click at [232, 117] on button "Back" at bounding box center [234, 114] width 23 height 13
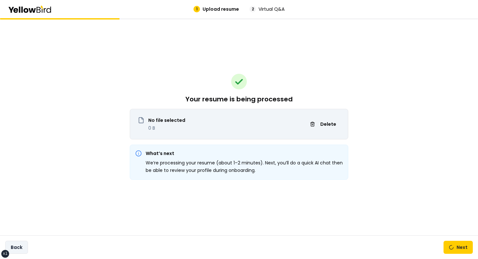
click at [14, 247] on button "Back" at bounding box center [16, 247] width 23 height 13
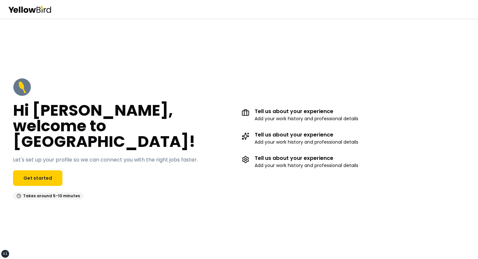
click at [70, 182] on div "Hi John, welcome to YellowBird! Let's set up your profile so we can connect you…" at bounding box center [124, 139] width 223 height 122
click at [50, 174] on link "Get started" at bounding box center [37, 178] width 49 height 16
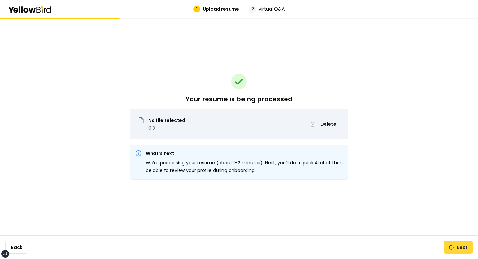
click at [448, 243] on button "Next" at bounding box center [458, 247] width 29 height 13
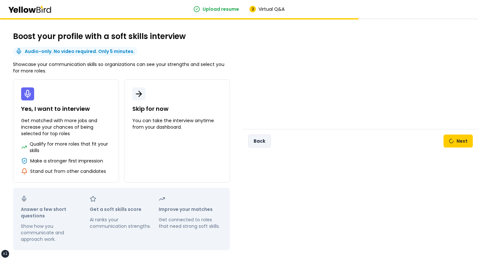
click at [261, 135] on button "Back" at bounding box center [259, 141] width 23 height 13
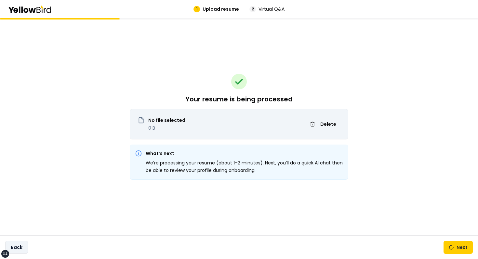
click at [24, 248] on button "Back" at bounding box center [16, 247] width 23 height 13
click at [59, 210] on div "Your resume is being processed No file selected 0 B Delete What’s next We’re pr…" at bounding box center [239, 138] width 478 height 241
click at [32, 247] on div "Back Next" at bounding box center [239, 248] width 478 height 24
click at [24, 247] on button "Back" at bounding box center [16, 247] width 23 height 13
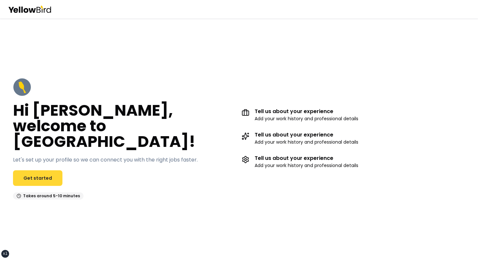
click at [33, 175] on link "Get started" at bounding box center [37, 178] width 49 height 16
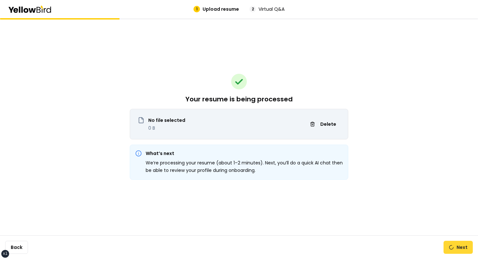
click at [456, 249] on button "Next" at bounding box center [458, 247] width 29 height 13
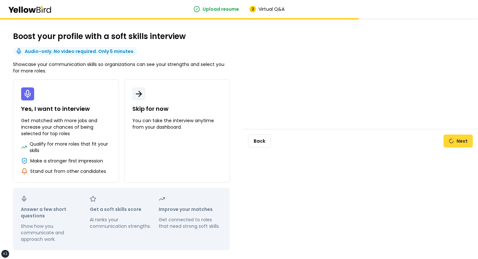
click at [459, 142] on button "Next" at bounding box center [458, 141] width 29 height 13
click at [258, 137] on button "Back" at bounding box center [259, 141] width 23 height 13
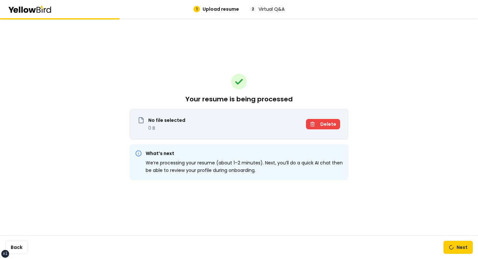
click at [322, 128] on button "Delete" at bounding box center [323, 124] width 34 height 10
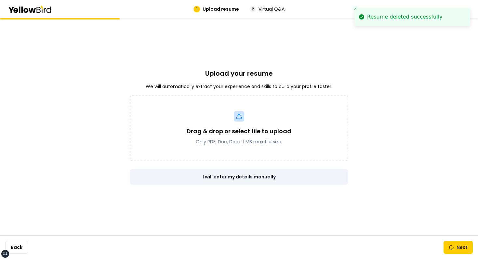
click at [245, 178] on link "I will enter my details manually" at bounding box center [239, 177] width 219 height 16
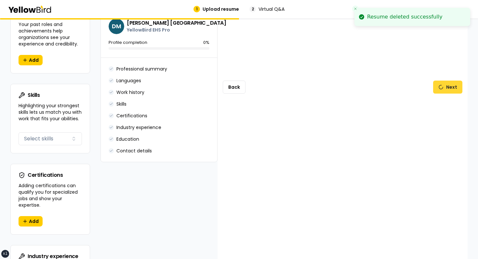
click at [453, 84] on button "Next" at bounding box center [447, 87] width 29 height 13
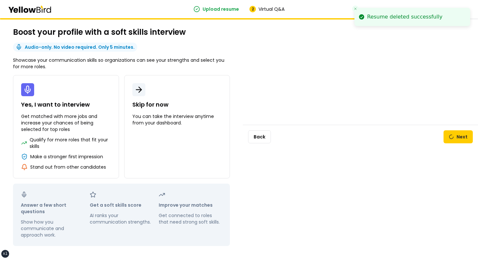
scroll to position [4, 0]
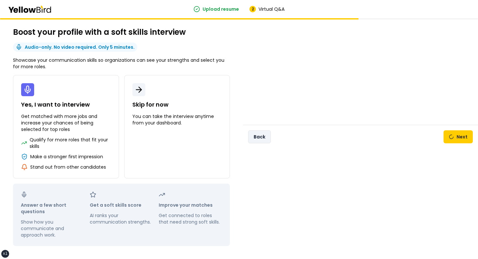
click at [263, 136] on button "Back" at bounding box center [259, 136] width 23 height 13
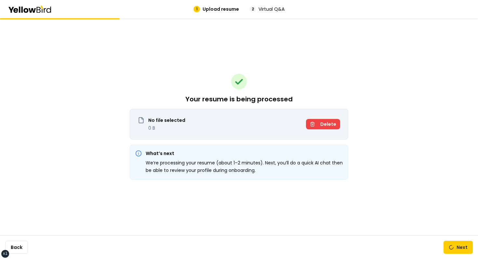
click at [334, 127] on span "Delete" at bounding box center [328, 124] width 16 height 7
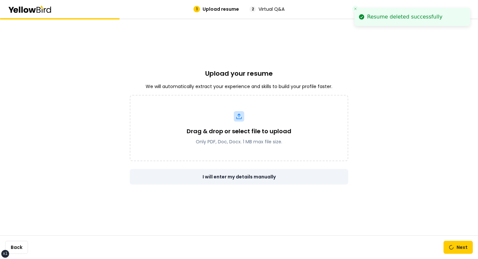
click at [241, 174] on link "I will enter my details manually" at bounding box center [239, 177] width 219 height 16
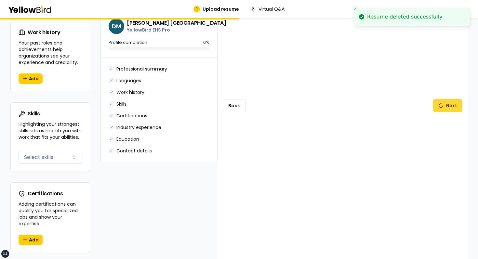
click at [436, 99] on button "Next" at bounding box center [447, 105] width 29 height 13
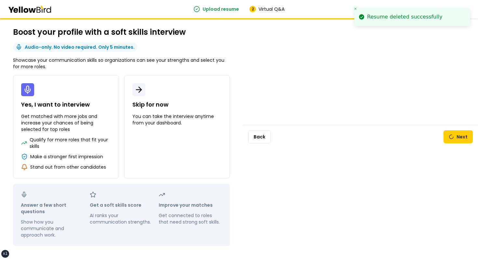
scroll to position [4, 0]
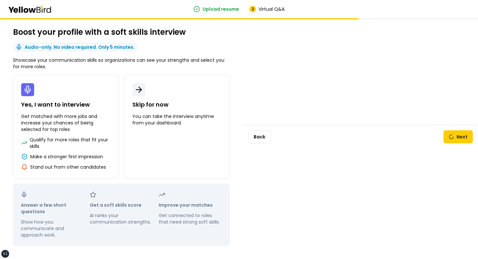
click at [271, 132] on div "Back Next" at bounding box center [360, 137] width 235 height 24
click at [264, 135] on button "Back" at bounding box center [259, 136] width 23 height 13
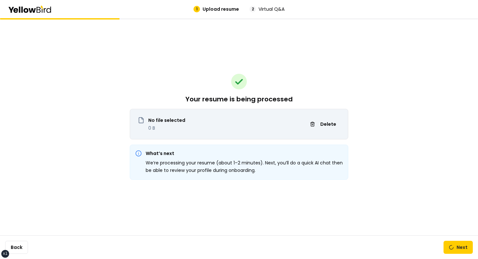
click at [259, 11] on span "Virtual Q&A" at bounding box center [272, 9] width 26 height 7
drag, startPoint x: 247, startPoint y: 7, endPoint x: 302, endPoint y: 7, distance: 55.0
click at [302, 7] on div "1 Upload resume 2 Virtual Q&A" at bounding box center [239, 9] width 358 height 7
drag, startPoint x: 302, startPoint y: 7, endPoint x: 164, endPoint y: 7, distance: 138.6
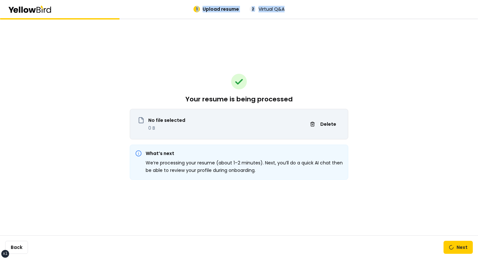
click at [164, 7] on div "1 Upload resume 2 Virtual Q&A" at bounding box center [239, 9] width 358 height 7
drag, startPoint x: 164, startPoint y: 7, endPoint x: 313, endPoint y: 7, distance: 149.3
click at [312, 7] on div "1 Upload resume 2 Virtual Q&A" at bounding box center [239, 9] width 358 height 7
click at [313, 7] on div "1 Upload resume 2 Virtual Q&A" at bounding box center [239, 9] width 358 height 7
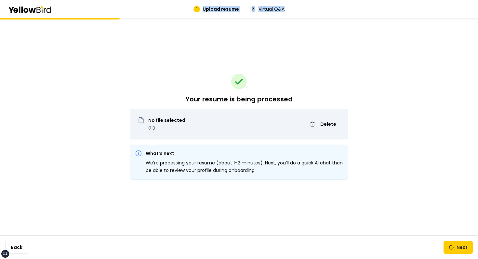
drag, startPoint x: 313, startPoint y: 7, endPoint x: 181, endPoint y: 7, distance: 131.7
click at [191, 7] on div "1 Upload resume 2 Virtual Q&A" at bounding box center [239, 9] width 358 height 7
click at [177, 8] on div "1 Upload resume 2 Virtual Q&A" at bounding box center [239, 9] width 358 height 7
drag, startPoint x: 177, startPoint y: 8, endPoint x: 303, endPoint y: 8, distance: 125.6
click at [303, 8] on div "1 Upload resume 2 Virtual Q&A" at bounding box center [239, 9] width 358 height 7
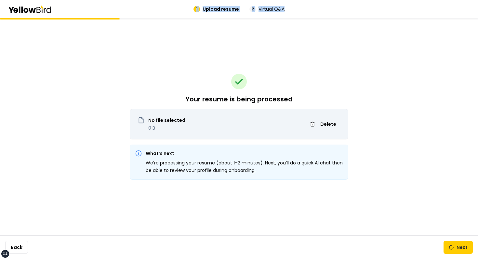
click at [303, 8] on div "1 Upload resume 2 Virtual Q&A" at bounding box center [239, 9] width 358 height 7
drag, startPoint x: 303, startPoint y: 8, endPoint x: 178, endPoint y: 8, distance: 124.6
click at [182, 8] on div "1 Upload resume 2 Virtual Q&A" at bounding box center [239, 9] width 358 height 7
click at [178, 8] on div "1 Upload resume 2 Virtual Q&A" at bounding box center [239, 9] width 358 height 7
drag, startPoint x: 178, startPoint y: 8, endPoint x: 333, endPoint y: 8, distance: 155.2
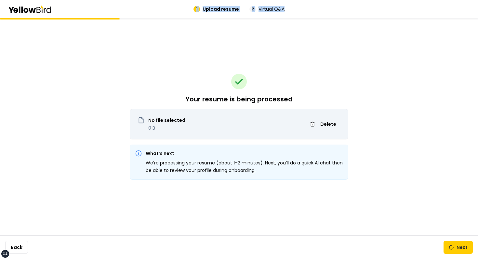
click at [333, 8] on div "1 Upload resume 2 Virtual Q&A" at bounding box center [239, 9] width 358 height 7
drag, startPoint x: 333, startPoint y: 8, endPoint x: 159, endPoint y: 8, distance: 174.4
click at [161, 8] on div "1 Upload resume 2 Virtual Q&A" at bounding box center [239, 9] width 358 height 7
click at [159, 8] on div "1 Upload resume 2 Virtual Q&A" at bounding box center [239, 9] width 358 height 7
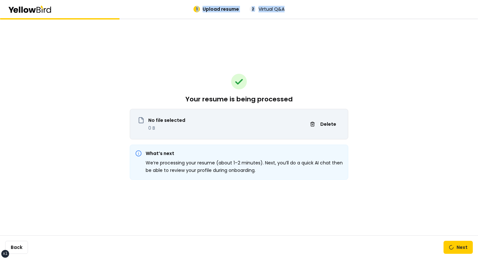
drag, startPoint x: 159, startPoint y: 8, endPoint x: 348, endPoint y: 8, distance: 189.0
click at [347, 8] on div "1 Upload resume 2 Virtual Q&A" at bounding box center [239, 9] width 358 height 7
click at [348, 8] on div "1 Upload resume 2 Virtual Q&A" at bounding box center [239, 9] width 358 height 7
click at [260, 55] on div "Your resume is being processed No file selected 0 B Delete What’s next We’re pr…" at bounding box center [239, 126] width 219 height 217
click at [322, 126] on span "Delete" at bounding box center [328, 124] width 16 height 7
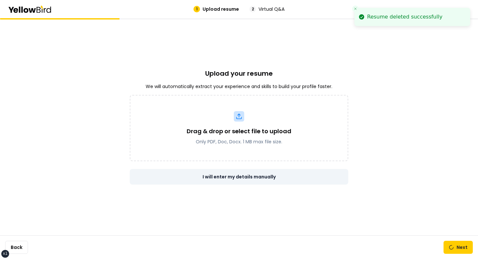
click at [258, 176] on link "I will enter my details manually" at bounding box center [239, 177] width 219 height 16
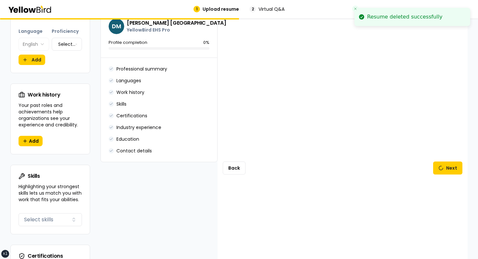
scroll to position [401, 0]
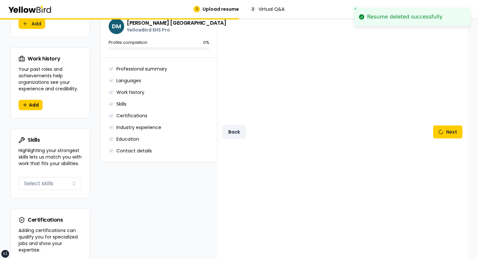
click at [236, 130] on button "Back" at bounding box center [234, 132] width 23 height 13
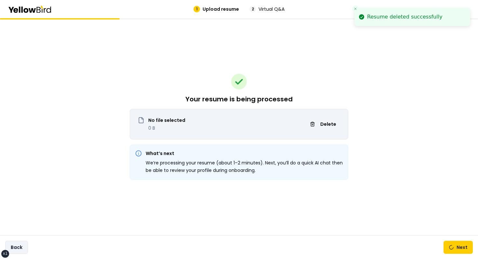
click at [9, 247] on button "Back" at bounding box center [16, 247] width 23 height 13
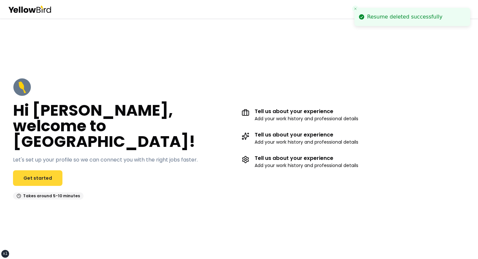
click at [46, 170] on link "Get started" at bounding box center [37, 178] width 49 height 16
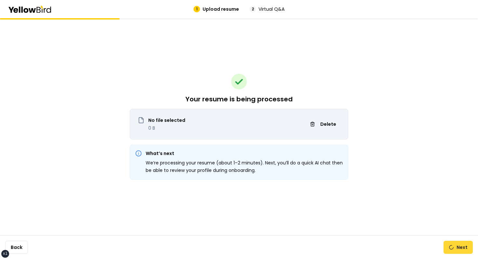
click at [448, 247] on button "Next" at bounding box center [458, 247] width 29 height 13
click at [330, 128] on button "Delete" at bounding box center [323, 124] width 34 height 10
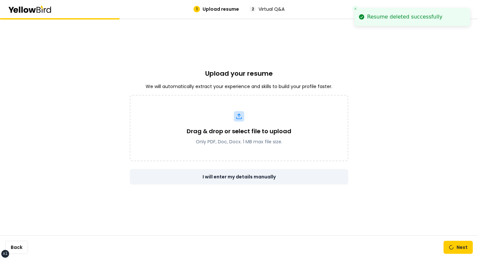
click at [218, 175] on link "I will enter my details manually" at bounding box center [239, 177] width 219 height 16
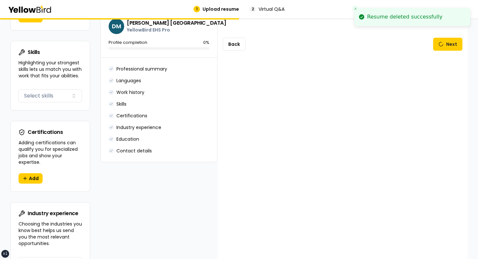
scroll to position [423, 0]
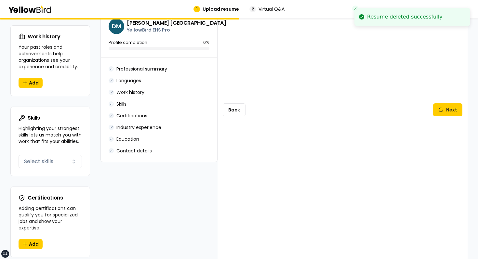
click at [245, 93] on div "Back Next" at bounding box center [343, 110] width 250 height 1008
click at [240, 99] on div "Back Next" at bounding box center [343, 110] width 250 height 1008
click at [234, 104] on button "Back" at bounding box center [234, 109] width 23 height 13
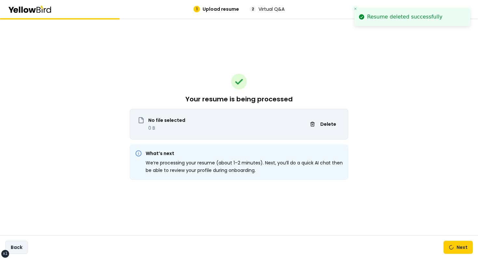
click at [11, 244] on button "Back" at bounding box center [16, 247] width 23 height 13
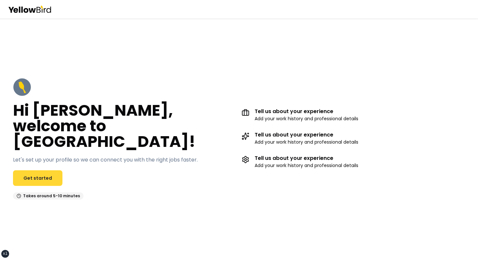
click at [43, 172] on link "Get started" at bounding box center [37, 178] width 49 height 16
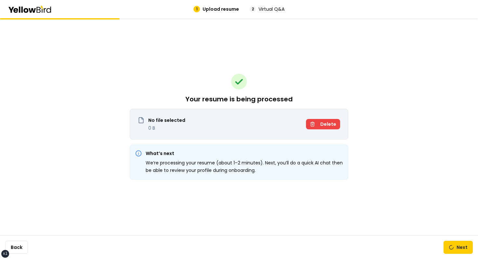
click at [330, 122] on span "Delete" at bounding box center [328, 124] width 16 height 7
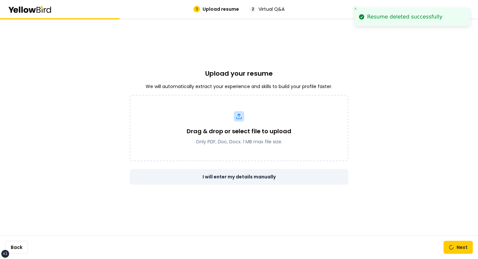
click at [243, 176] on link "I will enter my details manually" at bounding box center [239, 177] width 219 height 16
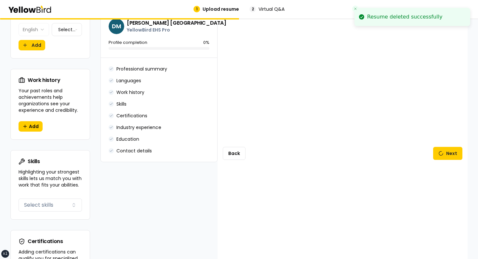
click at [448, 141] on div "Back Next" at bounding box center [343, 153] width 250 height 1008
click at [438, 156] on button "Next" at bounding box center [447, 153] width 29 height 13
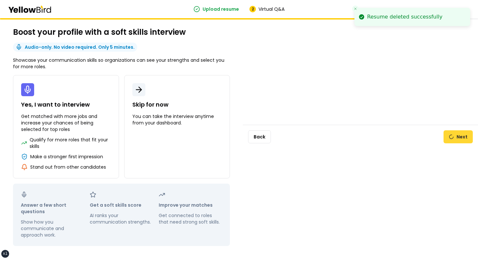
click at [468, 135] on button "Next" at bounding box center [458, 136] width 29 height 13
click at [358, 9] on button "Close toast" at bounding box center [355, 9] width 7 height 7
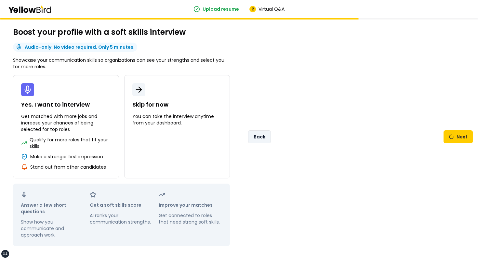
click at [258, 138] on button "Back" at bounding box center [259, 136] width 23 height 13
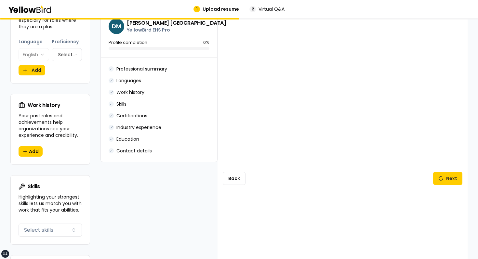
scroll to position [346, 0]
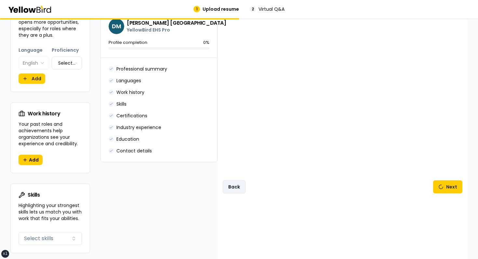
click at [234, 182] on button "Back" at bounding box center [234, 187] width 23 height 13
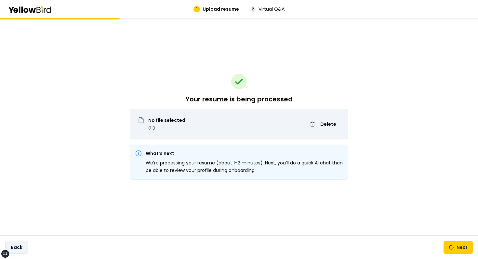
click at [20, 250] on button "Back" at bounding box center [16, 247] width 23 height 13
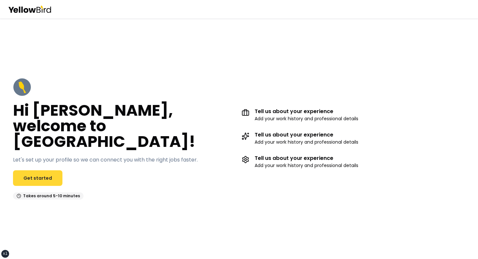
click at [32, 170] on link "Get started" at bounding box center [37, 178] width 49 height 16
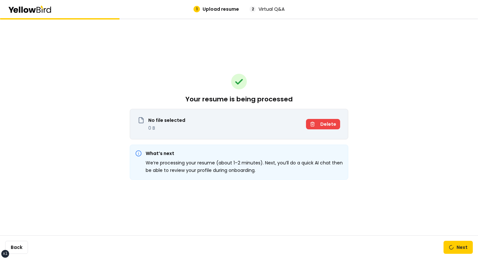
click at [315, 122] on button "Delete" at bounding box center [323, 124] width 34 height 10
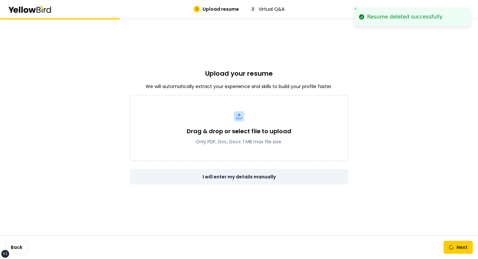
click at [229, 177] on link "I will enter my details manually" at bounding box center [239, 177] width 219 height 16
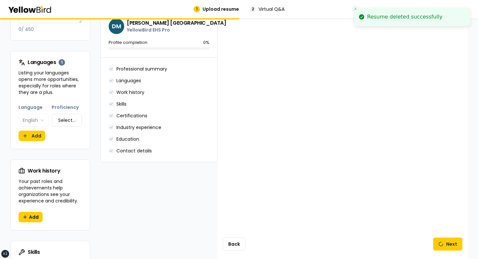
scroll to position [302, 0]
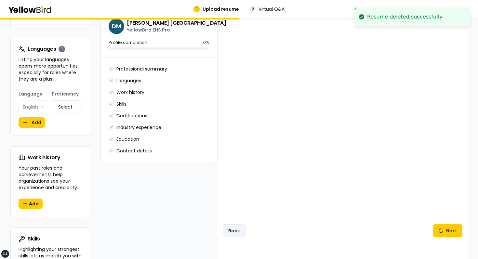
click at [239, 227] on button "Back" at bounding box center [234, 230] width 23 height 13
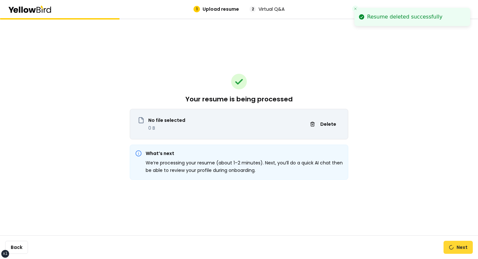
click at [456, 246] on button "Next" at bounding box center [458, 247] width 29 height 13
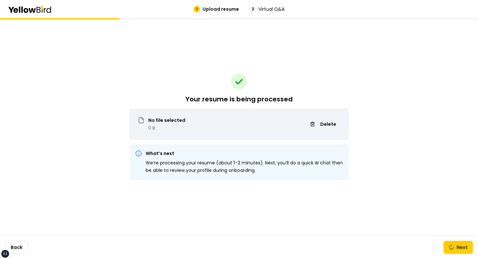
click at [453, 254] on div "Back Next" at bounding box center [239, 248] width 478 height 24
click at [454, 251] on button "Next" at bounding box center [458, 247] width 29 height 13
click at [437, 226] on div "Your resume is being processed No file selected 0 B Delete What’s next We’re pr…" at bounding box center [239, 138] width 478 height 241
click at [453, 247] on link at bounding box center [451, 247] width 5 height 5
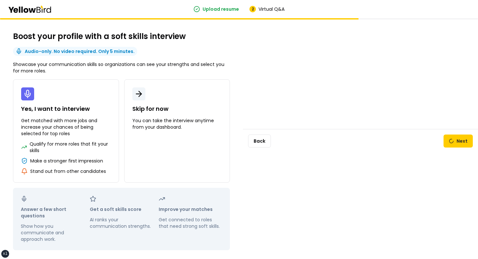
click at [453, 247] on div "Boost your profile with a soft skills interview Audio-only. No video required. …" at bounding box center [239, 140] width 478 height 245
click at [269, 143] on button "Back" at bounding box center [259, 141] width 23 height 13
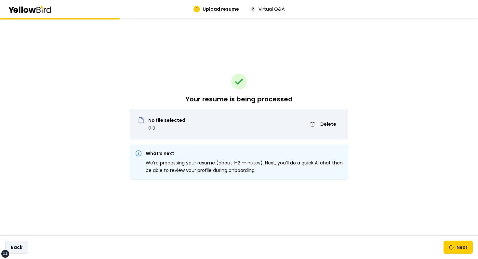
click at [22, 246] on button "Back" at bounding box center [16, 247] width 23 height 13
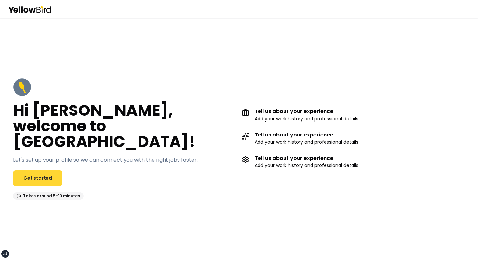
click at [27, 170] on link "Get started" at bounding box center [37, 178] width 49 height 16
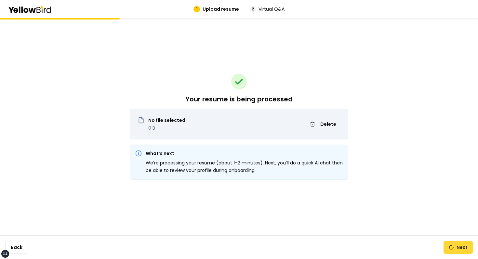
click at [449, 241] on button "Next" at bounding box center [458, 247] width 29 height 13
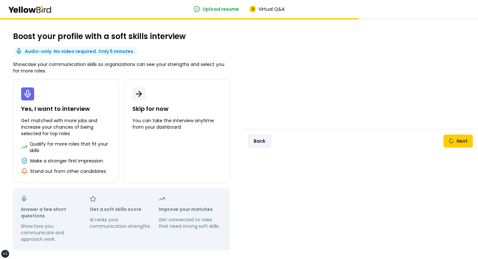
click at [262, 144] on button "Back" at bounding box center [259, 141] width 23 height 13
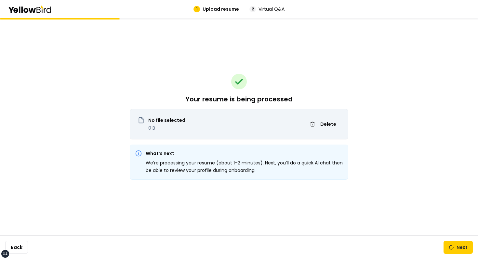
click at [477, 255] on div "Back Next" at bounding box center [239, 248] width 478 height 24
click at [460, 249] on button "Next" at bounding box center [458, 247] width 29 height 13
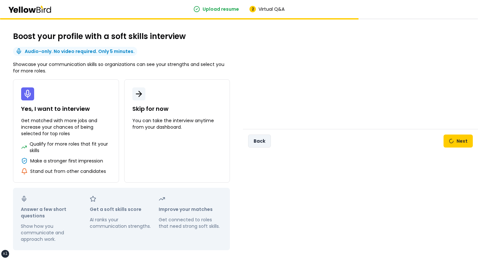
click at [264, 140] on button "Back" at bounding box center [259, 141] width 23 height 13
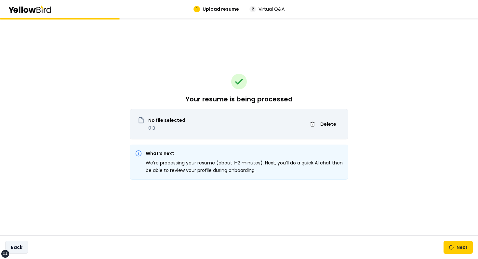
click at [25, 243] on button "Back" at bounding box center [16, 247] width 23 height 13
click at [15, 247] on button "Back" at bounding box center [16, 247] width 23 height 13
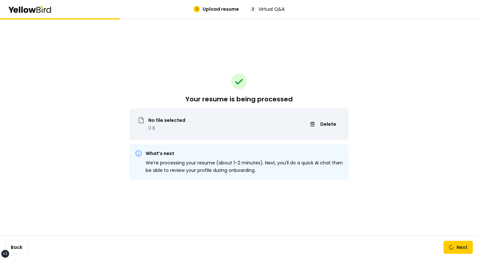
click at [95, 172] on div "Your resume is being processed No file selected 0 B Delete What’s next We’re pr…" at bounding box center [239, 138] width 478 height 241
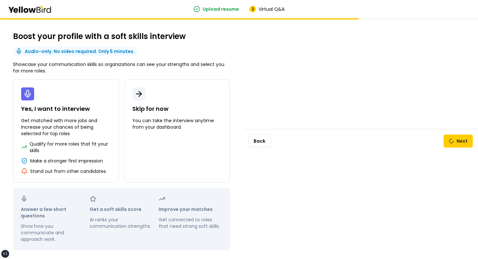
click at [251, 106] on div "Boost your profile with a soft skills interview Audio-only. No video required. …" at bounding box center [239, 140] width 478 height 245
click at [251, 135] on button "Back" at bounding box center [259, 141] width 23 height 13
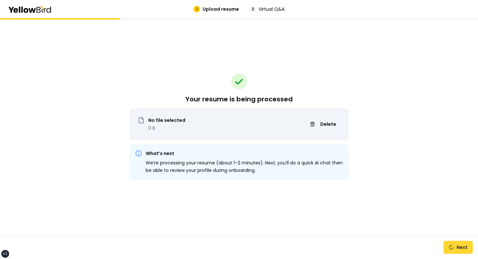
click at [453, 245] on button "Next" at bounding box center [458, 247] width 29 height 13
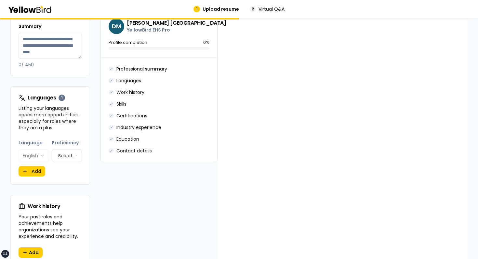
scroll to position [401, 0]
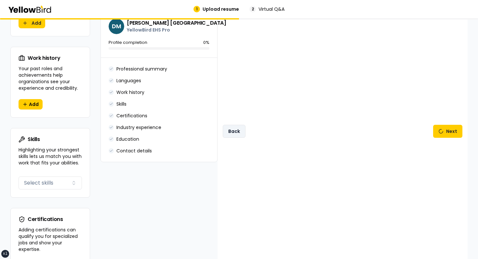
click at [236, 129] on button "Back" at bounding box center [234, 131] width 23 height 13
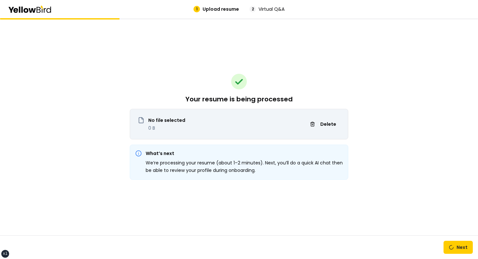
click at [156, 189] on div "Your resume is being processed No file selected 0 B Delete What’s next We’re pr…" at bounding box center [239, 126] width 219 height 217
click at [328, 87] on div "Your resume is being processed No file selected 0 B Delete What’s next We’re pr…" at bounding box center [239, 126] width 219 height 217
click at [324, 125] on span "Delete" at bounding box center [328, 124] width 16 height 7
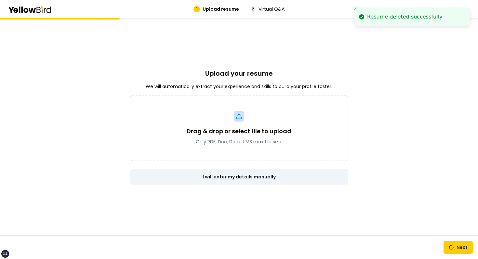
click at [258, 172] on link "I will enter my details manually" at bounding box center [239, 177] width 219 height 16
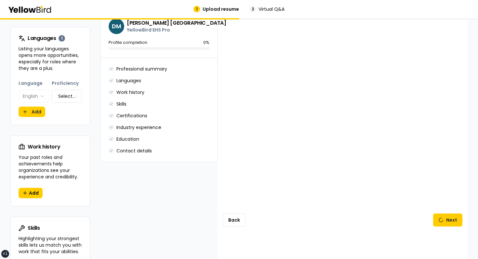
scroll to position [346, 0]
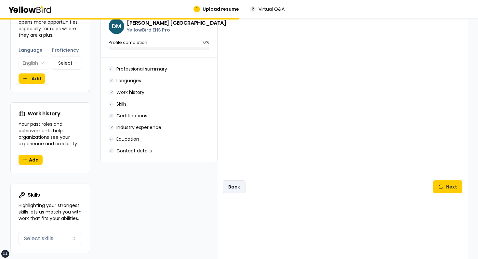
click at [234, 181] on button "Back" at bounding box center [234, 187] width 23 height 13
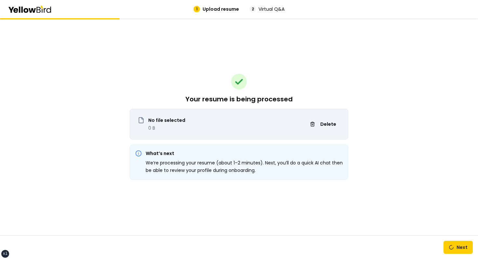
click at [142, 202] on div "Your resume is being processed No file selected 0 B Delete What’s next We’re pr…" at bounding box center [239, 126] width 219 height 217
click at [47, 235] on div "Your resume is being processed No file selected 0 B Delete What’s next We’re pr…" at bounding box center [239, 138] width 478 height 241
click at [328, 126] on span "Delete" at bounding box center [328, 124] width 16 height 7
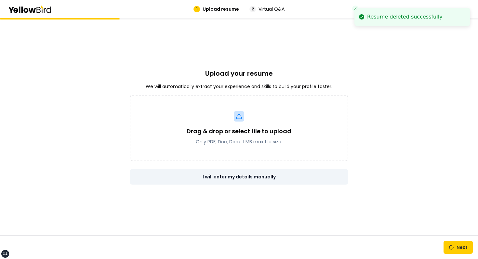
click at [223, 176] on link "I will enter my details manually" at bounding box center [239, 177] width 219 height 16
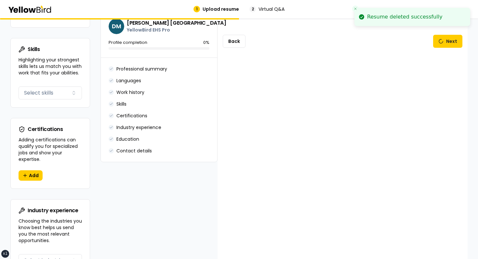
scroll to position [386, 0]
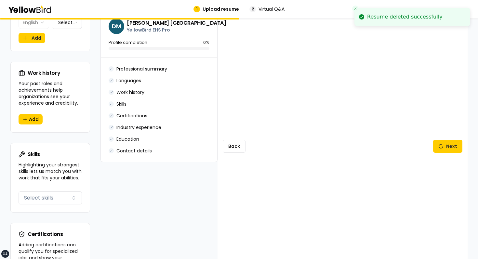
click at [225, 153] on div "Back Next" at bounding box center [343, 146] width 250 height 1008
click at [232, 144] on button "Back" at bounding box center [234, 146] width 23 height 13
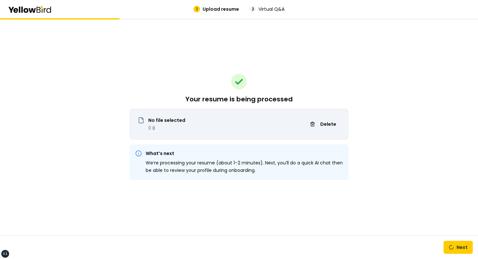
click at [329, 129] on div "No file selected 0 B Delete" at bounding box center [239, 128] width 218 height 22
click at [326, 126] on span "Delete" at bounding box center [328, 124] width 16 height 7
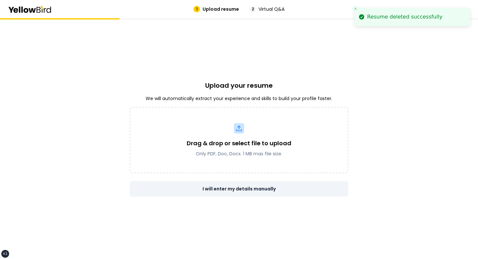
click at [265, 190] on link "I will enter my details manually" at bounding box center [239, 189] width 219 height 16
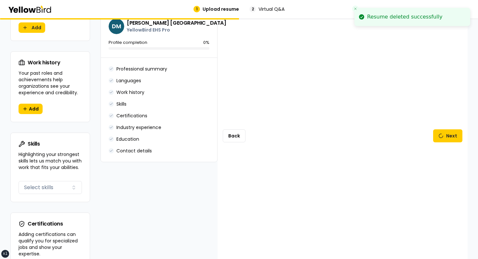
scroll to position [425, 0]
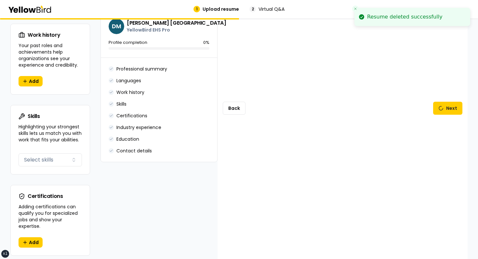
click at [238, 89] on div "Back Next" at bounding box center [343, 108] width 250 height 1008
click at [235, 110] on button "Back" at bounding box center [234, 108] width 23 height 13
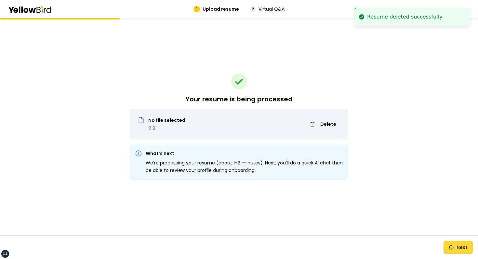
click at [454, 244] on button "Next" at bounding box center [458, 247] width 29 height 13
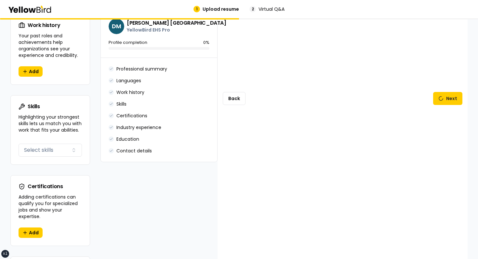
scroll to position [397, 0]
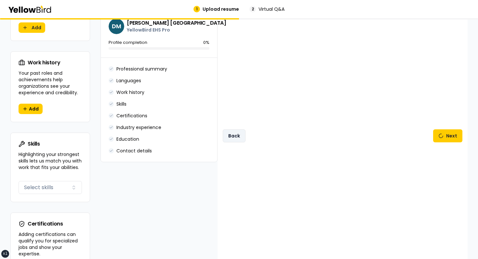
click at [241, 129] on button "Back" at bounding box center [234, 135] width 23 height 13
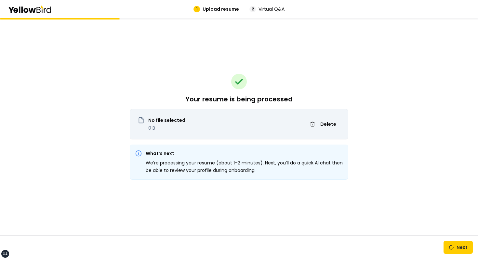
click at [137, 184] on div "Your resume is being processed No file selected 0 B Delete What’s next We’re pr…" at bounding box center [239, 126] width 219 height 217
click at [331, 119] on button "Delete" at bounding box center [323, 124] width 34 height 10
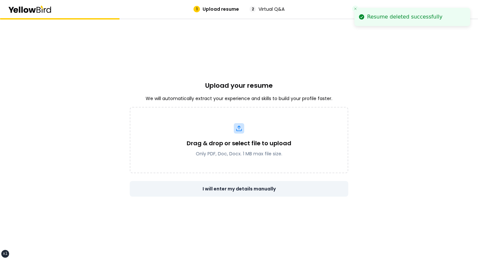
click at [251, 187] on link "I will enter my details manually" at bounding box center [239, 189] width 219 height 16
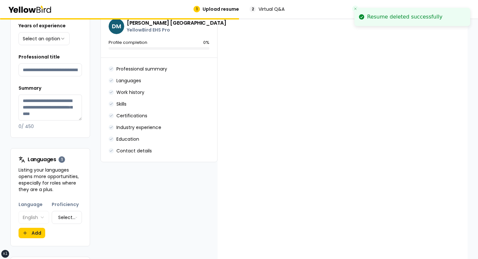
scroll to position [404, 0]
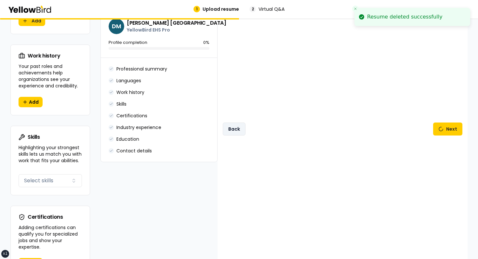
click at [237, 128] on button "Back" at bounding box center [234, 129] width 23 height 13
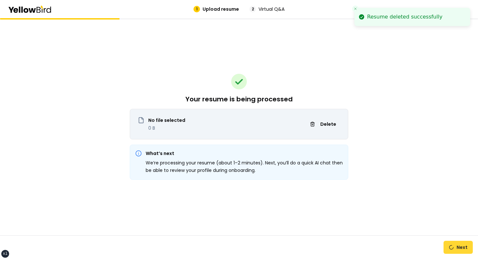
click at [452, 245] on button "Next" at bounding box center [458, 247] width 29 height 13
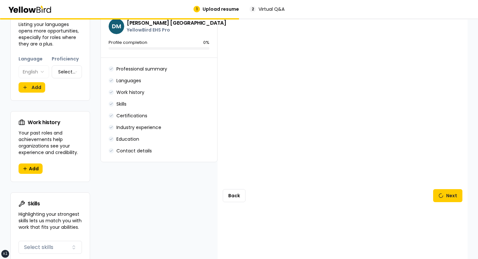
scroll to position [441, 0]
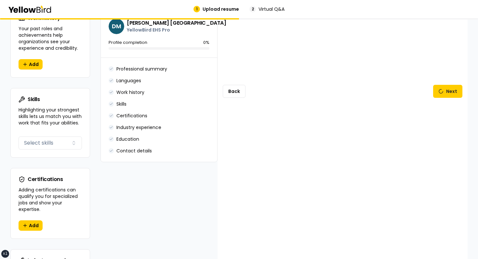
click at [250, 97] on div "Back Next" at bounding box center [343, 91] width 250 height 1008
click at [242, 93] on button "Back" at bounding box center [234, 91] width 23 height 13
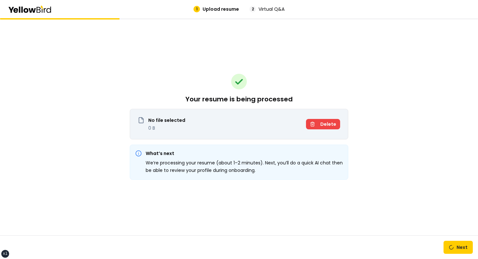
click at [325, 128] on button "Delete" at bounding box center [323, 124] width 34 height 10
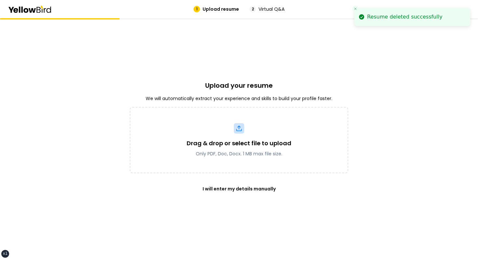
click at [229, 197] on div "Upload your resume We will automatically extract your experience and skills to …" at bounding box center [239, 138] width 219 height 241
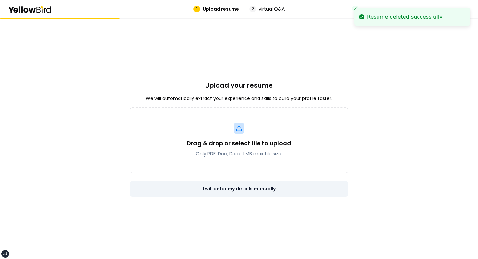
click at [234, 192] on link "I will enter my details manually" at bounding box center [239, 189] width 219 height 16
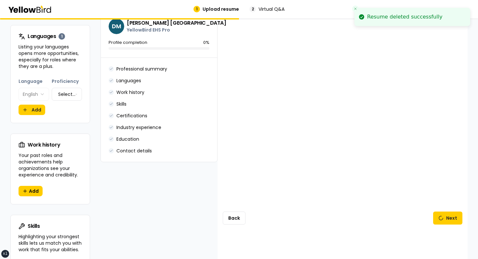
scroll to position [439, 0]
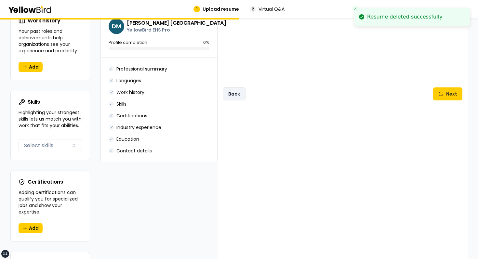
click at [239, 88] on button "Back" at bounding box center [234, 94] width 23 height 13
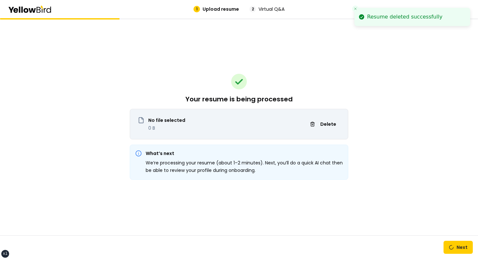
click at [311, 137] on div "No file selected 0 B Delete" at bounding box center [239, 128] width 218 height 22
click at [318, 128] on button "Delete" at bounding box center [323, 124] width 34 height 10
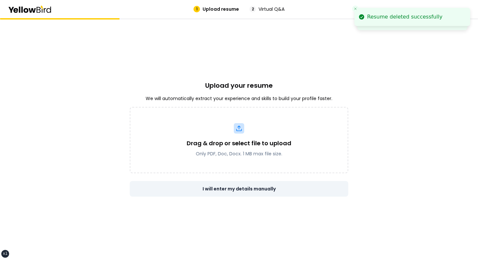
click at [252, 187] on link "I will enter my details manually" at bounding box center [239, 189] width 219 height 16
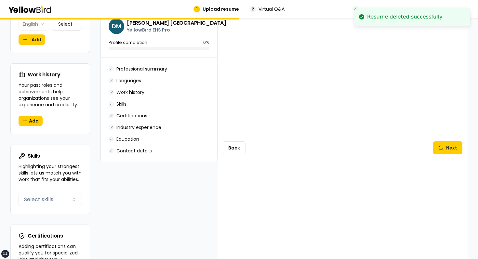
scroll to position [415, 0]
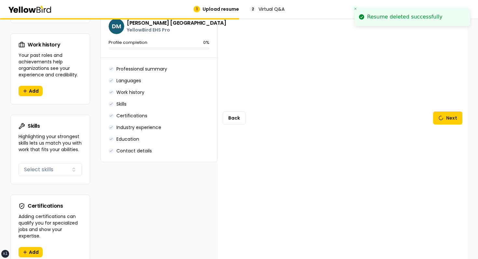
click at [250, 105] on div "Back Next" at bounding box center [343, 118] width 250 height 1008
click at [241, 112] on button "Back" at bounding box center [234, 118] width 23 height 13
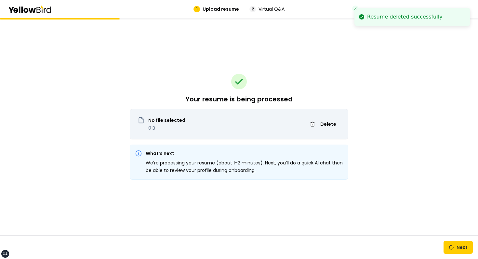
click at [264, 144] on div "Your resume is being processed No file selected 0 B Delete What’s next We’re pr…" at bounding box center [239, 126] width 219 height 217
click at [322, 126] on span "Delete" at bounding box center [328, 124] width 16 height 7
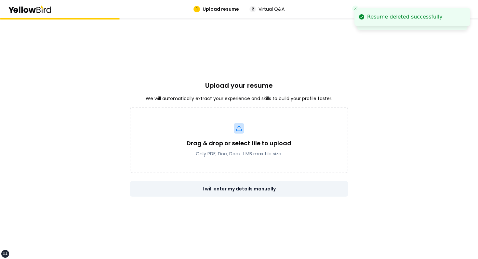
click at [243, 194] on link "I will enter my details manually" at bounding box center [239, 189] width 219 height 16
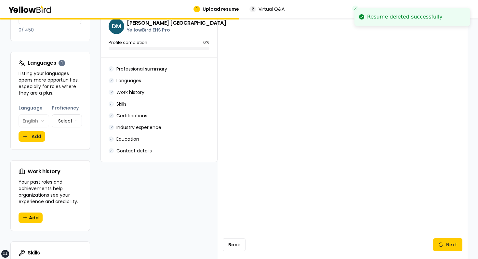
scroll to position [362, 0]
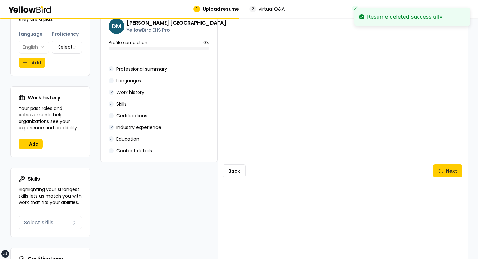
click at [231, 151] on div "Back Next" at bounding box center [343, 171] width 250 height 1008
click at [230, 167] on button "Back" at bounding box center [234, 171] width 23 height 13
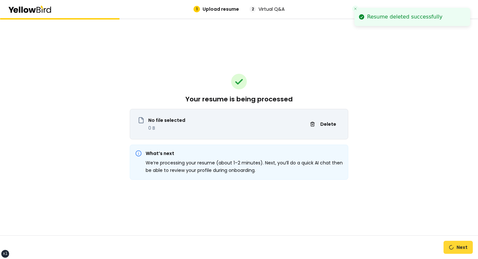
click at [453, 243] on button "Next" at bounding box center [458, 247] width 29 height 13
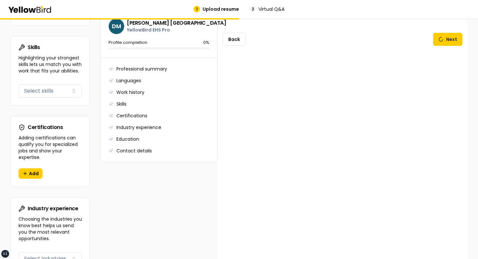
scroll to position [489, 0]
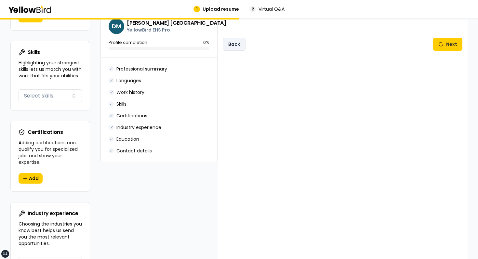
click at [244, 38] on button "Back" at bounding box center [234, 44] width 23 height 13
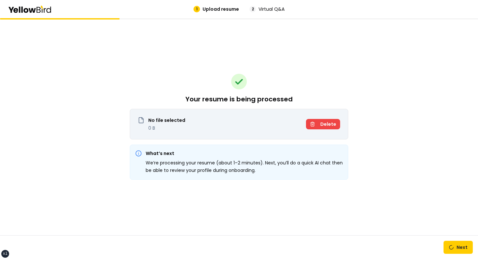
click at [316, 129] on button "Delete" at bounding box center [323, 124] width 34 height 10
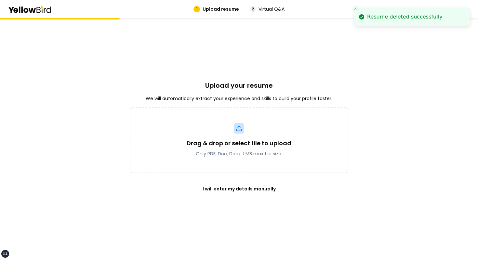
click at [239, 197] on div "Upload your resume We will automatically extract your experience and skills to …" at bounding box center [239, 138] width 219 height 241
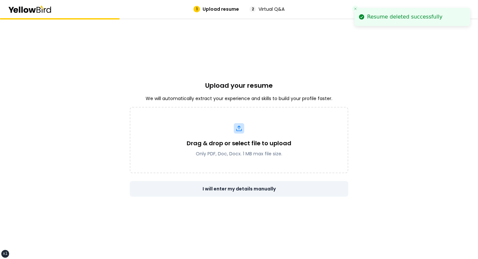
click at [242, 193] on link "I will enter my details manually" at bounding box center [239, 189] width 219 height 16
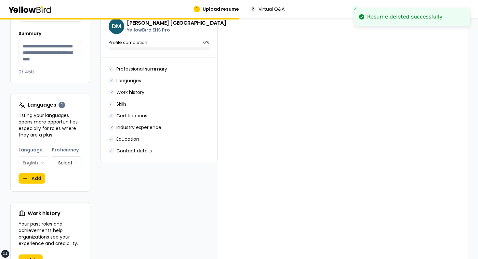
scroll to position [318, 0]
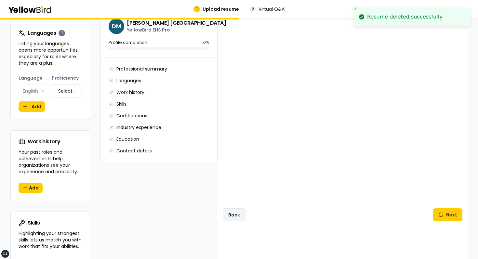
click at [238, 209] on button "Back" at bounding box center [234, 215] width 23 height 13
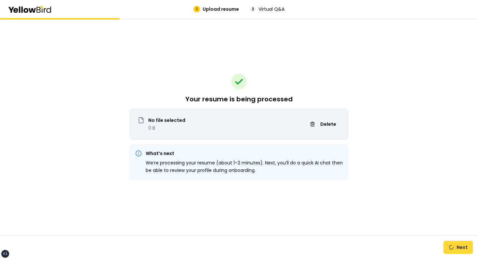
click at [449, 251] on button "Next" at bounding box center [458, 247] width 29 height 13
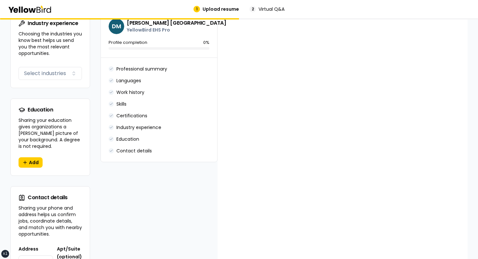
scroll to position [452, 0]
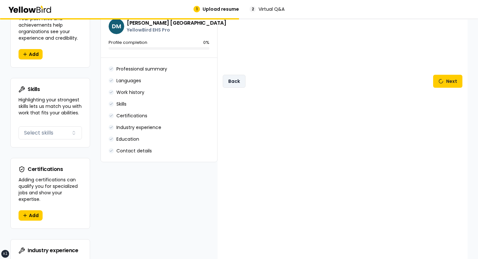
click at [239, 80] on button "Back" at bounding box center [234, 81] width 23 height 13
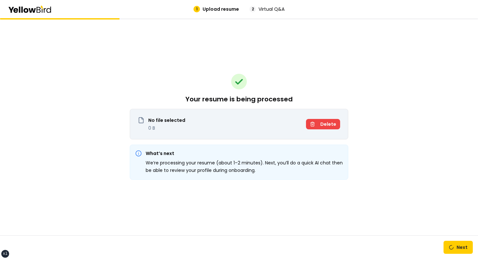
click at [331, 121] on span "Delete" at bounding box center [328, 124] width 16 height 7
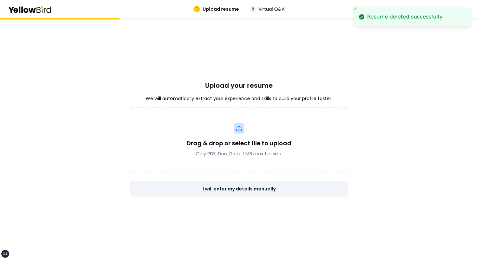
click at [219, 196] on link "I will enter my details manually" at bounding box center [239, 189] width 219 height 16
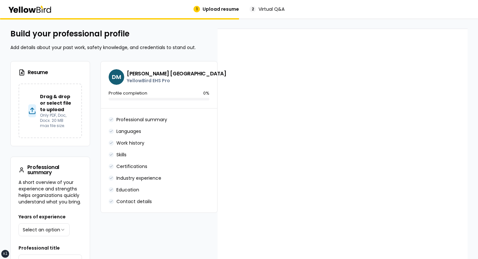
click at [200, 136] on div "Professional summary Languages Work history Skills Certifications Industry expe…" at bounding box center [159, 160] width 101 height 88
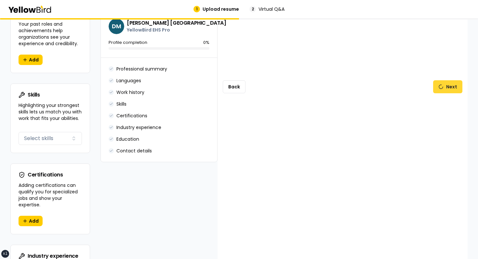
click at [442, 83] on button "Next" at bounding box center [447, 86] width 29 height 13
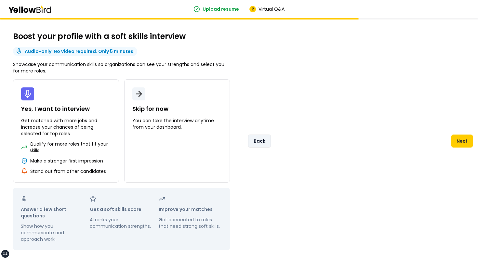
click at [265, 146] on button "Back" at bounding box center [259, 141] width 23 height 13
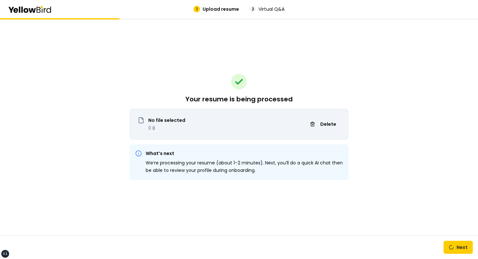
click at [466, 257] on div "Next" at bounding box center [239, 248] width 478 height 24
click at [466, 253] on button "Next" at bounding box center [458, 247] width 29 height 13
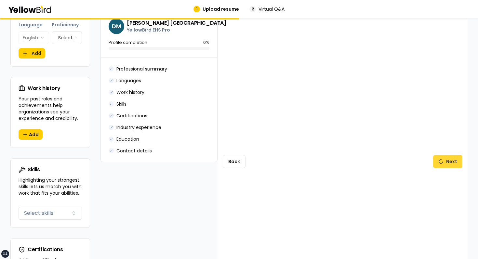
click at [455, 158] on button "Next" at bounding box center [447, 161] width 29 height 13
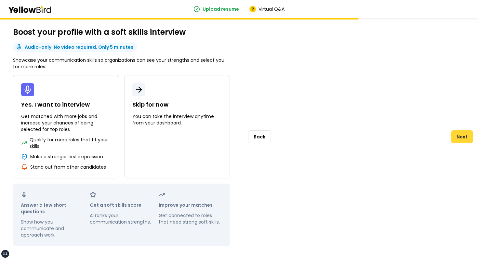
click at [463, 135] on button "Next" at bounding box center [462, 136] width 21 height 13
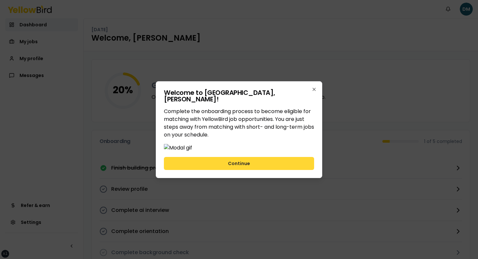
click at [250, 170] on button "Continue" at bounding box center [239, 163] width 150 height 13
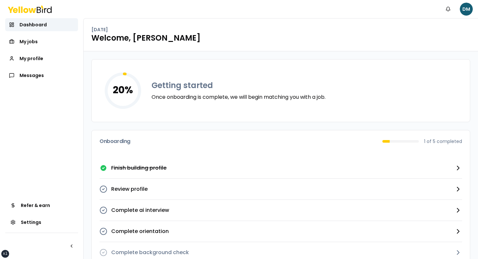
click at [154, 72] on div "20 % Getting started Once onboarding is complete, we will begin matching you wi…" at bounding box center [281, 91] width 378 height 62
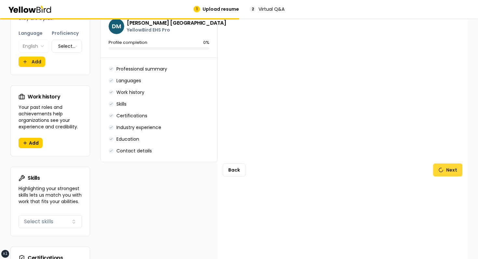
click at [454, 166] on button "Next" at bounding box center [447, 170] width 29 height 13
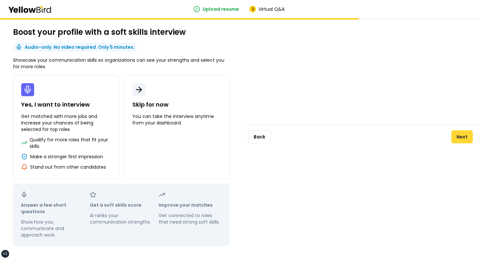
click at [465, 140] on button "Next" at bounding box center [462, 136] width 21 height 13
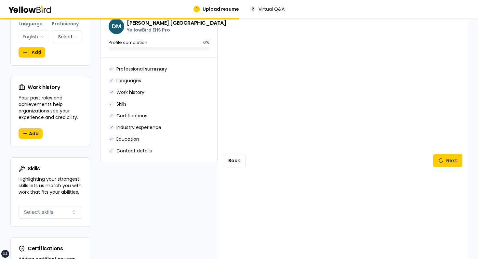
scroll to position [414, 0]
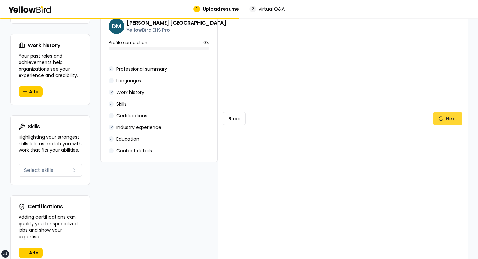
click at [448, 116] on button "Next" at bounding box center [447, 118] width 29 height 13
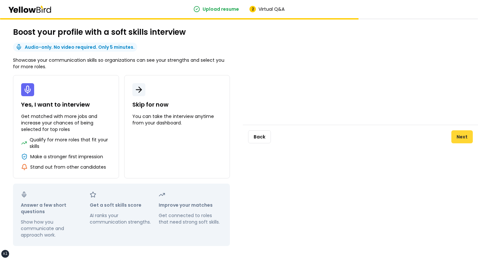
click at [459, 132] on button "Next" at bounding box center [462, 136] width 21 height 13
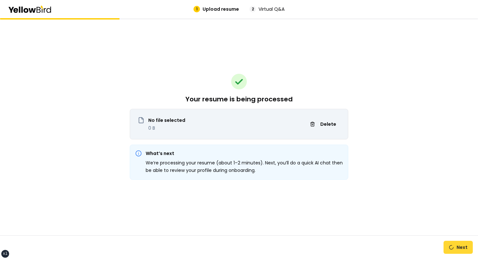
click at [457, 246] on button "Next" at bounding box center [458, 247] width 29 height 13
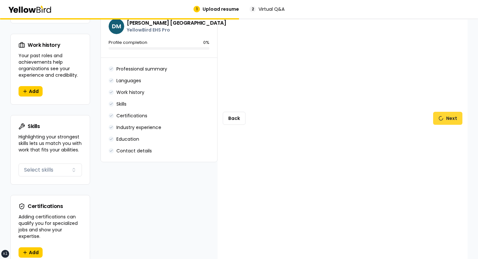
click at [444, 115] on button "Next" at bounding box center [447, 118] width 29 height 13
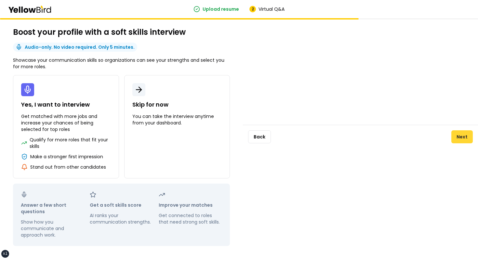
click at [457, 136] on button "Next" at bounding box center [462, 136] width 21 height 13
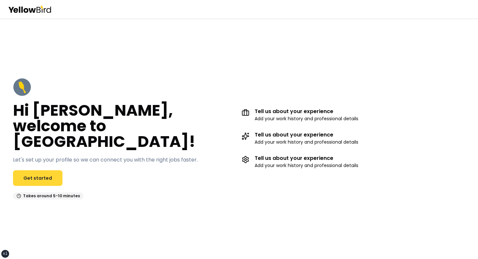
click at [39, 170] on link "Get started" at bounding box center [37, 178] width 49 height 16
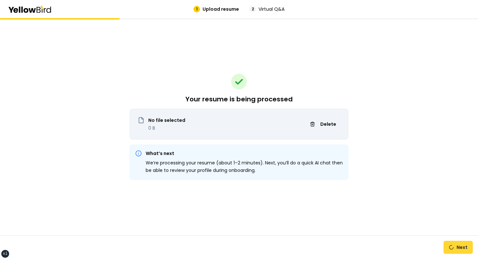
click at [450, 247] on button "Next" at bounding box center [458, 247] width 29 height 13
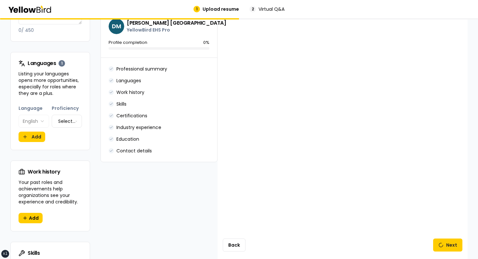
scroll to position [163, 0]
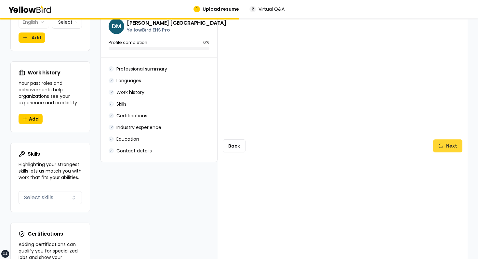
click at [453, 140] on button "Next" at bounding box center [447, 146] width 29 height 13
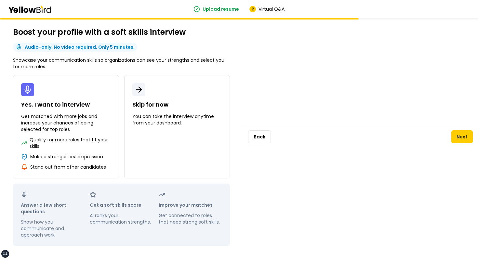
scroll to position [4, 0]
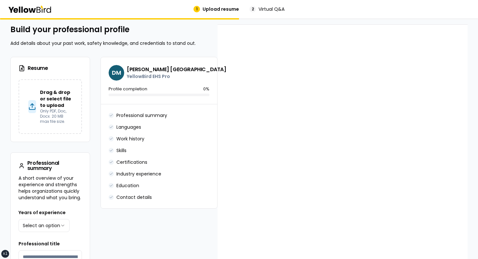
scroll to position [387, 0]
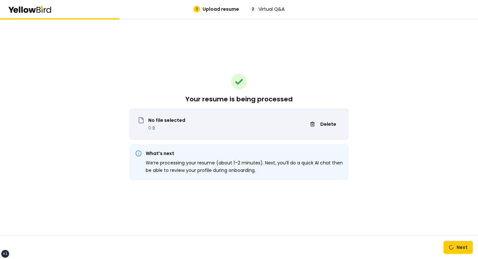
click at [461, 238] on div "Next" at bounding box center [239, 248] width 478 height 24
click at [459, 247] on button "Next" at bounding box center [458, 247] width 29 height 13
click at [469, 247] on button "Next" at bounding box center [458, 247] width 29 height 13
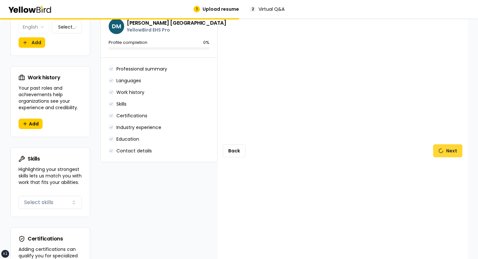
click at [439, 148] on button "Next" at bounding box center [447, 150] width 29 height 13
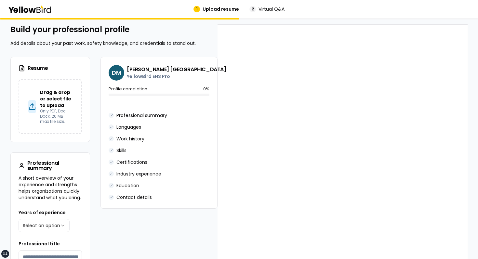
scroll to position [382, 0]
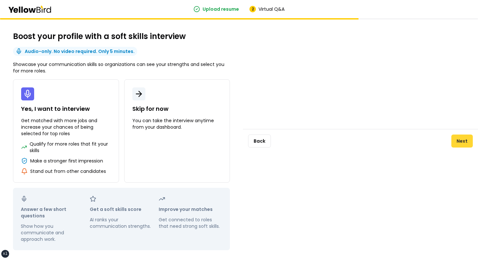
click at [454, 145] on button "Next" at bounding box center [462, 141] width 21 height 13
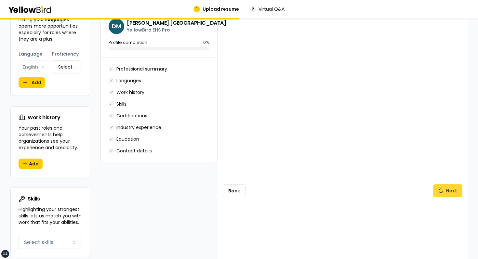
click at [442, 188] on button "Next" at bounding box center [447, 190] width 29 height 13
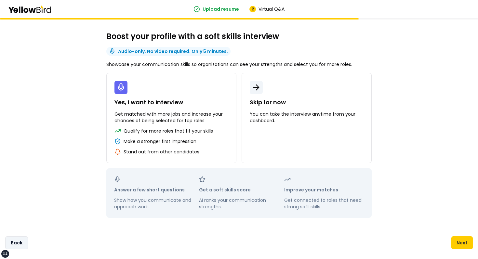
click at [24, 243] on button "Back" at bounding box center [16, 242] width 23 height 13
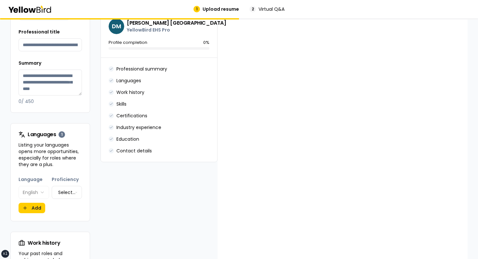
scroll to position [299, 0]
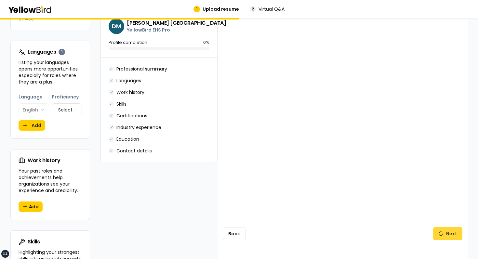
click at [447, 228] on button "Next" at bounding box center [447, 233] width 29 height 13
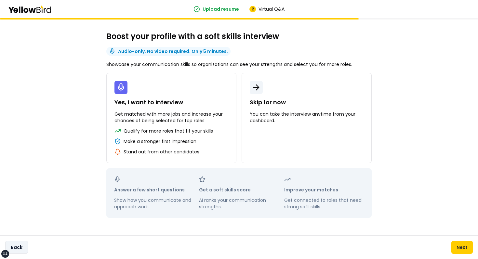
click at [27, 243] on button "Back" at bounding box center [16, 247] width 23 height 13
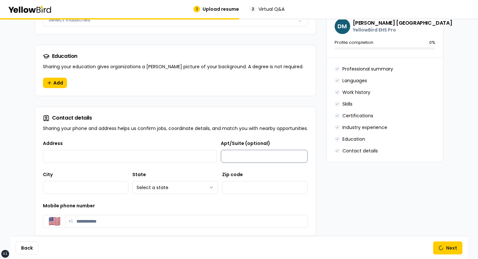
scroll to position [607, 0]
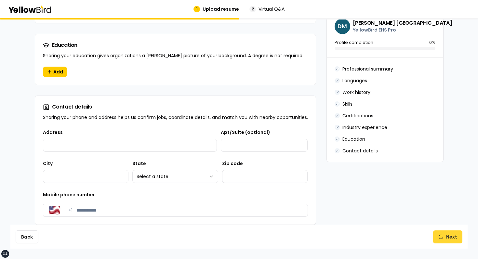
click at [443, 232] on button "Next" at bounding box center [447, 237] width 29 height 13
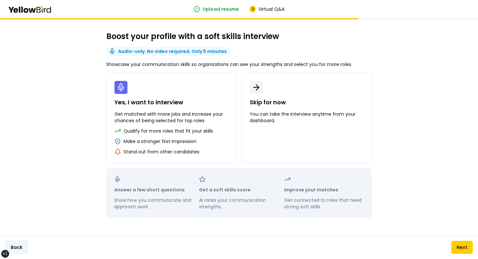
click at [22, 244] on button "Back" at bounding box center [16, 247] width 23 height 13
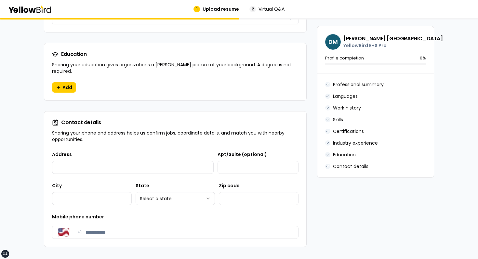
scroll to position [619, 0]
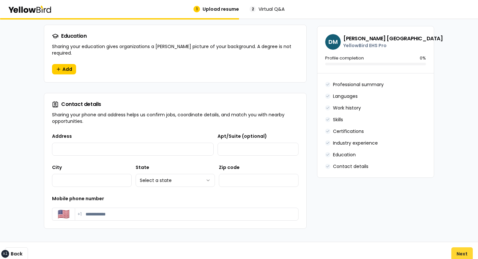
click at [455, 249] on button "Next" at bounding box center [462, 254] width 21 height 13
click at [460, 248] on button "Next" at bounding box center [462, 254] width 21 height 13
click at [461, 248] on button "Next" at bounding box center [462, 254] width 21 height 13
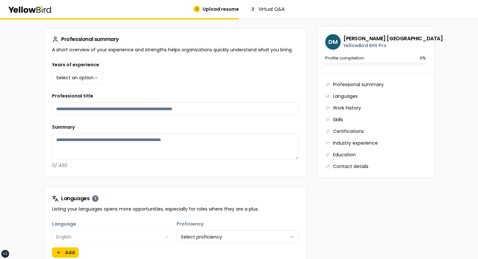
scroll to position [0, 0]
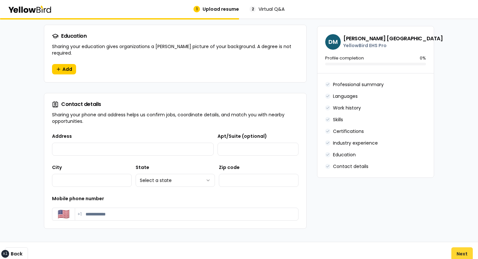
click at [466, 248] on button "Next" at bounding box center [462, 254] width 21 height 13
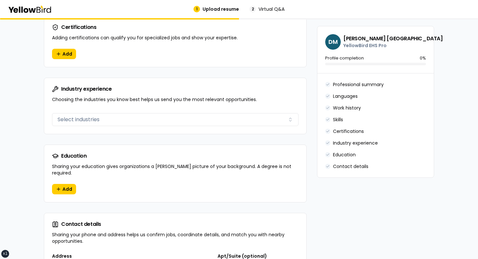
scroll to position [619, 0]
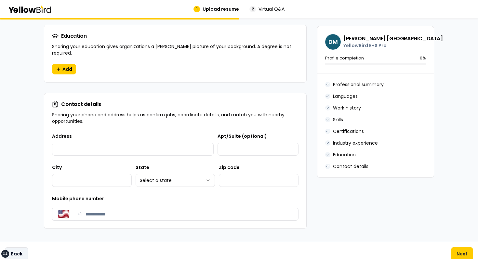
click at [22, 248] on button "Back" at bounding box center [16, 254] width 23 height 13
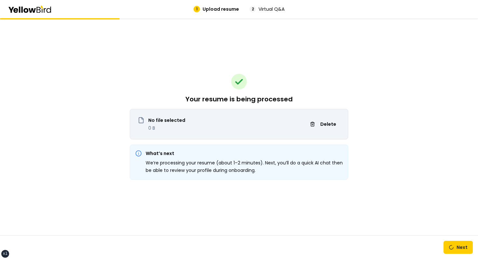
click at [116, 130] on div "Your resume is being processed No file selected 0 B Delete What’s next We’re pr…" at bounding box center [239, 138] width 478 height 241
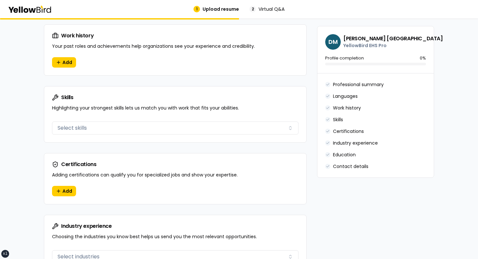
scroll to position [619, 0]
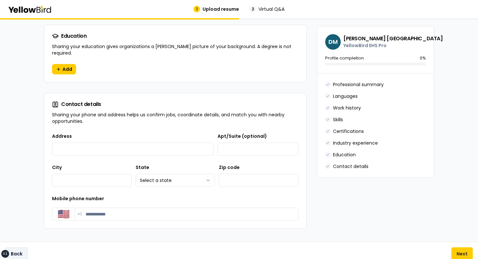
click at [16, 248] on button "Back" at bounding box center [16, 254] width 23 height 13
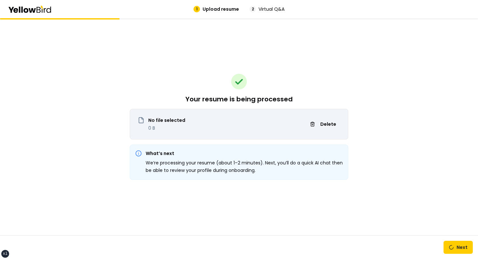
click at [446, 238] on div "Next" at bounding box center [239, 248] width 478 height 24
click at [455, 250] on button "Next" at bounding box center [458, 247] width 29 height 13
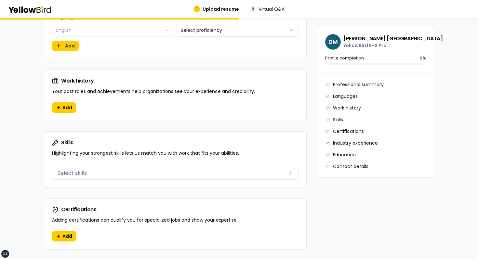
scroll to position [619, 0]
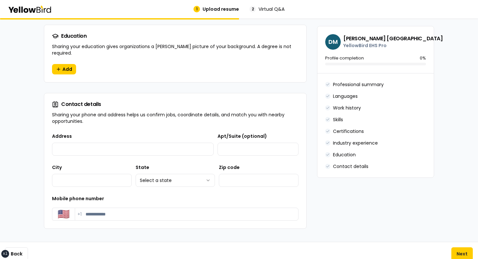
click at [466, 255] on div "Back Next" at bounding box center [239, 254] width 478 height 24
click at [464, 248] on button "Next" at bounding box center [462, 254] width 21 height 13
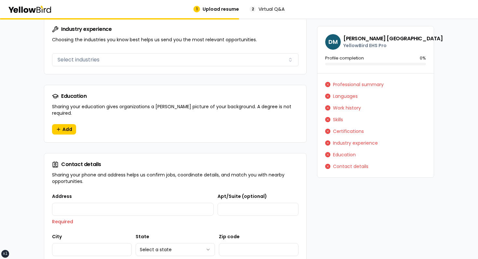
scroll to position [673, 0]
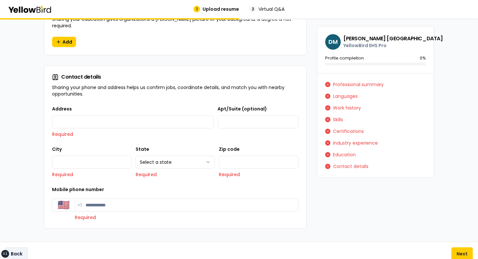
click at [20, 248] on button "Back" at bounding box center [16, 254] width 23 height 13
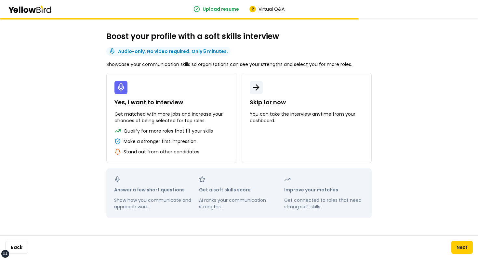
click at [53, 108] on div "Boost your profile with a soft skills interview Audio-only. No video required. …" at bounding box center [239, 138] width 478 height 241
click at [355, 50] on div "Boost your profile with a soft skills interview Audio-only. No video required. …" at bounding box center [238, 126] width 291 height 217
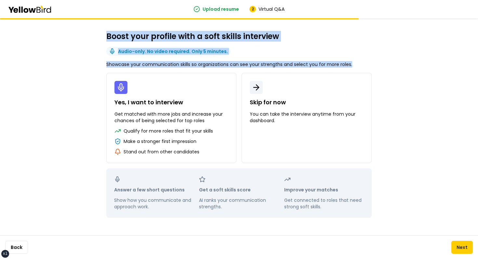
drag, startPoint x: 354, startPoint y: 63, endPoint x: 99, endPoint y: 26, distance: 257.1
click at [99, 26] on div "Boost your profile with a soft skills interview Audio-only. No video required. …" at bounding box center [238, 126] width 291 height 217
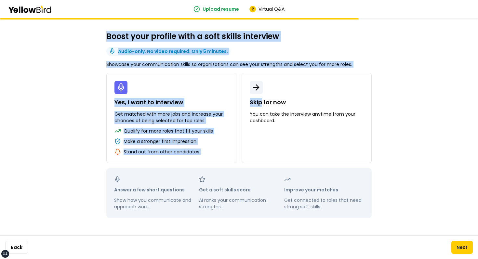
drag, startPoint x: 99, startPoint y: 26, endPoint x: 425, endPoint y: 48, distance: 326.4
click at [423, 48] on div "Boost your profile with a soft skills interview Audio-only. No video required. …" at bounding box center [239, 138] width 478 height 241
click at [385, 53] on div "Boost your profile with a soft skills interview Audio-only. No video required. …" at bounding box center [239, 138] width 478 height 241
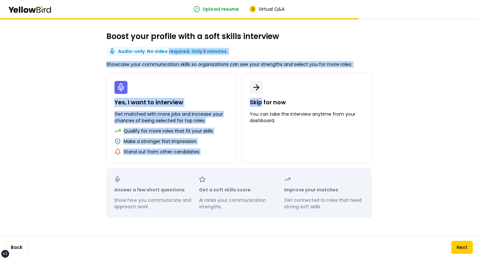
drag, startPoint x: 364, startPoint y: 61, endPoint x: 117, endPoint y: 35, distance: 247.9
click at [117, 35] on div "Boost your profile with a soft skills interview Audio-only. No video required. …" at bounding box center [238, 126] width 291 height 217
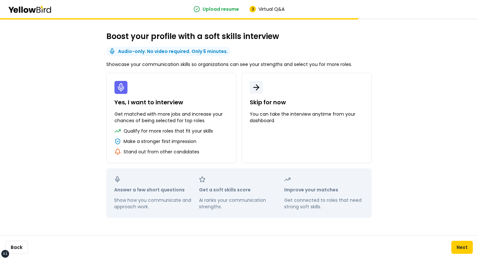
click at [106, 33] on div "Boost your profile with a soft skills interview Audio-only. No video required. …" at bounding box center [238, 126] width 291 height 217
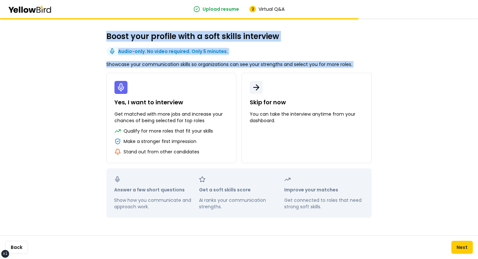
drag, startPoint x: 106, startPoint y: 33, endPoint x: 349, endPoint y: 68, distance: 245.6
click at [348, 69] on div "Boost your profile with a soft skills interview Audio-only. No video required. …" at bounding box center [238, 126] width 291 height 217
click at [356, 66] on div "Boost your profile with a soft skills interview Audio-only. No video required. …" at bounding box center [238, 126] width 291 height 217
drag, startPoint x: 356, startPoint y: 66, endPoint x: 125, endPoint y: 35, distance: 233.3
click at [125, 36] on div "Boost your profile with a soft skills interview Audio-only. No video required. …" at bounding box center [238, 126] width 291 height 217
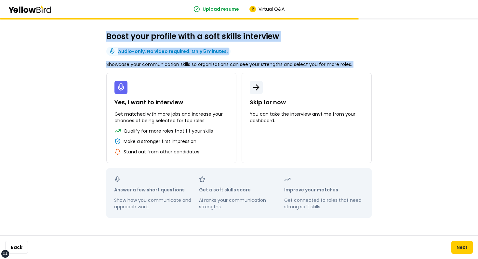
click at [125, 35] on h2 "Boost your profile with a soft skills interview" at bounding box center [192, 36] width 173 height 10
drag, startPoint x: 125, startPoint y: 35, endPoint x: 361, endPoint y: 69, distance: 238.6
click at [361, 69] on div "Boost your profile with a soft skills interview Audio-only. No video required. …" at bounding box center [238, 126] width 291 height 217
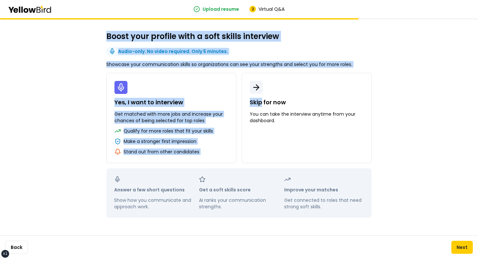
click at [82, 62] on div "Boost your profile with a soft skills interview Audio-only. No video required. …" at bounding box center [239, 138] width 478 height 241
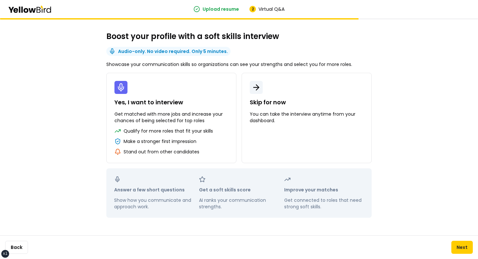
click at [76, 148] on div "Boost your profile with a soft skills interview Audio-only. No video required. …" at bounding box center [239, 138] width 478 height 241
click at [20, 247] on button "Back" at bounding box center [16, 247] width 23 height 13
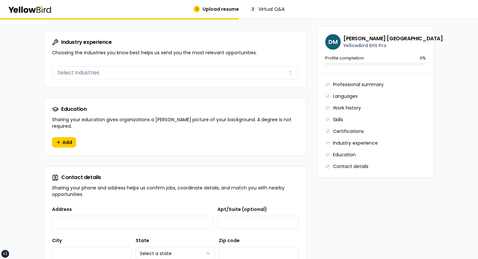
scroll to position [619, 0]
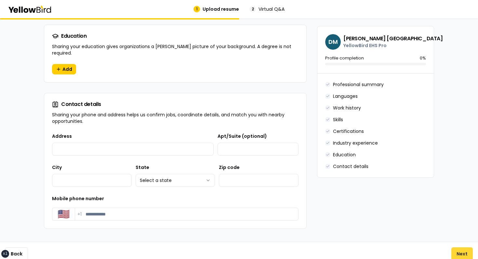
click at [456, 248] on button "Next" at bounding box center [462, 254] width 21 height 13
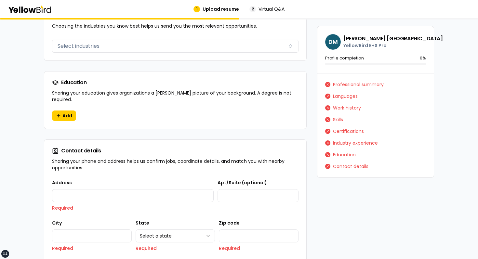
scroll to position [673, 0]
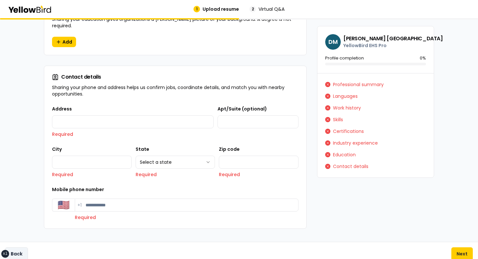
click at [17, 248] on button "Back" at bounding box center [16, 254] width 23 height 13
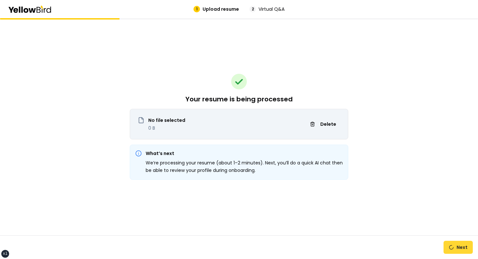
click at [453, 245] on button "Next" at bounding box center [458, 247] width 29 height 13
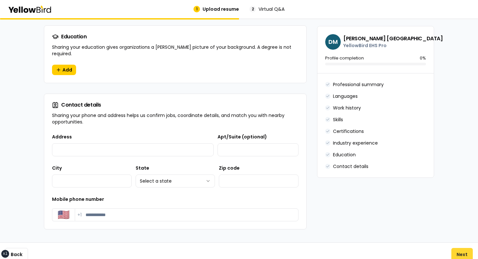
click at [464, 248] on button "Next" at bounding box center [462, 254] width 21 height 13
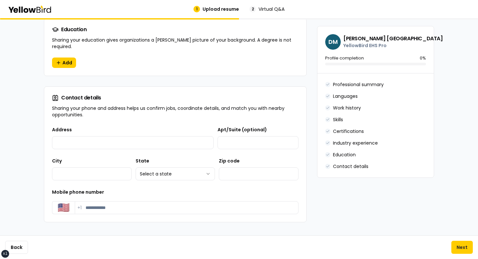
scroll to position [619, 0]
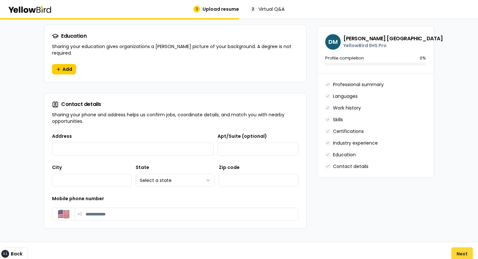
click at [459, 248] on button "Next" at bounding box center [462, 254] width 21 height 13
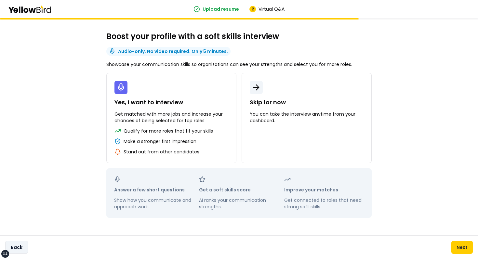
click at [25, 248] on button "Back" at bounding box center [16, 247] width 23 height 13
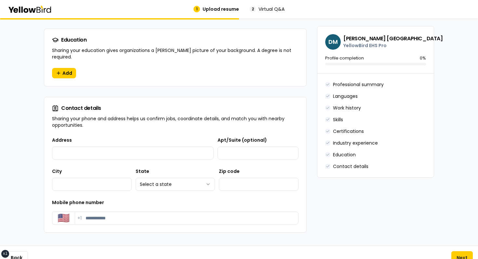
scroll to position [619, 0]
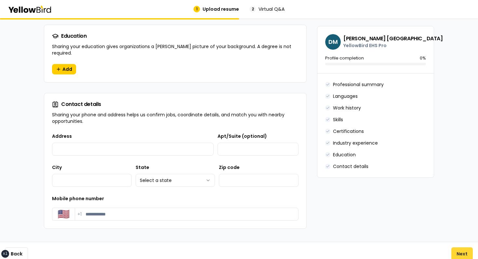
click at [456, 250] on button "Next" at bounding box center [462, 254] width 21 height 13
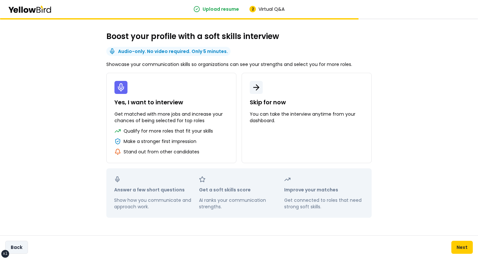
click at [25, 248] on button "Back" at bounding box center [16, 247] width 23 height 13
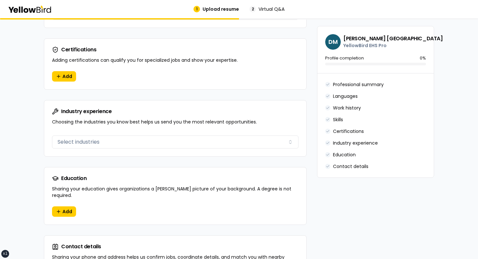
scroll to position [619, 0]
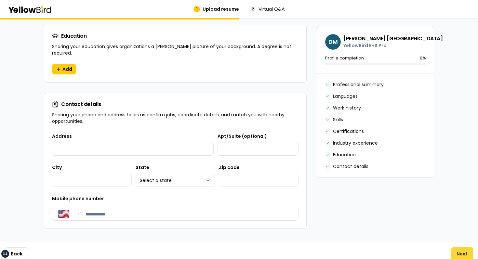
click at [465, 248] on button "Next" at bounding box center [462, 254] width 21 height 13
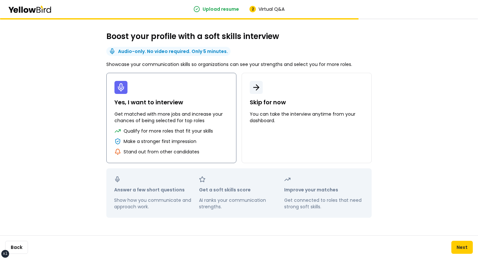
click at [191, 143] on p "Make a stronger first impression" at bounding box center [160, 141] width 73 height 7
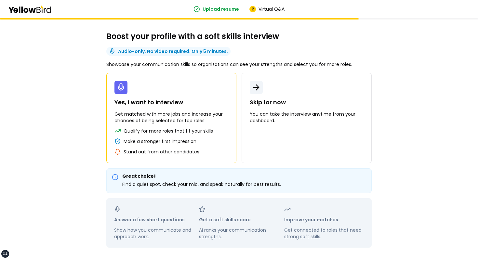
scroll to position [25, 0]
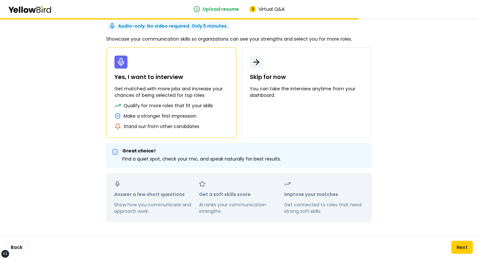
click at [311, 36] on p "Showcase your communication skills so organizations can see your strengths and …" at bounding box center [229, 39] width 246 height 7
click at [303, 64] on button "Skip for now You can take the interview anytime from your dashboard." at bounding box center [307, 92] width 130 height 90
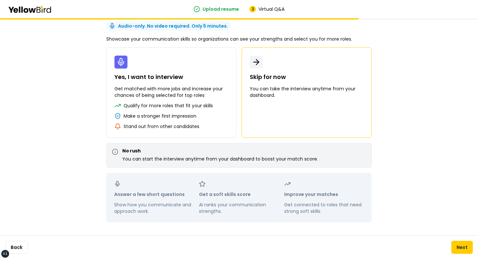
click at [292, 80] on p "Skip for now" at bounding box center [307, 77] width 114 height 9
click at [163, 90] on p "Get matched with more jobs and increase your chances of being selected for top …" at bounding box center [172, 92] width 114 height 13
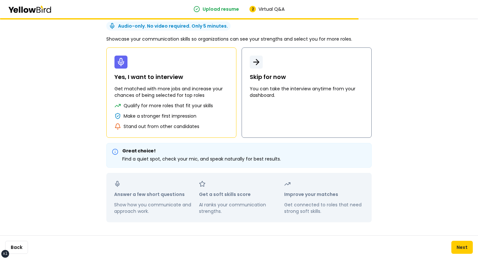
click at [271, 109] on button "Skip for now You can take the interview anytime from your dashboard." at bounding box center [307, 92] width 130 height 90
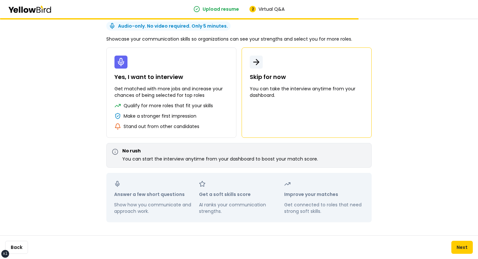
scroll to position [0, 0]
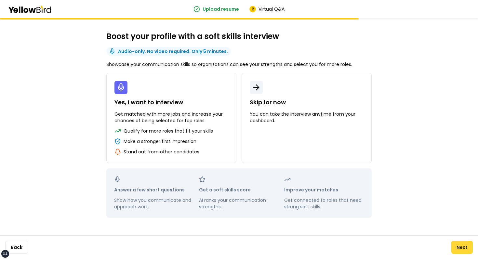
click at [463, 252] on button "Next" at bounding box center [462, 247] width 21 height 13
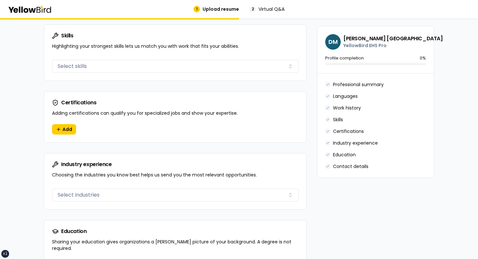
scroll to position [619, 0]
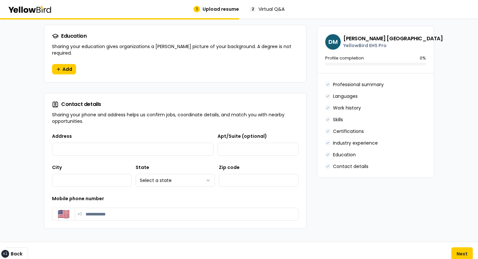
click at [458, 242] on div "Back Next" at bounding box center [239, 254] width 478 height 24
click at [458, 251] on button "Next" at bounding box center [462, 254] width 21 height 13
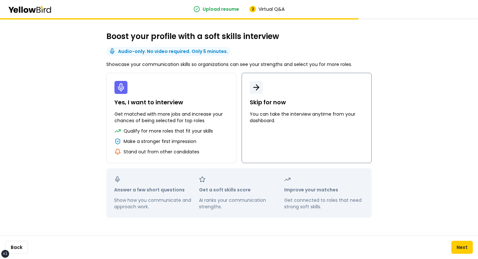
click at [269, 134] on button "Skip for now You can take the interview anytime from your dashboard." at bounding box center [307, 118] width 130 height 90
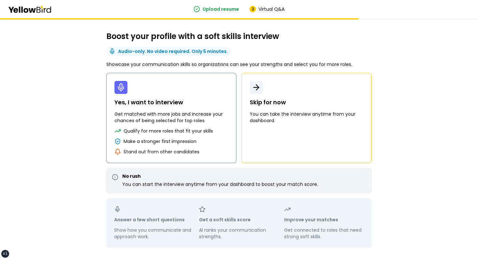
click at [178, 116] on p "Get matched with more jobs and increase your chances of being selected for top …" at bounding box center [172, 117] width 114 height 13
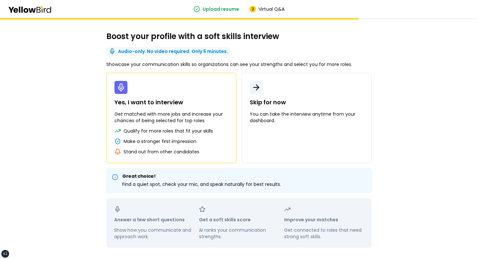
click at [75, 127] on div "Boost your profile with a soft skills interview Audio-only. No video required. …" at bounding box center [239, 151] width 478 height 266
click at [150, 129] on p "Qualify for more roles that fit your skills" at bounding box center [168, 131] width 89 height 7
click at [274, 126] on button "Skip for now You can take the interview anytime from your dashboard." at bounding box center [307, 118] width 130 height 90
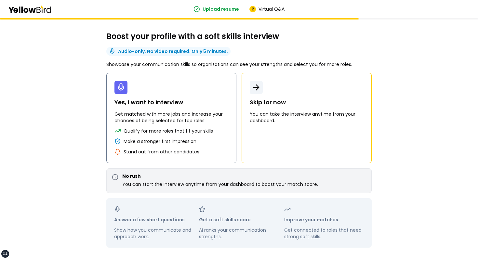
click at [216, 120] on p "Get matched with more jobs and increase your chances of being selected for top …" at bounding box center [172, 117] width 114 height 13
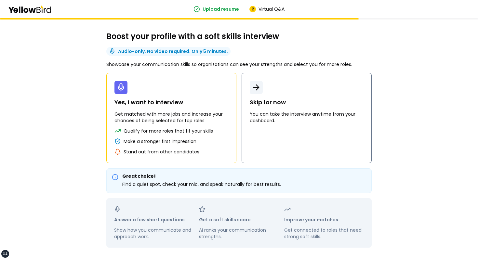
click at [298, 129] on button "Skip for now You can take the interview anytime from your dashboard." at bounding box center [307, 118] width 130 height 90
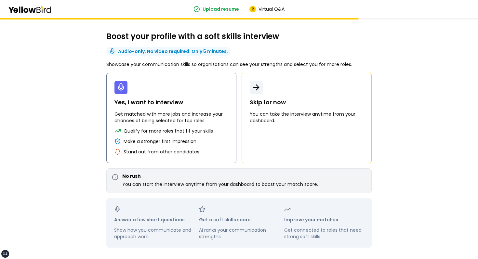
click at [202, 126] on button "Yes, I want to interview Get matched with more jobs and increase your chances o…" at bounding box center [171, 118] width 130 height 90
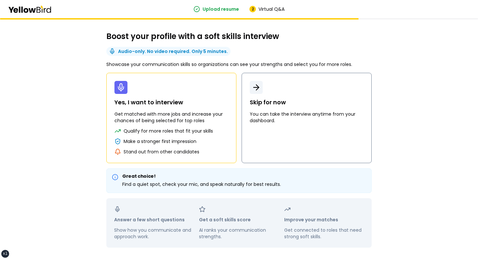
click at [282, 136] on button "Skip for now You can take the interview anytime from your dashboard." at bounding box center [307, 118] width 130 height 90
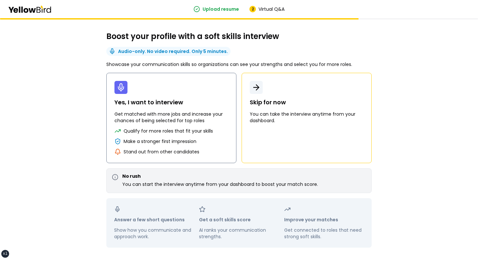
click at [153, 118] on p "Get matched with more jobs and increase your chances of being selected for top …" at bounding box center [172, 117] width 114 height 13
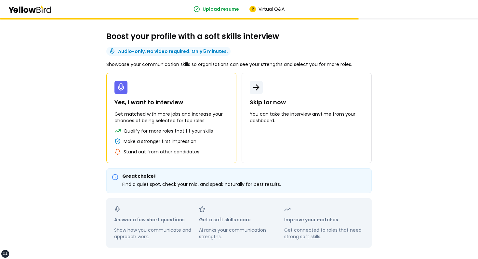
click at [251, 57] on div "Boost your profile with a soft skills interview Audio-only. No video required. …" at bounding box center [238, 139] width 291 height 243
click at [273, 104] on p "Skip for now" at bounding box center [307, 102] width 114 height 9
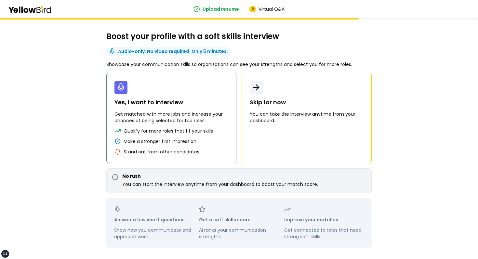
click at [210, 112] on p "Get matched with more jobs and increase your chances of being selected for top …" at bounding box center [172, 117] width 114 height 13
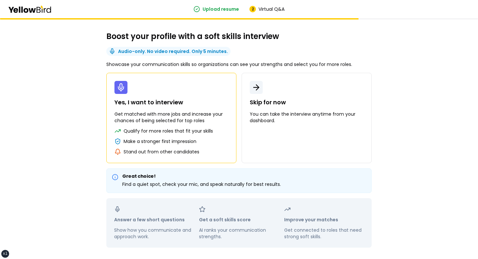
scroll to position [25, 0]
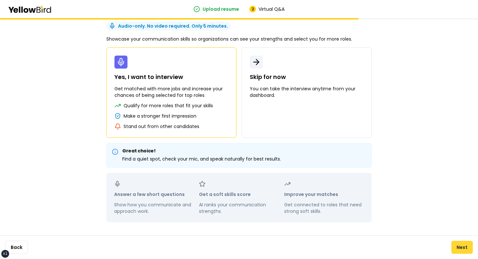
click at [458, 249] on button "Next" at bounding box center [462, 247] width 21 height 13
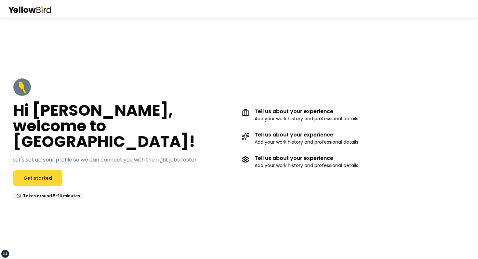
click at [46, 170] on link "Get started" at bounding box center [37, 178] width 49 height 16
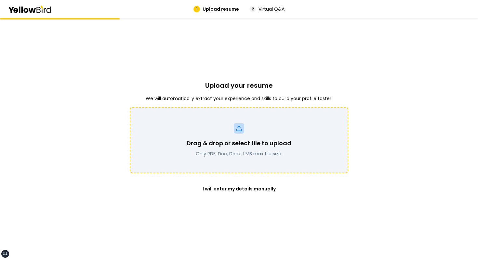
click at [248, 152] on p "Only PDF, Doc, Docx. 1 MB max file size." at bounding box center [239, 154] width 105 height 7
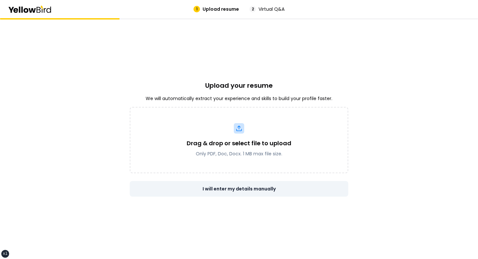
click at [245, 195] on button "I will enter my details manually" at bounding box center [239, 189] width 219 height 16
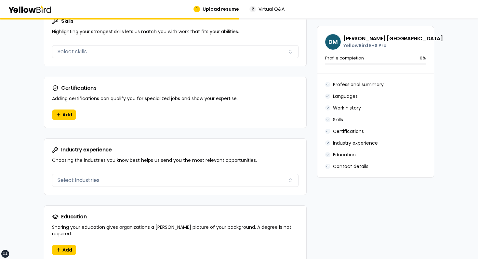
scroll to position [619, 0]
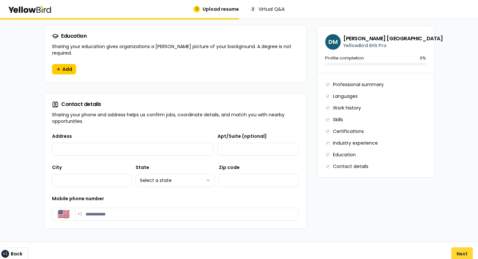
click at [455, 248] on button "Next" at bounding box center [462, 254] width 21 height 13
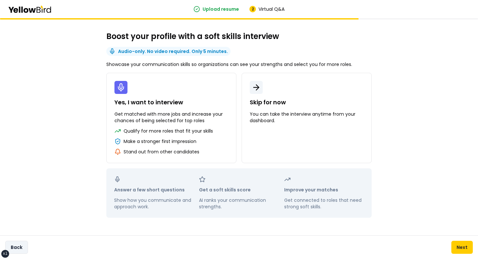
click at [20, 246] on button "Back" at bounding box center [16, 247] width 23 height 13
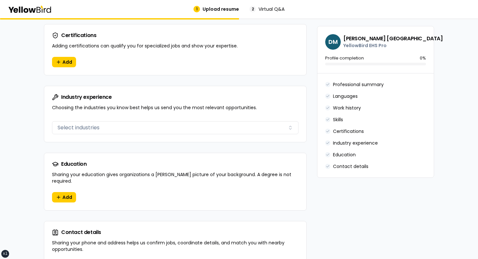
scroll to position [619, 0]
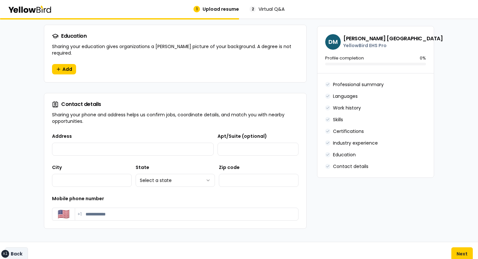
click at [17, 248] on button "Back" at bounding box center [16, 254] width 23 height 13
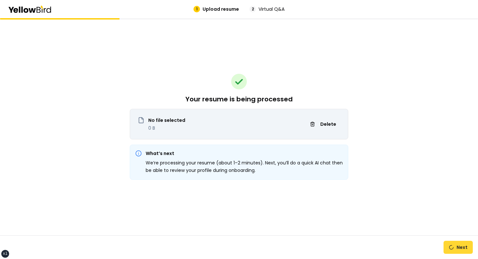
click at [454, 246] on button "Next" at bounding box center [458, 247] width 29 height 13
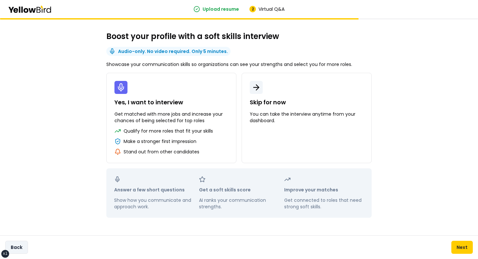
click at [23, 246] on button "Back" at bounding box center [16, 247] width 23 height 13
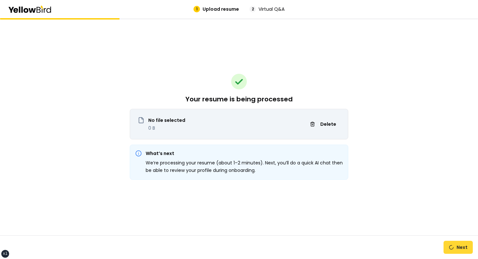
click at [447, 242] on button "Next" at bounding box center [458, 247] width 29 height 13
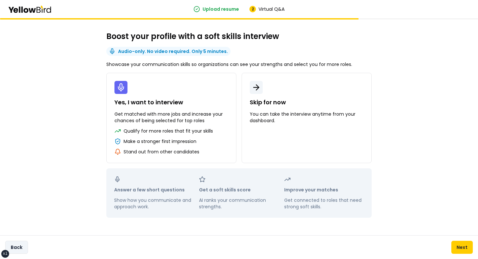
click at [21, 246] on button "Back" at bounding box center [16, 247] width 23 height 13
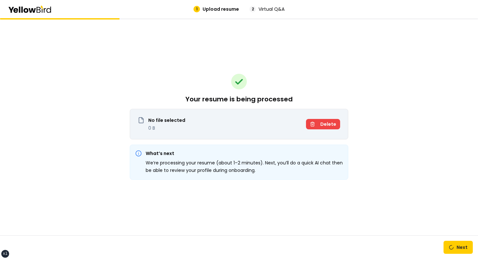
click at [324, 121] on button "Delete" at bounding box center [323, 124] width 34 height 10
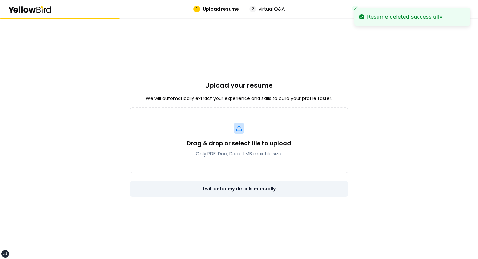
click at [257, 190] on button "I will enter my details manually" at bounding box center [239, 189] width 219 height 16
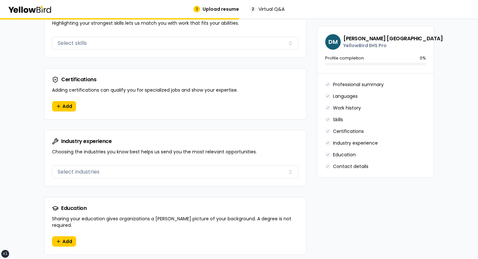
scroll to position [528, 0]
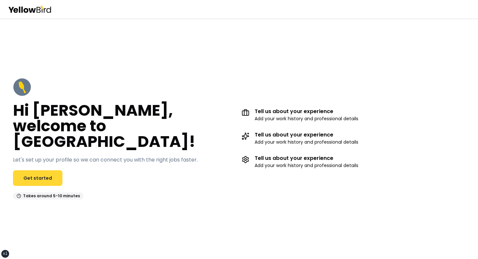
click at [40, 170] on link "Get started" at bounding box center [37, 178] width 49 height 16
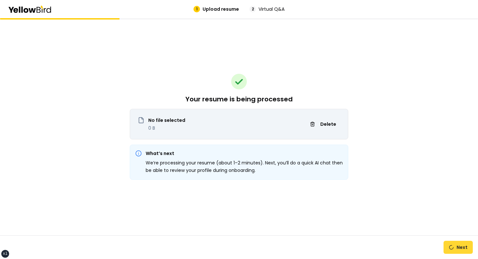
click at [459, 249] on button "Next" at bounding box center [458, 247] width 29 height 13
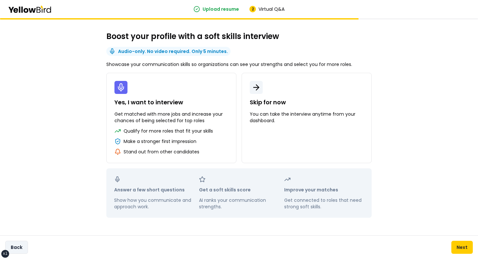
click at [21, 244] on button "Back" at bounding box center [16, 247] width 23 height 13
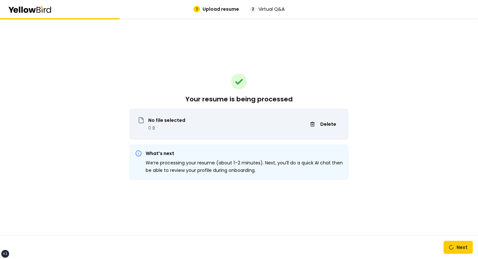
click at [453, 239] on div "Next" at bounding box center [239, 248] width 478 height 24
click at [454, 244] on button "Next" at bounding box center [458, 247] width 29 height 13
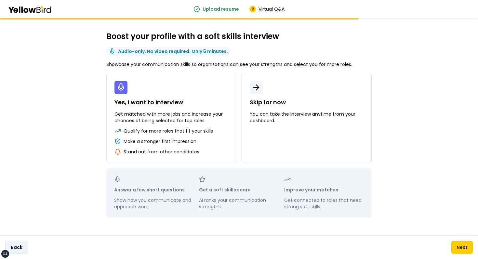
click at [15, 247] on button "Back" at bounding box center [16, 247] width 23 height 13
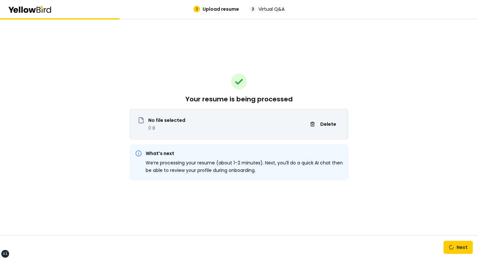
click at [326, 130] on div "No file selected 0 B Delete" at bounding box center [239, 128] width 218 height 22
click at [328, 126] on span "Delete" at bounding box center [328, 124] width 16 height 7
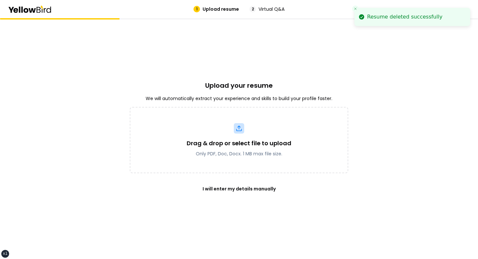
click at [334, 82] on div "Upload your resume We will automatically extract your experience and skills to …" at bounding box center [239, 138] width 219 height 241
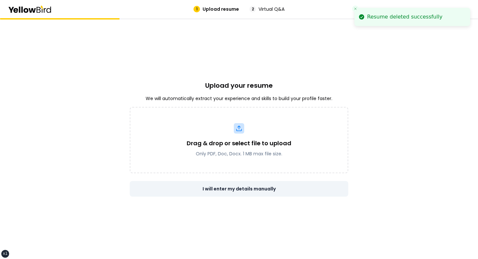
click at [237, 189] on button "I will enter my details manually" at bounding box center [239, 189] width 219 height 16
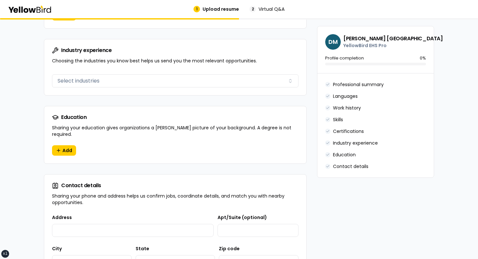
scroll to position [619, 0]
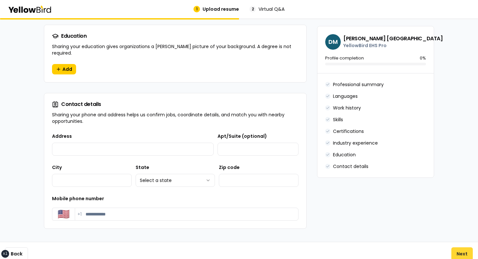
click at [454, 248] on button "Next" at bounding box center [462, 254] width 21 height 13
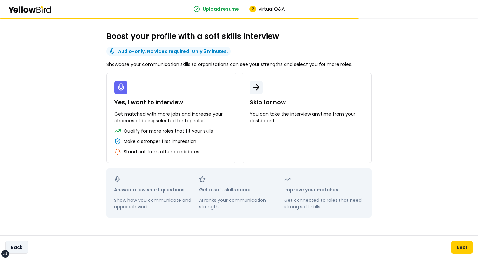
click at [23, 244] on button "Back" at bounding box center [16, 247] width 23 height 13
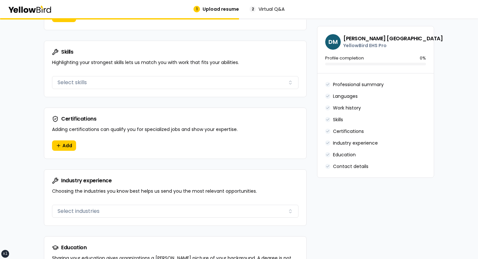
scroll to position [619, 0]
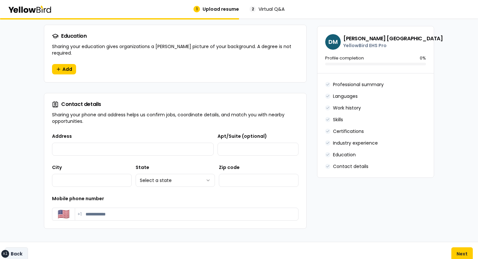
click at [16, 250] on button "Back" at bounding box center [16, 254] width 23 height 13
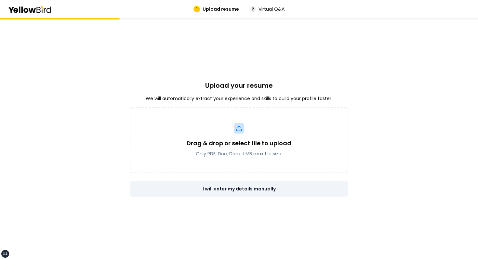
click at [224, 186] on button "I will enter my details manually" at bounding box center [239, 189] width 219 height 16
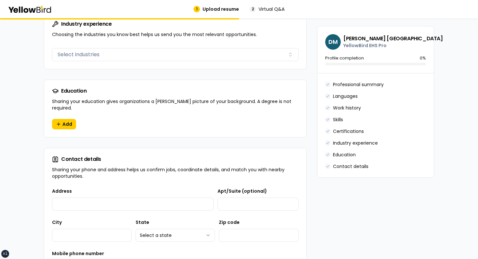
scroll to position [619, 0]
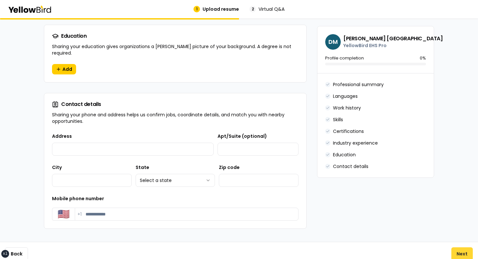
click at [459, 248] on button "Next" at bounding box center [462, 254] width 21 height 13
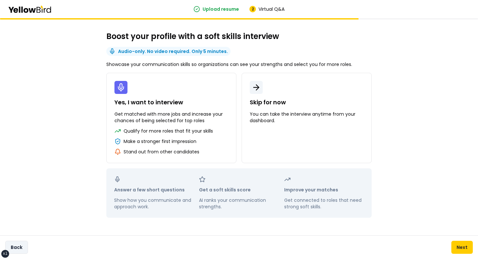
click at [24, 243] on button "Back" at bounding box center [16, 247] width 23 height 13
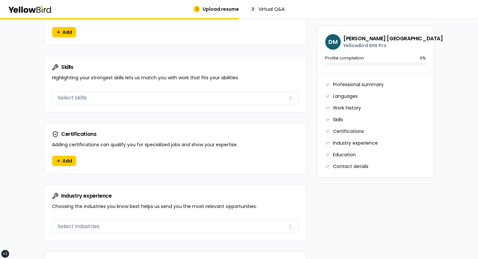
scroll to position [619, 0]
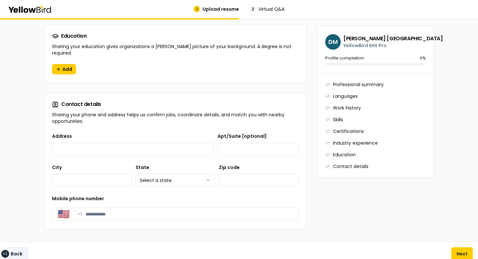
click at [22, 251] on button "Back" at bounding box center [16, 254] width 23 height 13
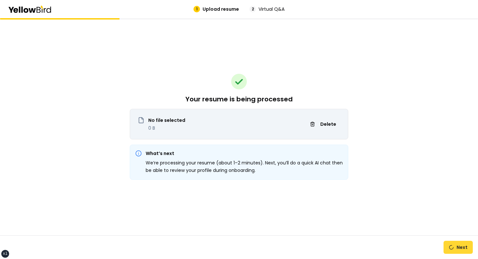
click at [463, 246] on button "Next" at bounding box center [458, 247] width 29 height 13
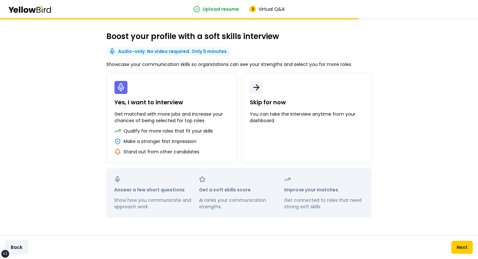
click at [12, 244] on button "Back" at bounding box center [16, 247] width 23 height 13
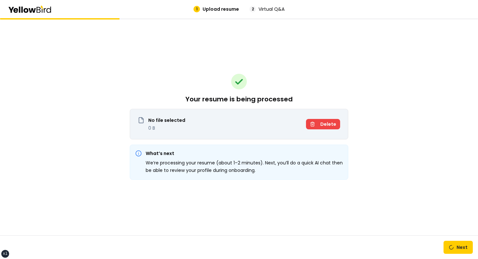
click at [324, 124] on span "Delete" at bounding box center [328, 124] width 16 height 7
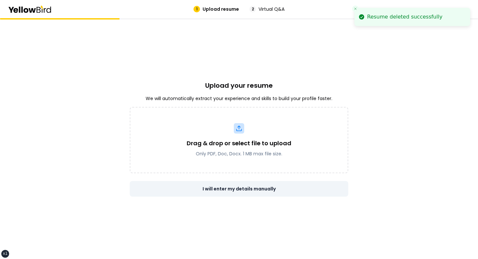
click at [228, 193] on button "I will enter my details manually" at bounding box center [239, 189] width 219 height 16
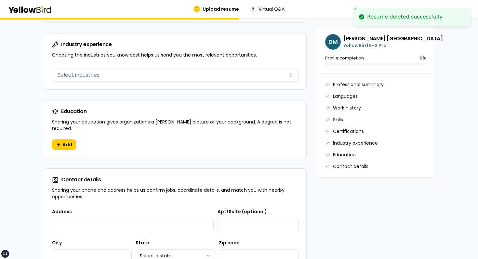
scroll to position [619, 0]
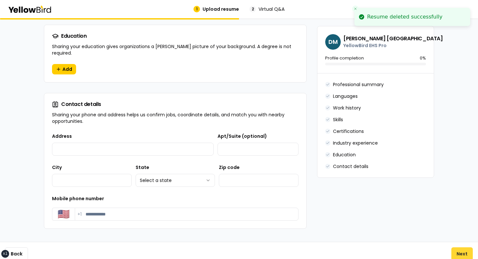
click at [464, 251] on button "Next" at bounding box center [462, 254] width 21 height 13
